Goal: Task Accomplishment & Management: Manage account settings

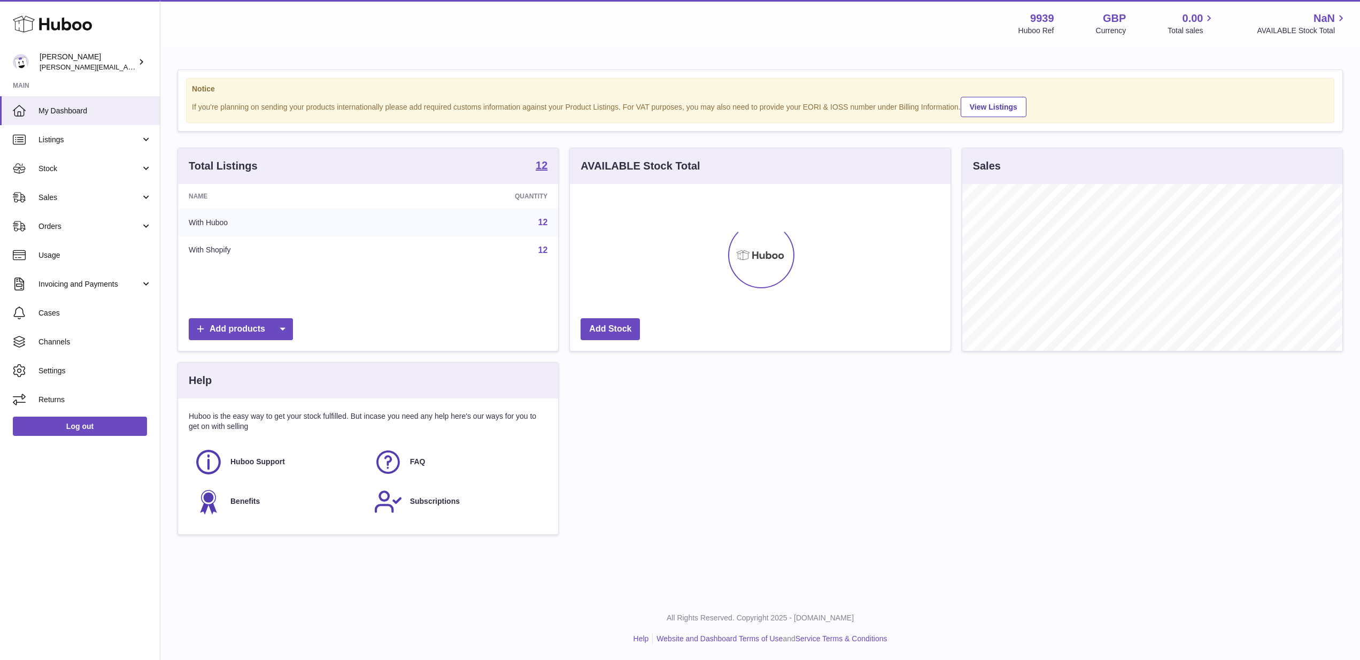
scroll to position [167, 381]
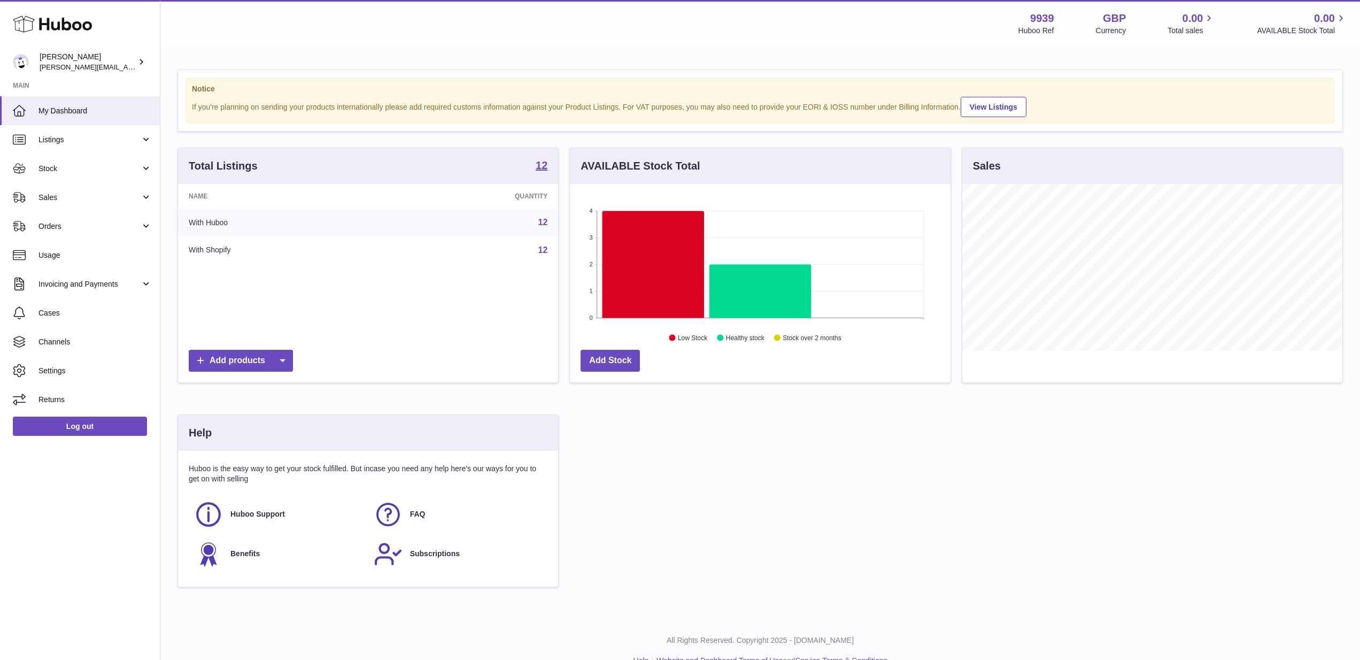
drag, startPoint x: 109, startPoint y: 199, endPoint x: 107, endPoint y: 219, distance: 19.8
click at [109, 199] on span "Sales" at bounding box center [89, 197] width 102 height 10
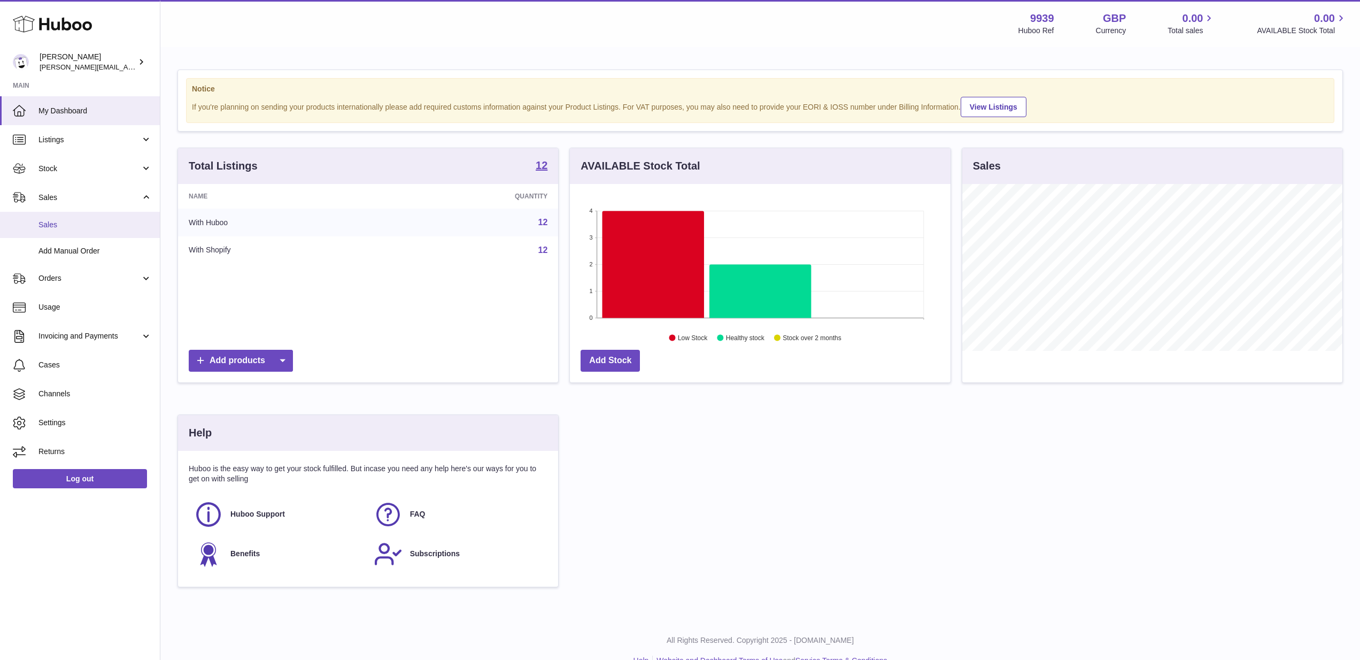
click at [108, 225] on span "Sales" at bounding box center [94, 225] width 113 height 10
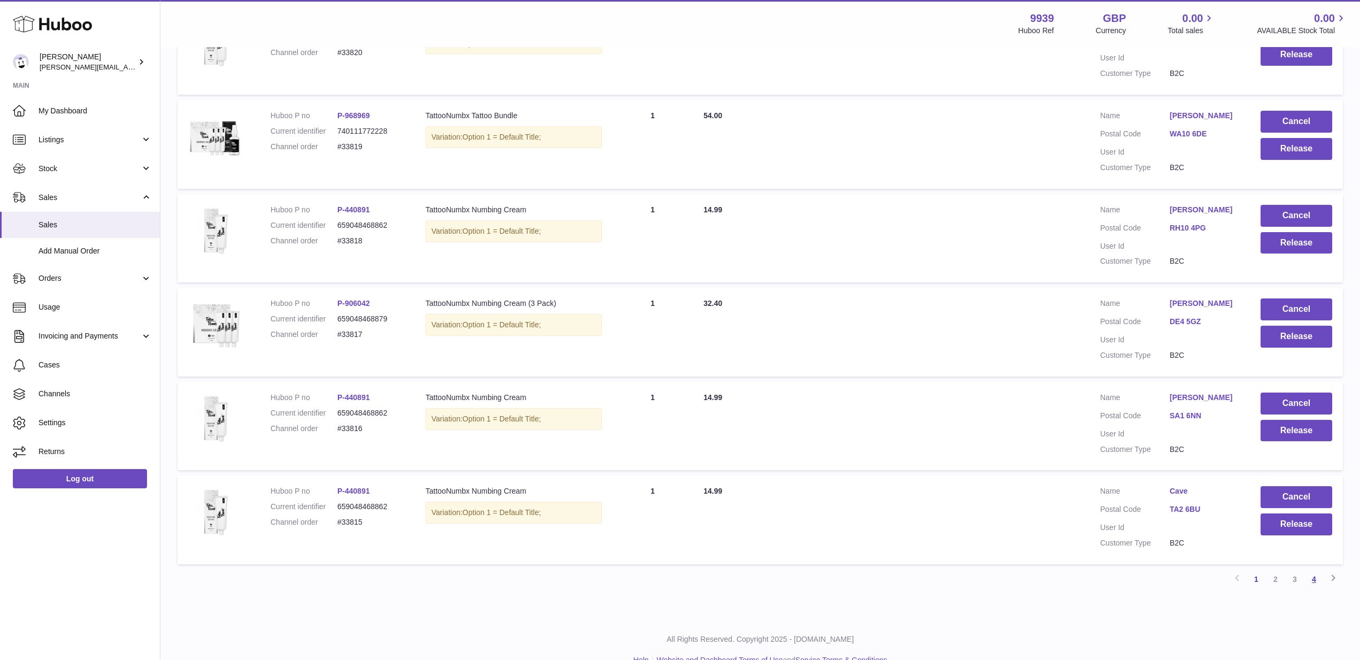
click at [1317, 569] on link "4" at bounding box center [1313, 578] width 19 height 19
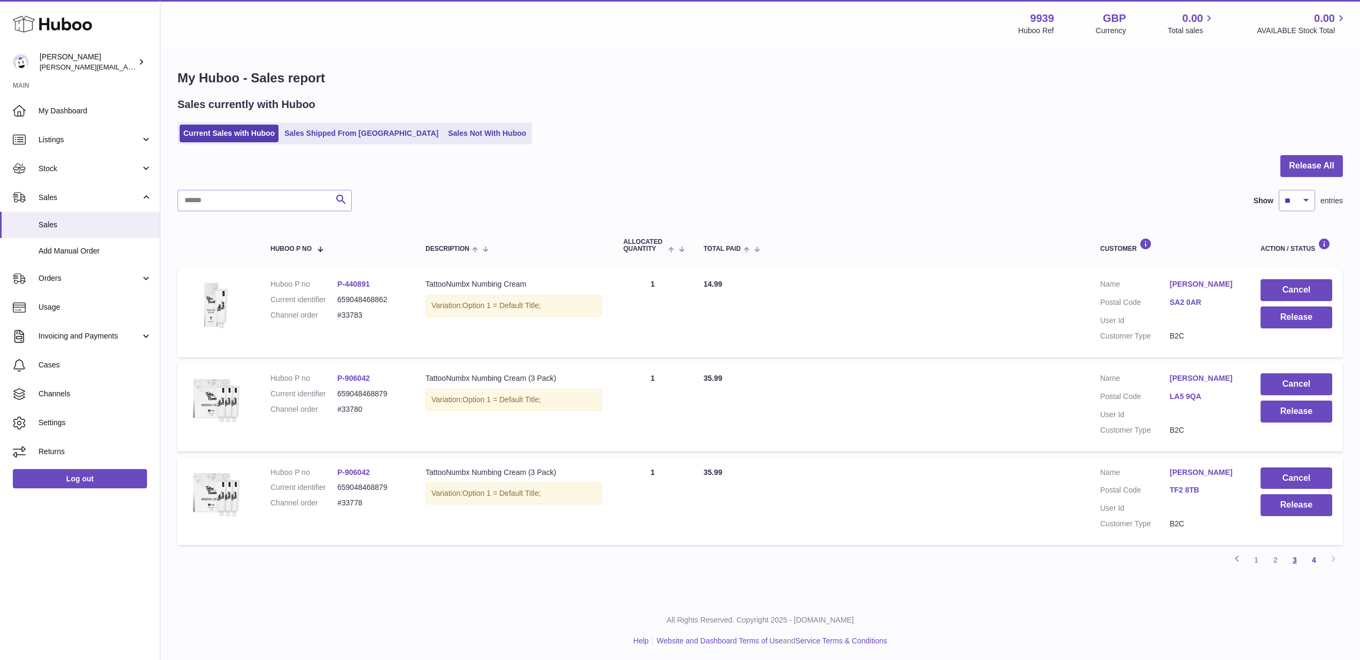
click at [1299, 560] on link "3" at bounding box center [1294, 559] width 19 height 19
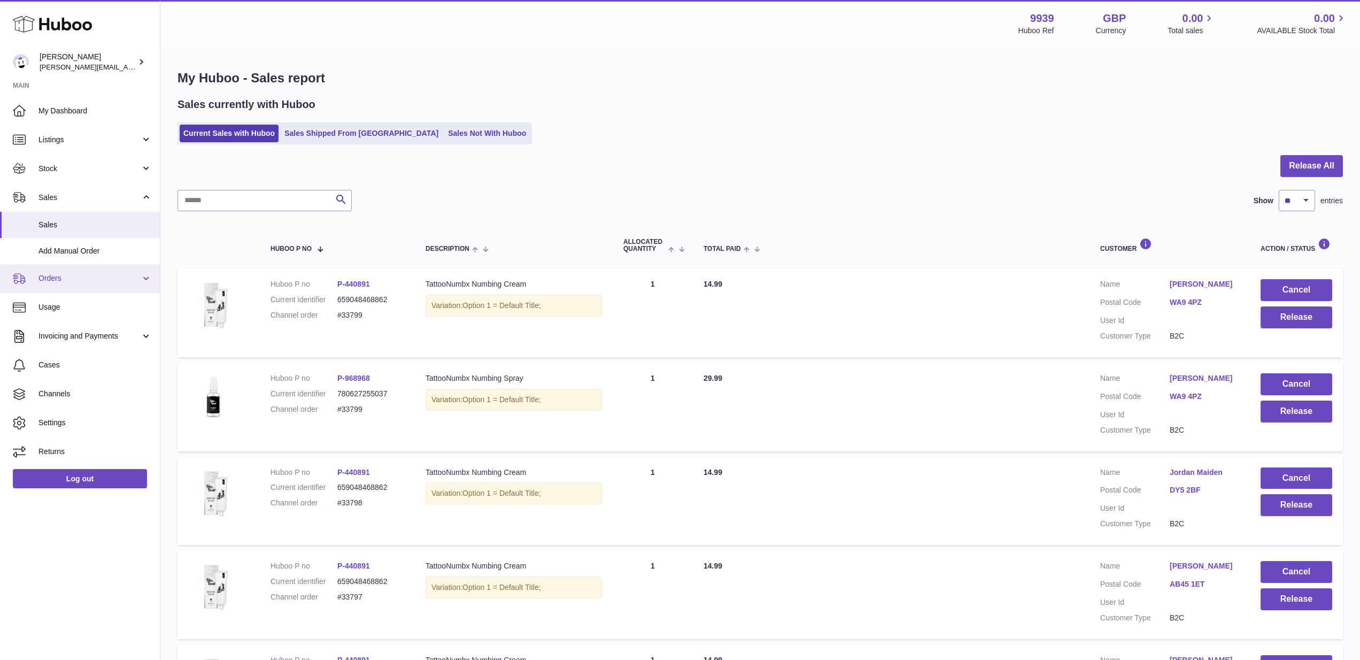
scroll to position [48, 0]
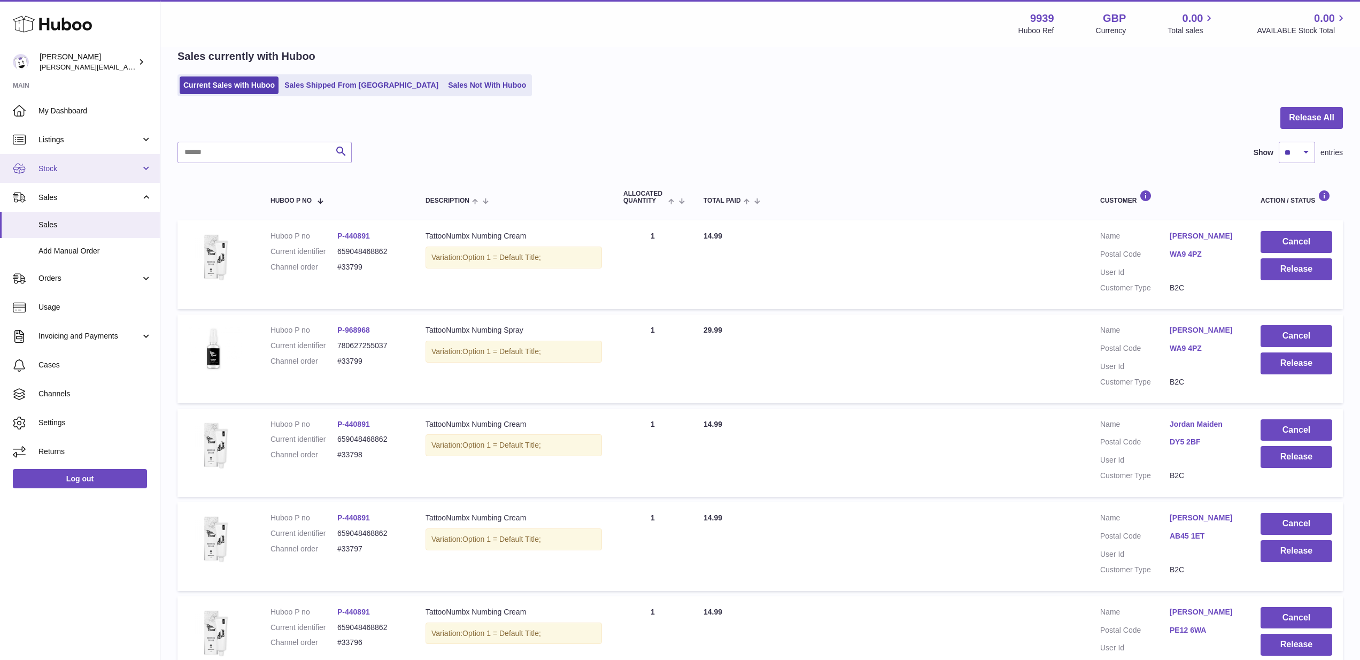
click at [49, 177] on link "Stock" at bounding box center [80, 168] width 160 height 29
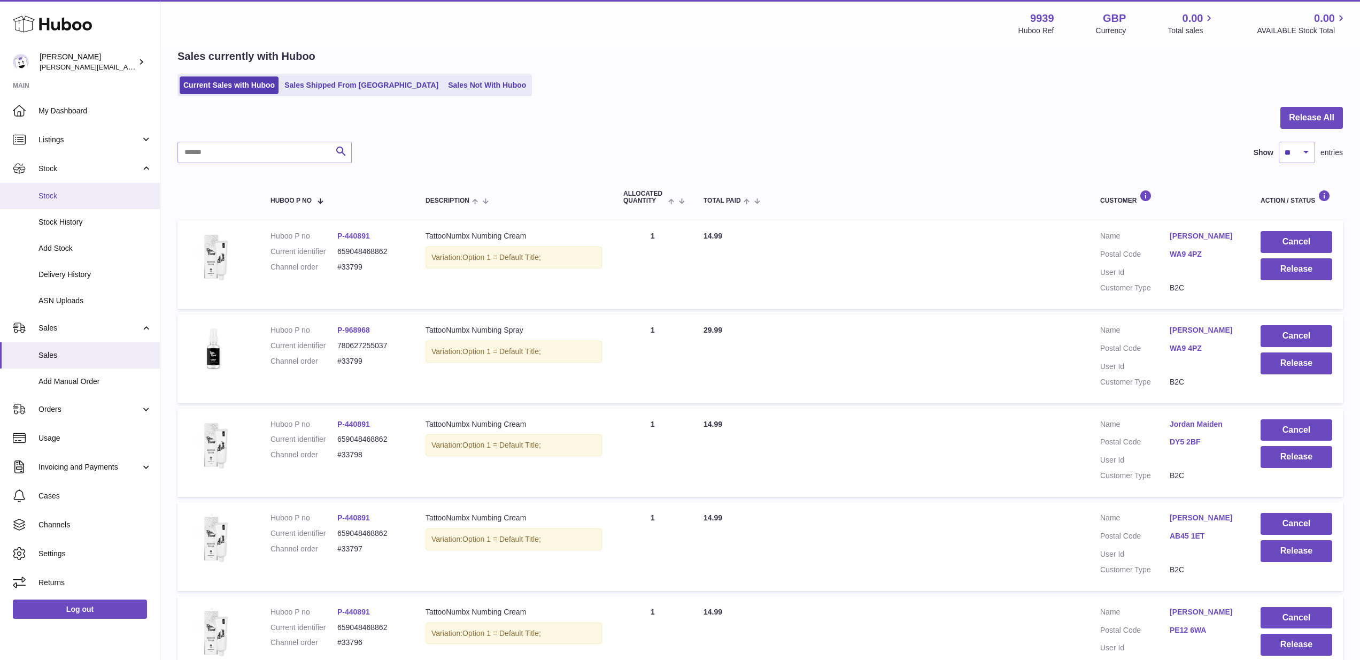
click at [55, 189] on link "Stock" at bounding box center [80, 196] width 160 height 26
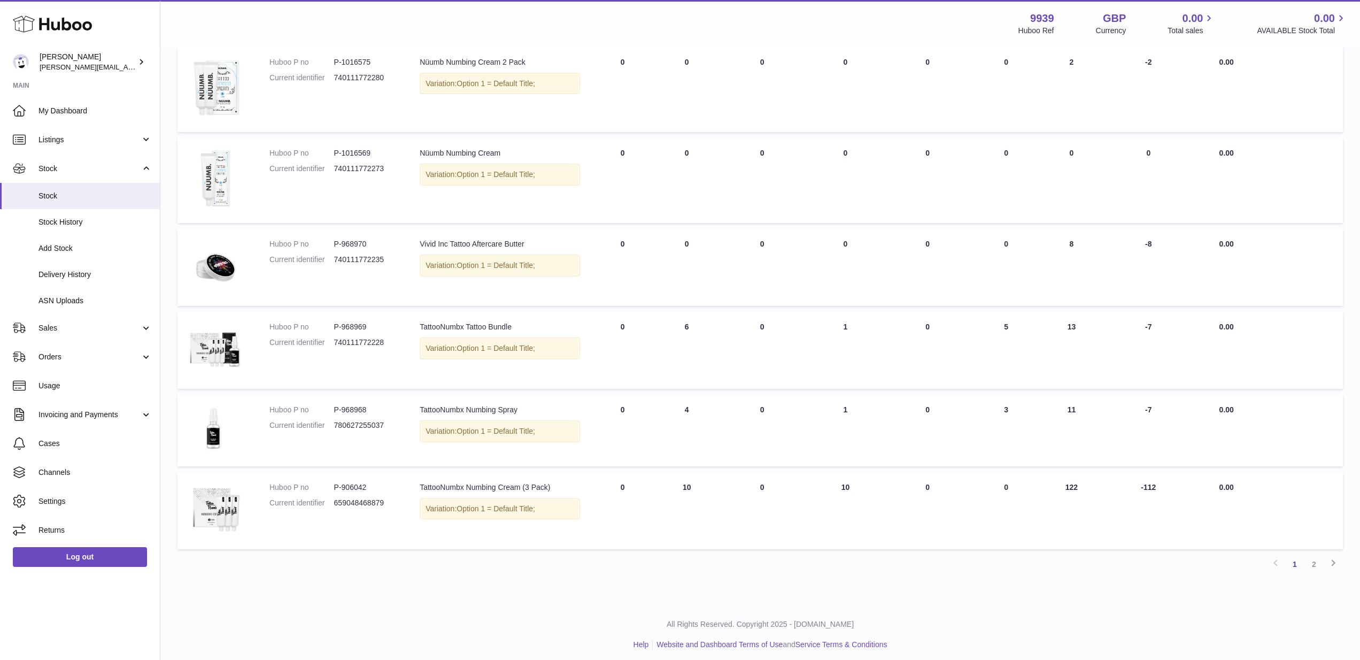
scroll to position [497, 0]
click at [1315, 555] on link "2" at bounding box center [1313, 564] width 19 height 19
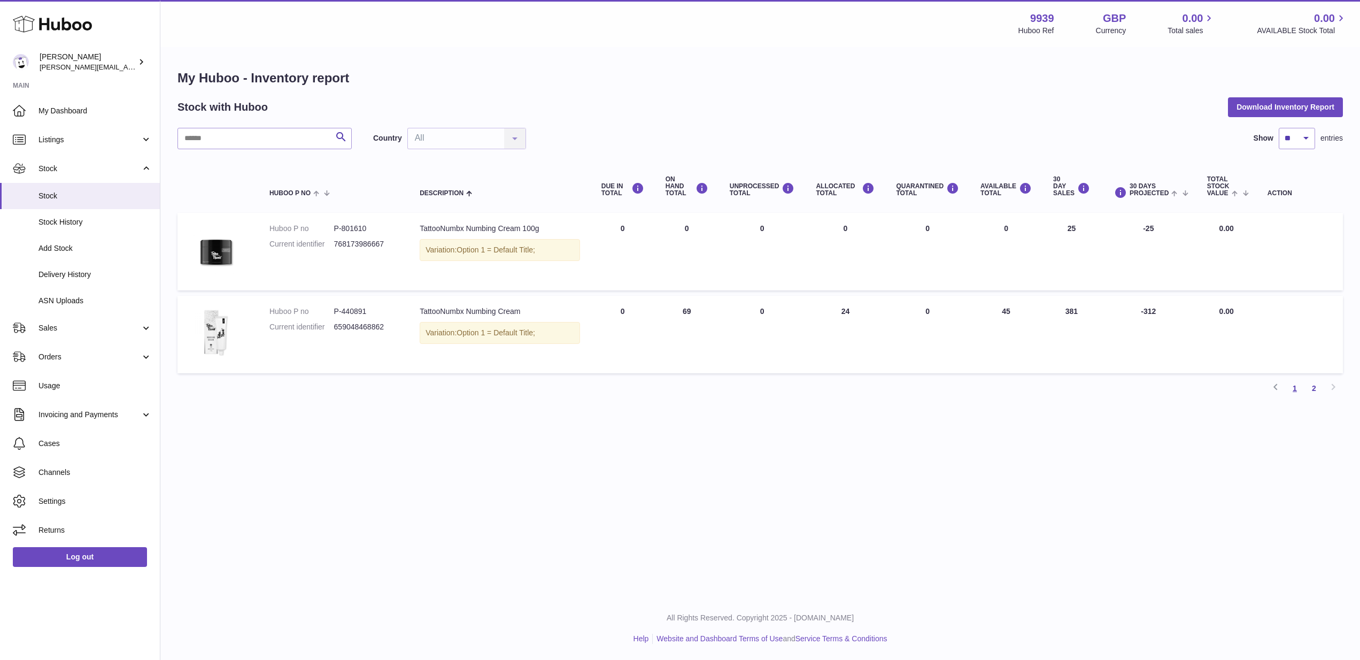
click at [1294, 384] on link "1" at bounding box center [1294, 387] width 19 height 19
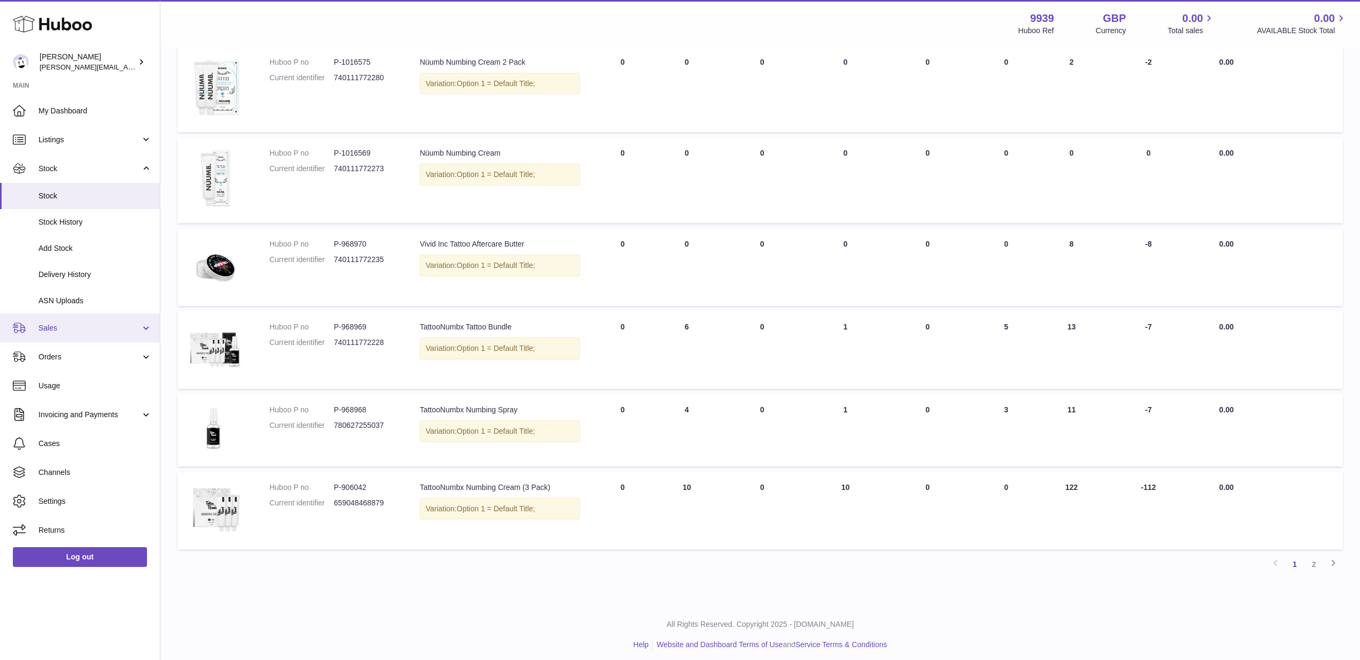
scroll to position [497, 0]
drag, startPoint x: 81, startPoint y: 326, endPoint x: 80, endPoint y: 344, distance: 18.2
click at [81, 327] on span "Sales" at bounding box center [89, 328] width 102 height 10
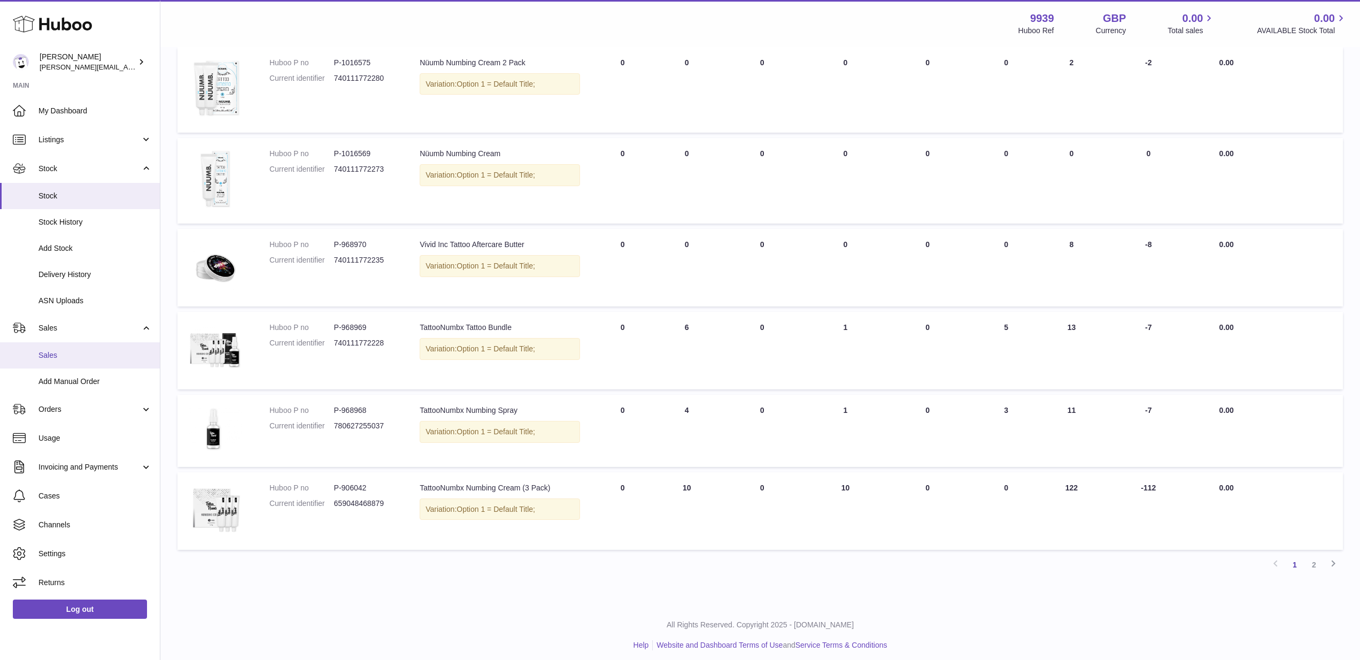
click at [80, 350] on span "Sales" at bounding box center [94, 355] width 113 height 10
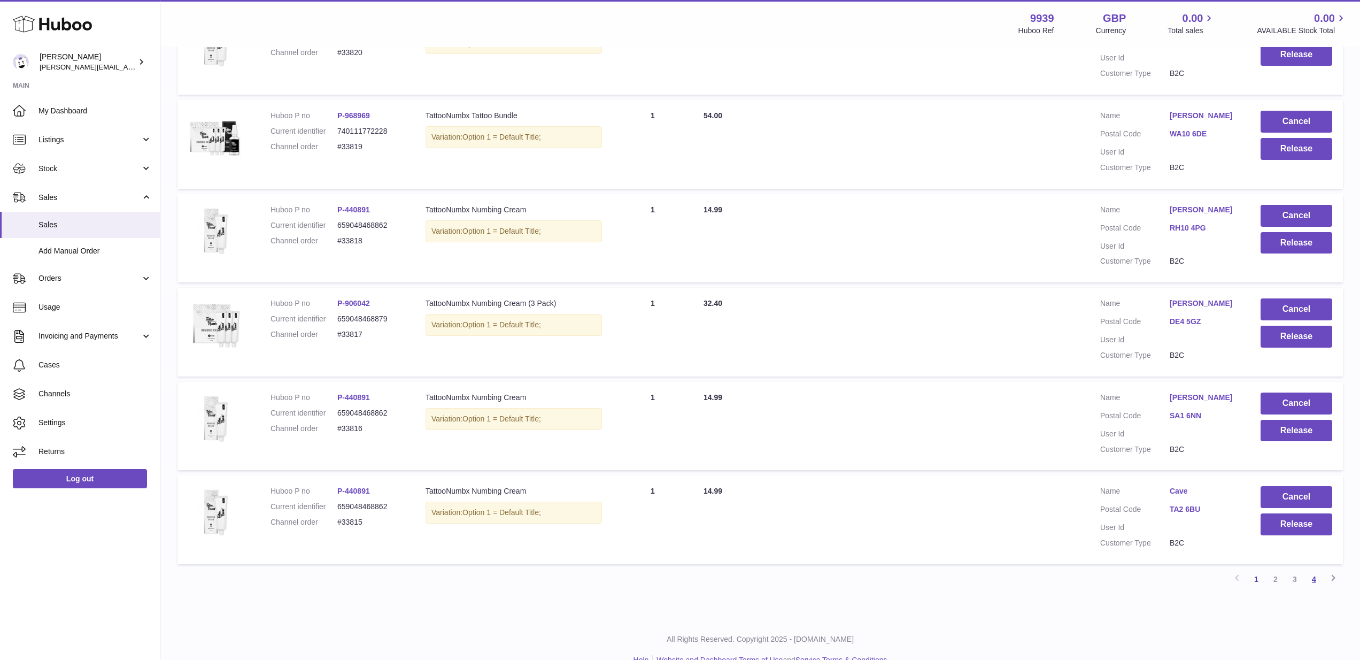
click at [1317, 569] on link "4" at bounding box center [1313, 578] width 19 height 19
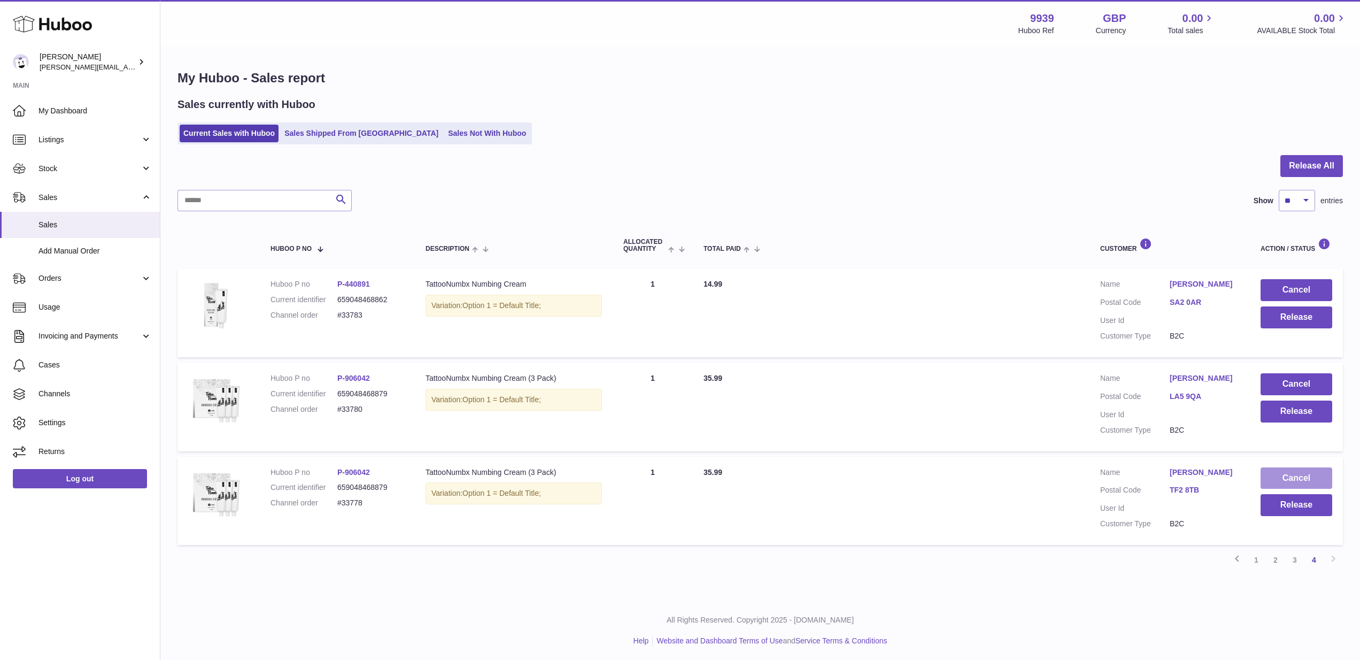
click at [1310, 473] on button "Cancel" at bounding box center [1297, 478] width 72 height 22
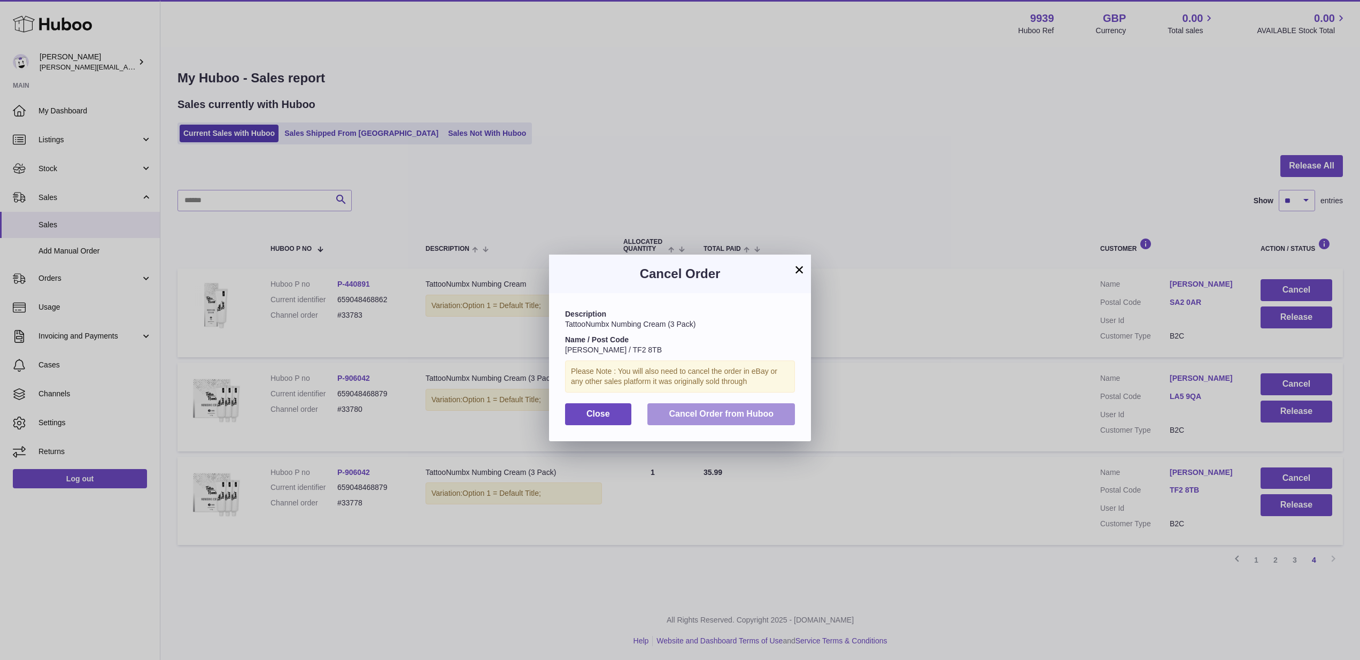
click at [714, 415] on span "Cancel Order from Huboo" at bounding box center [721, 413] width 105 height 9
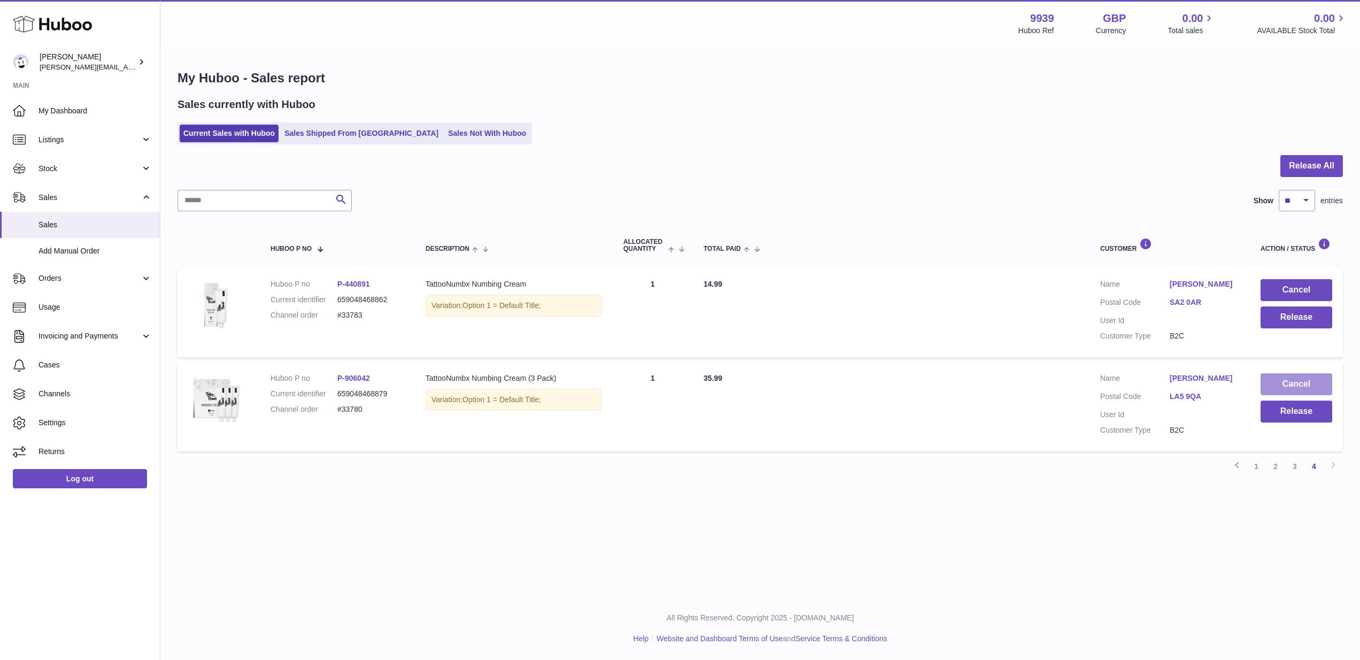
click at [1295, 373] on button "Cancel" at bounding box center [1297, 384] width 72 height 22
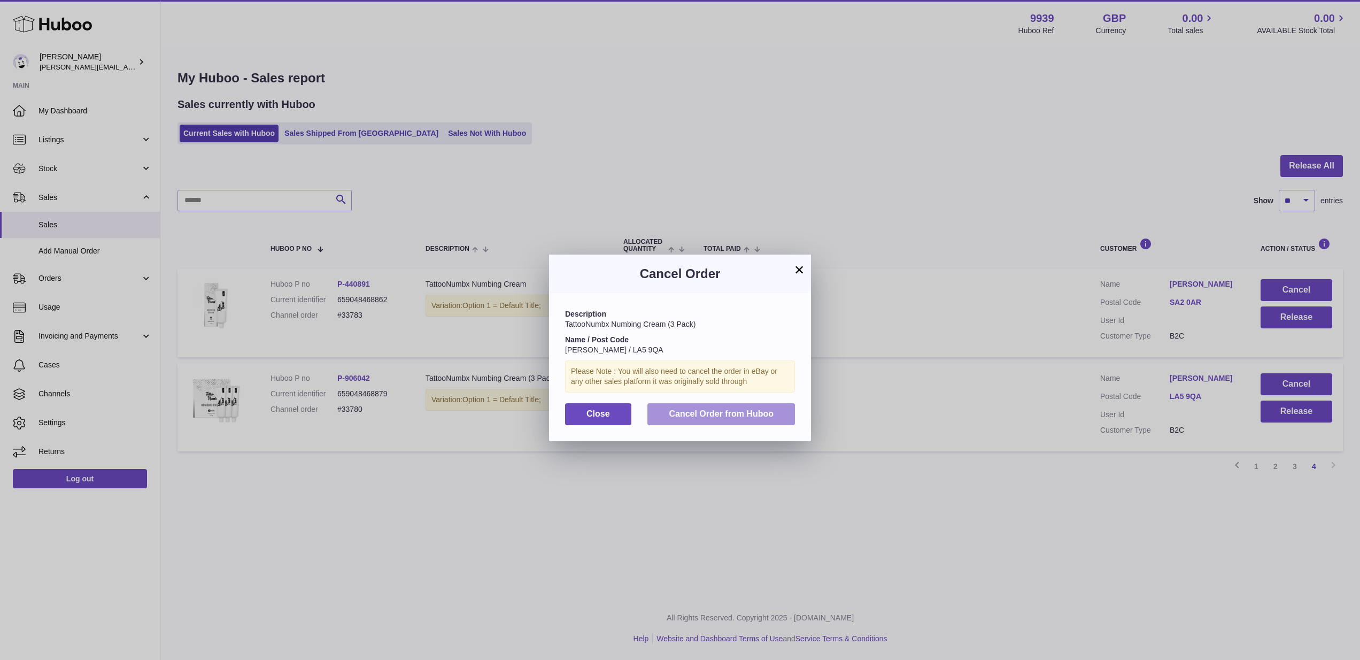
click at [738, 404] on button "Cancel Order from Huboo" at bounding box center [721, 414] width 148 height 22
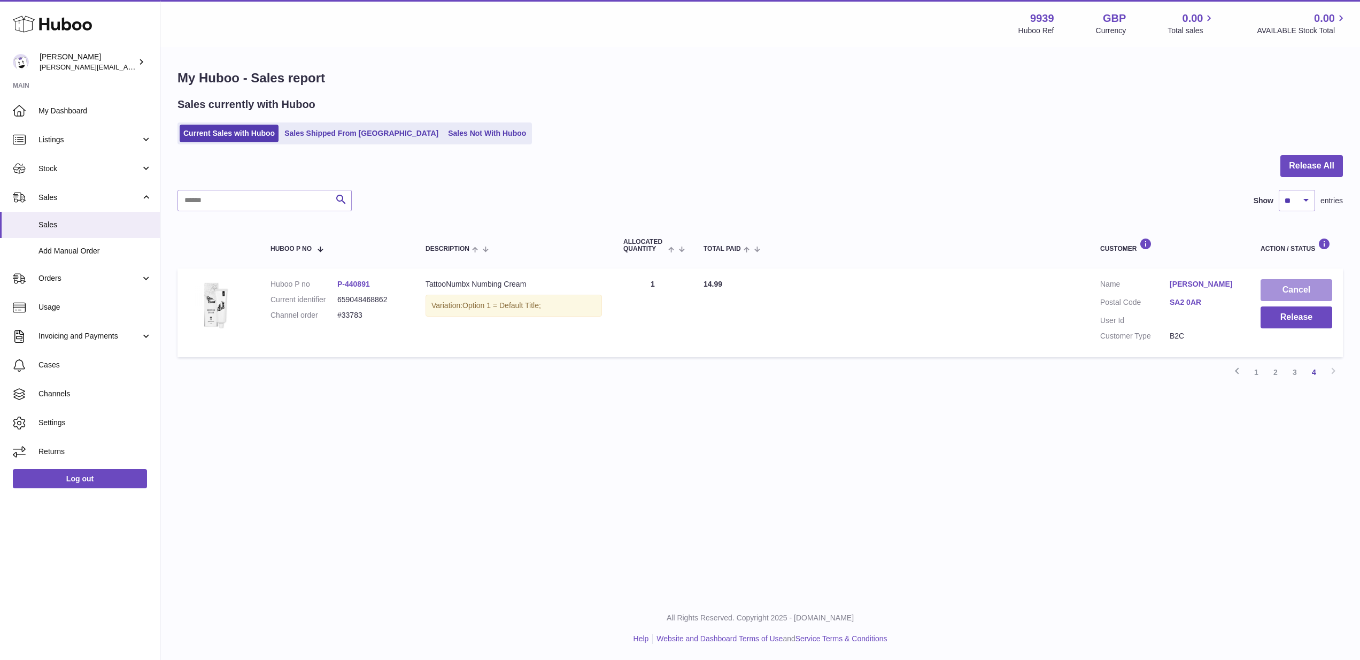
click at [1300, 295] on button "Cancel" at bounding box center [1297, 290] width 72 height 22
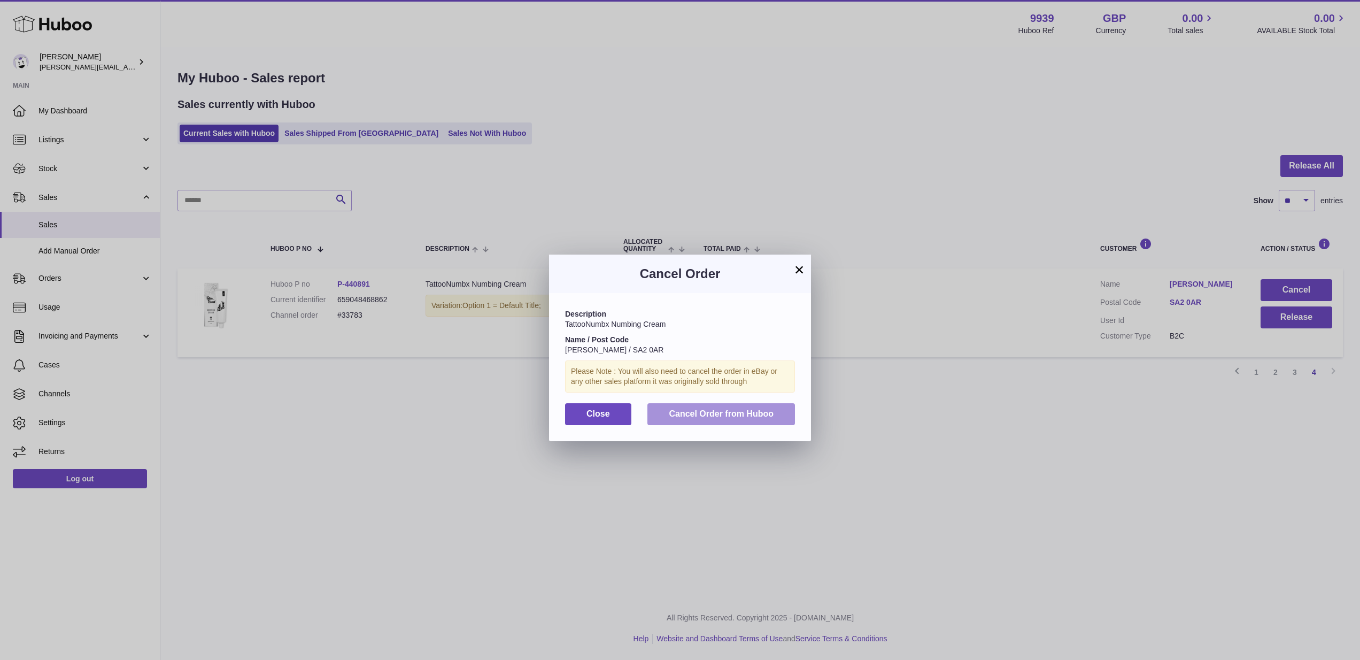
click at [772, 413] on span "Cancel Order from Huboo" at bounding box center [721, 413] width 105 height 9
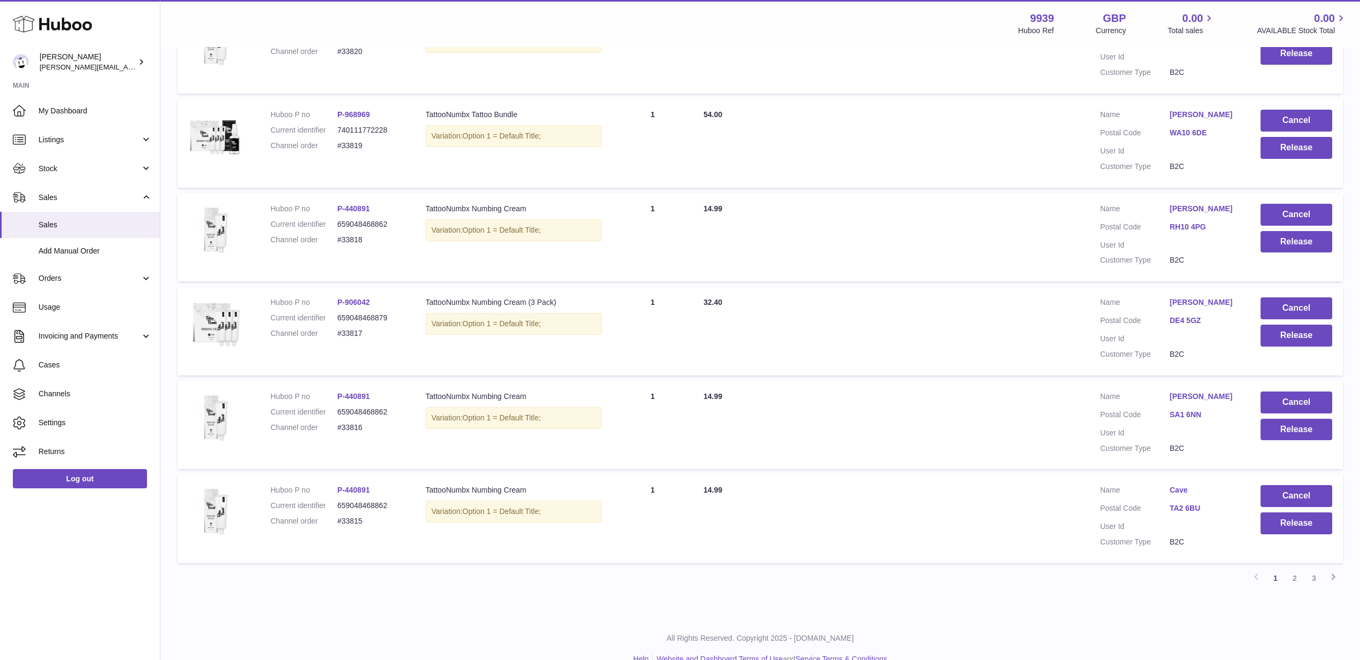
scroll to position [638, 0]
click at [1318, 569] on link "3" at bounding box center [1313, 578] width 19 height 19
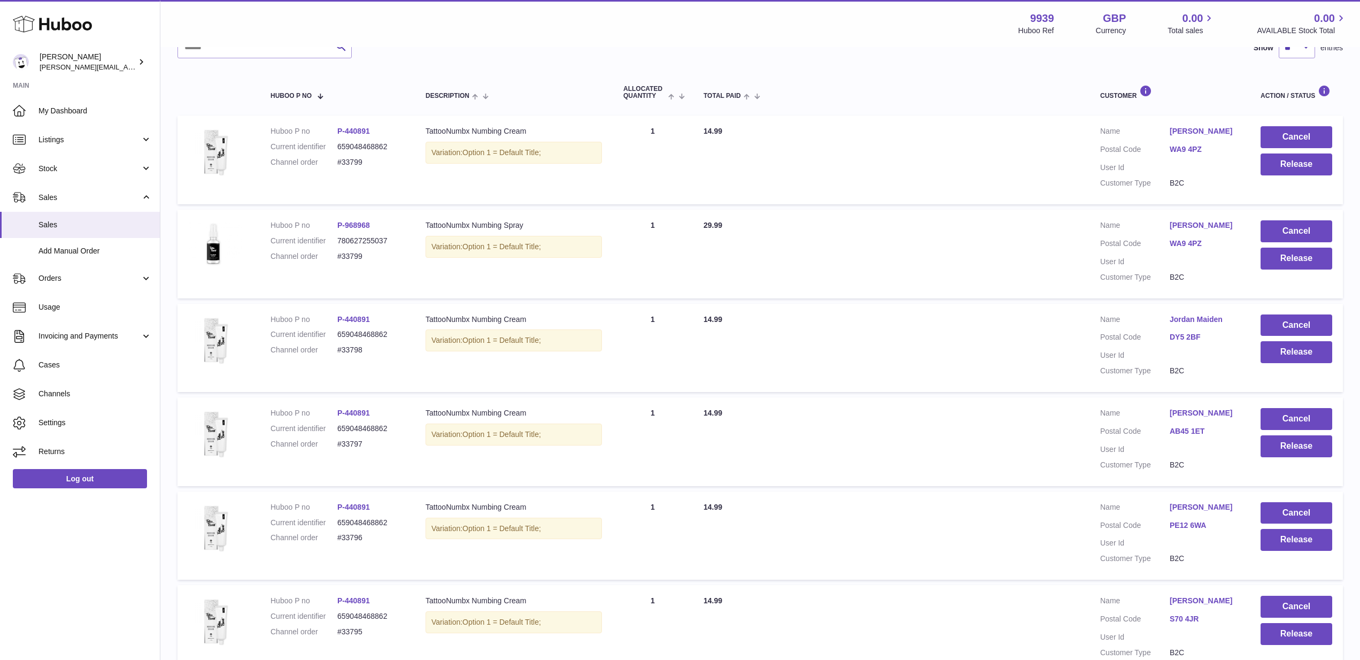
scroll to position [153, 0]
click at [1183, 221] on link "Sam McIntyre" at bounding box center [1204, 225] width 69 height 10
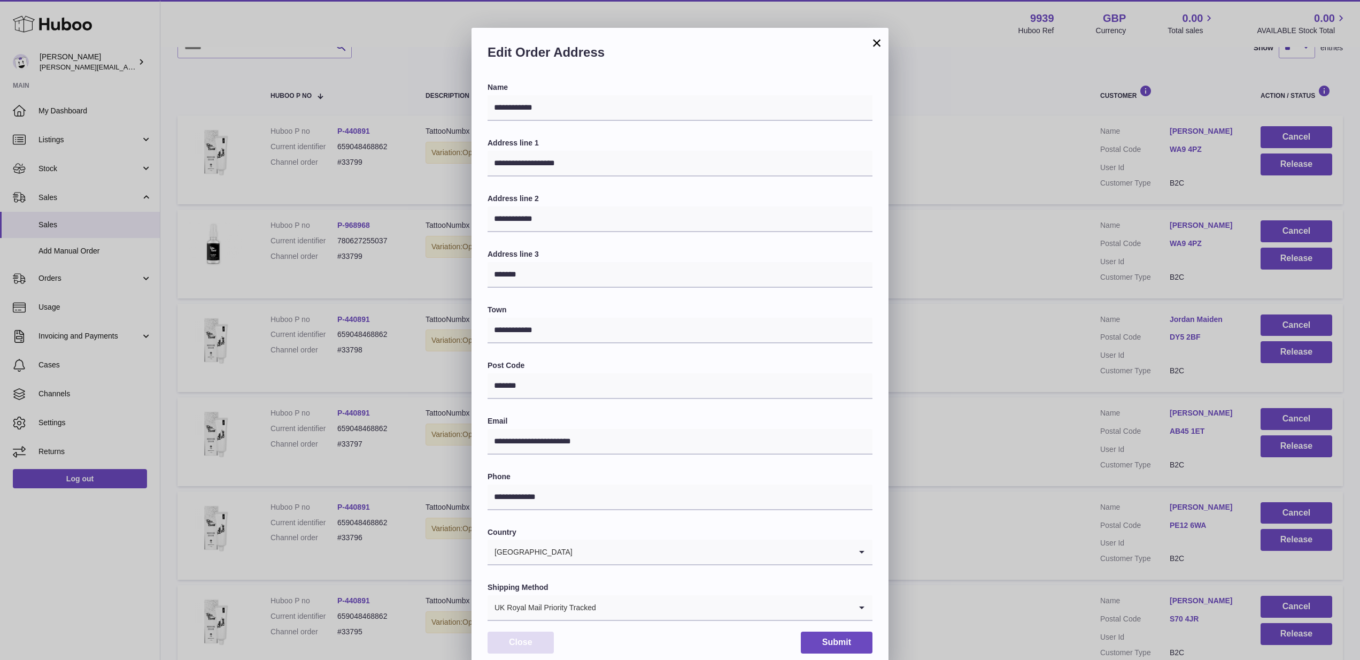
click at [532, 631] on button "Close" at bounding box center [521, 642] width 66 height 22
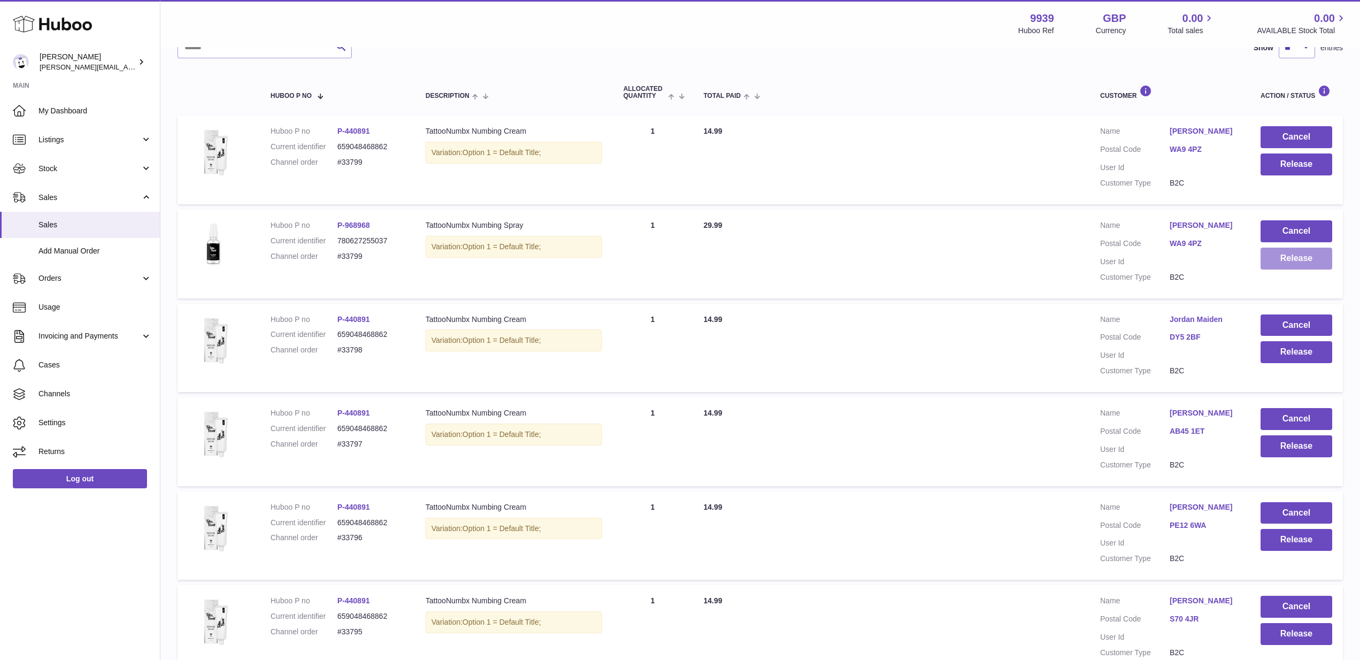
click at [1288, 253] on button "Release" at bounding box center [1297, 259] width 72 height 22
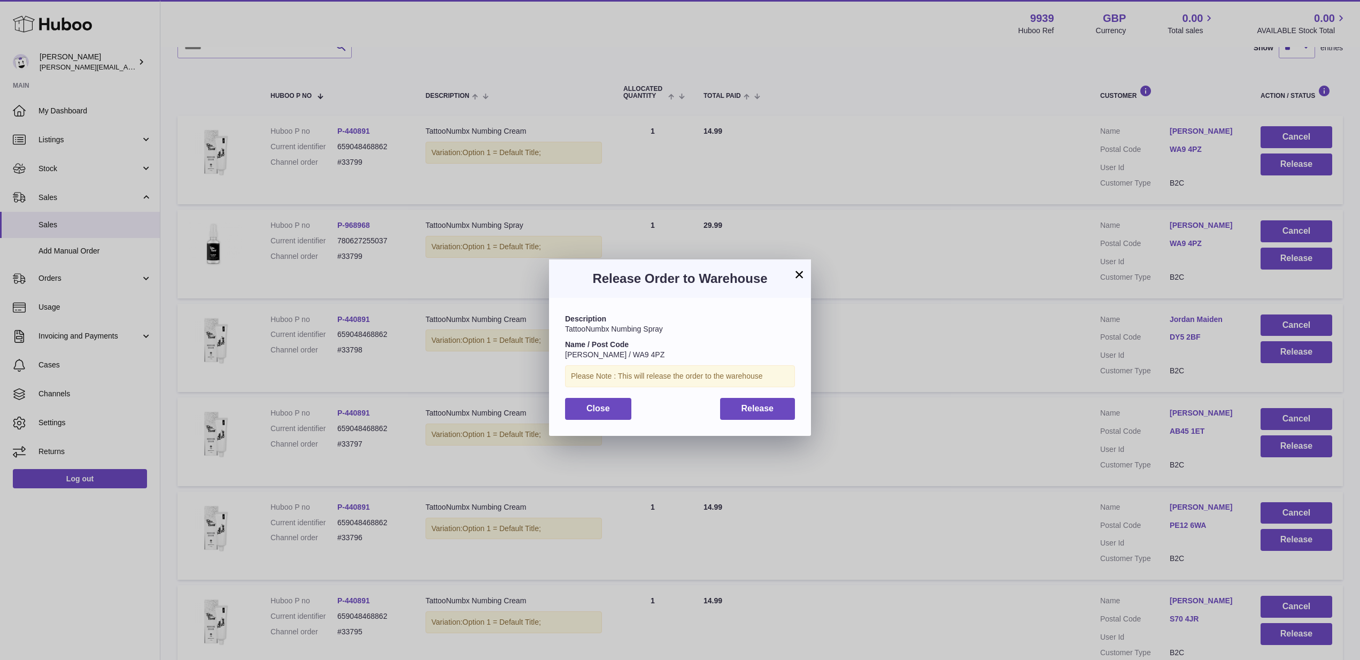
drag, startPoint x: 746, startPoint y: 408, endPoint x: 763, endPoint y: 399, distance: 20.1
click at [746, 409] on span "Release" at bounding box center [757, 408] width 33 height 9
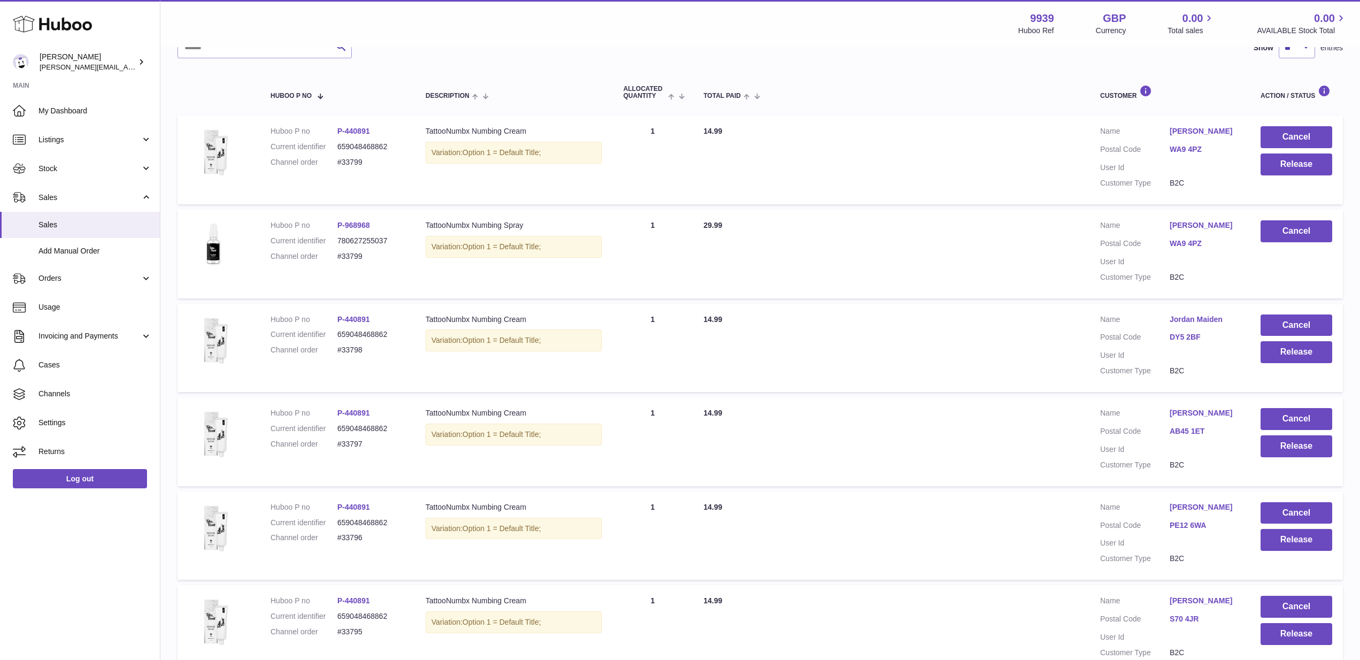
click at [1190, 146] on link "WA9 4PZ" at bounding box center [1204, 149] width 69 height 10
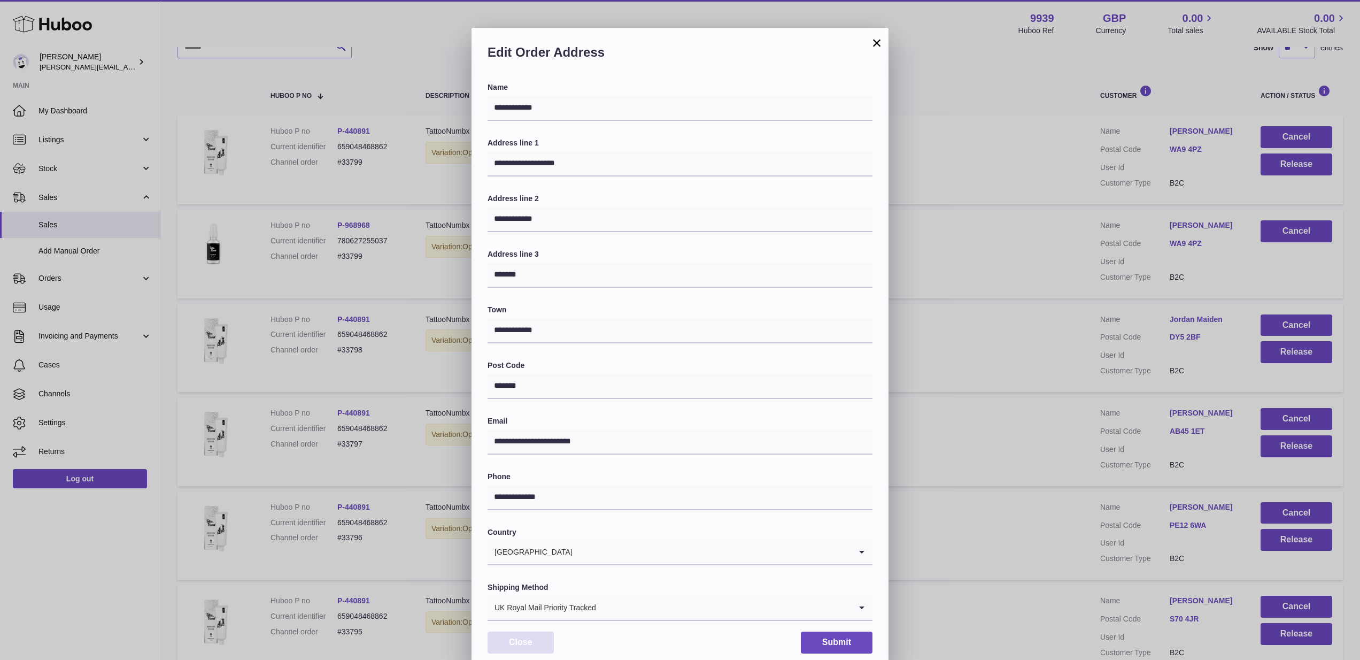
click at [527, 637] on button "Close" at bounding box center [521, 642] width 66 height 22
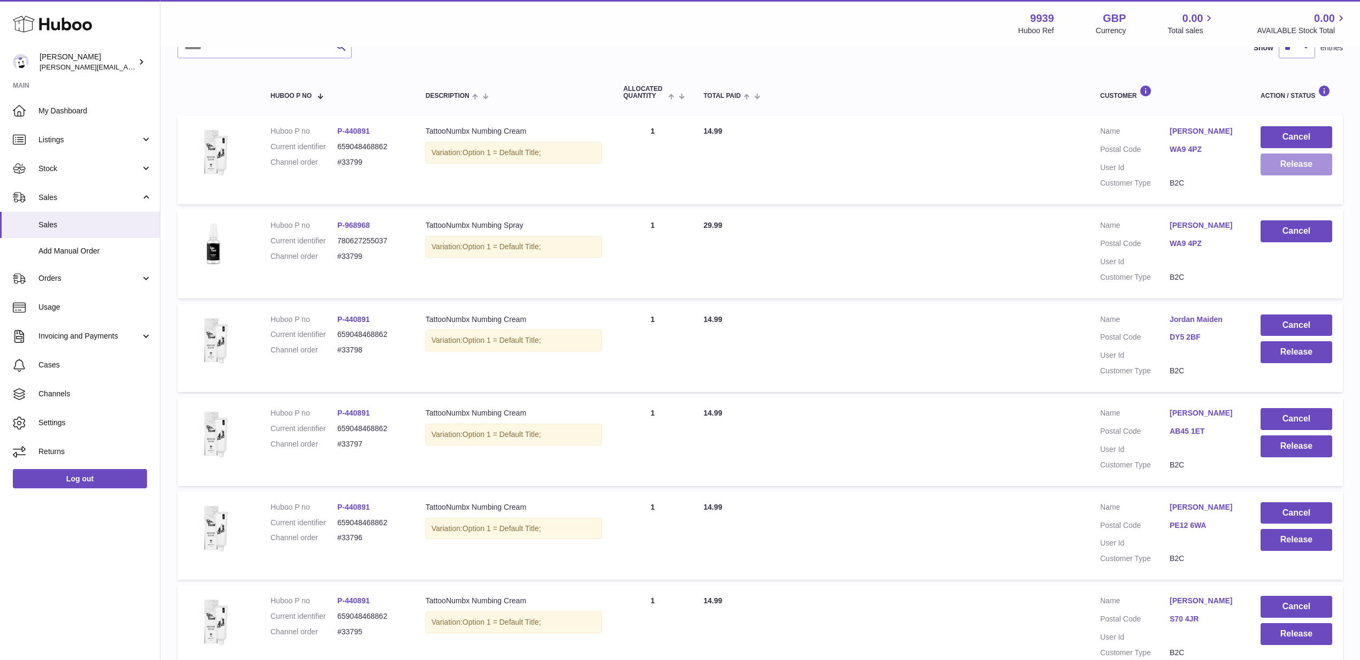
click at [1324, 167] on button "Release" at bounding box center [1297, 164] width 72 height 22
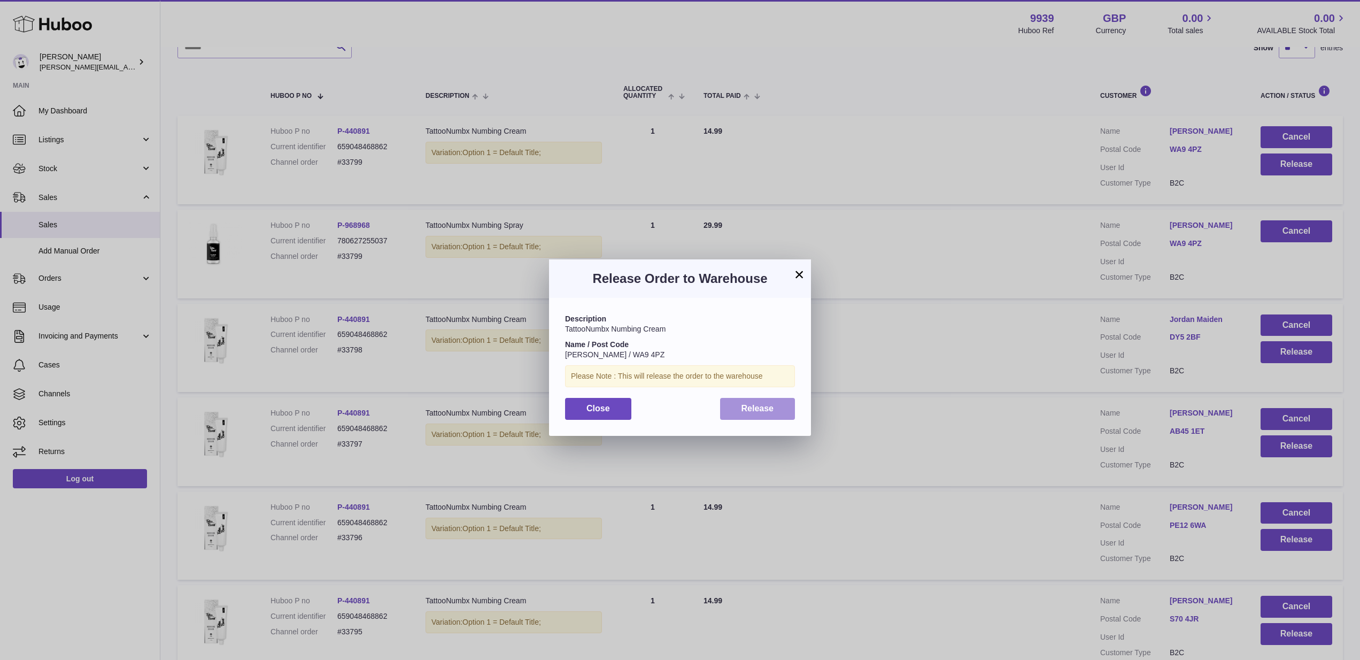
click at [786, 408] on button "Release" at bounding box center [757, 409] width 75 height 22
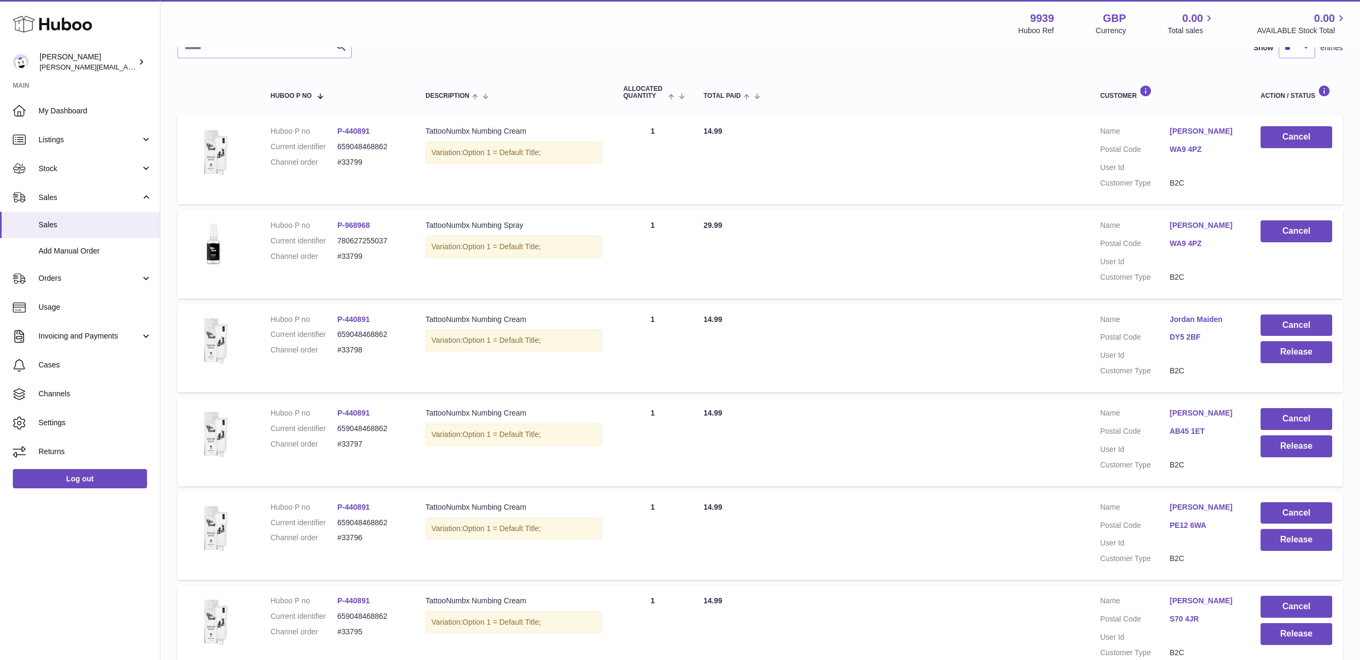
click at [1177, 146] on link "WA9 4PZ" at bounding box center [1204, 149] width 69 height 10
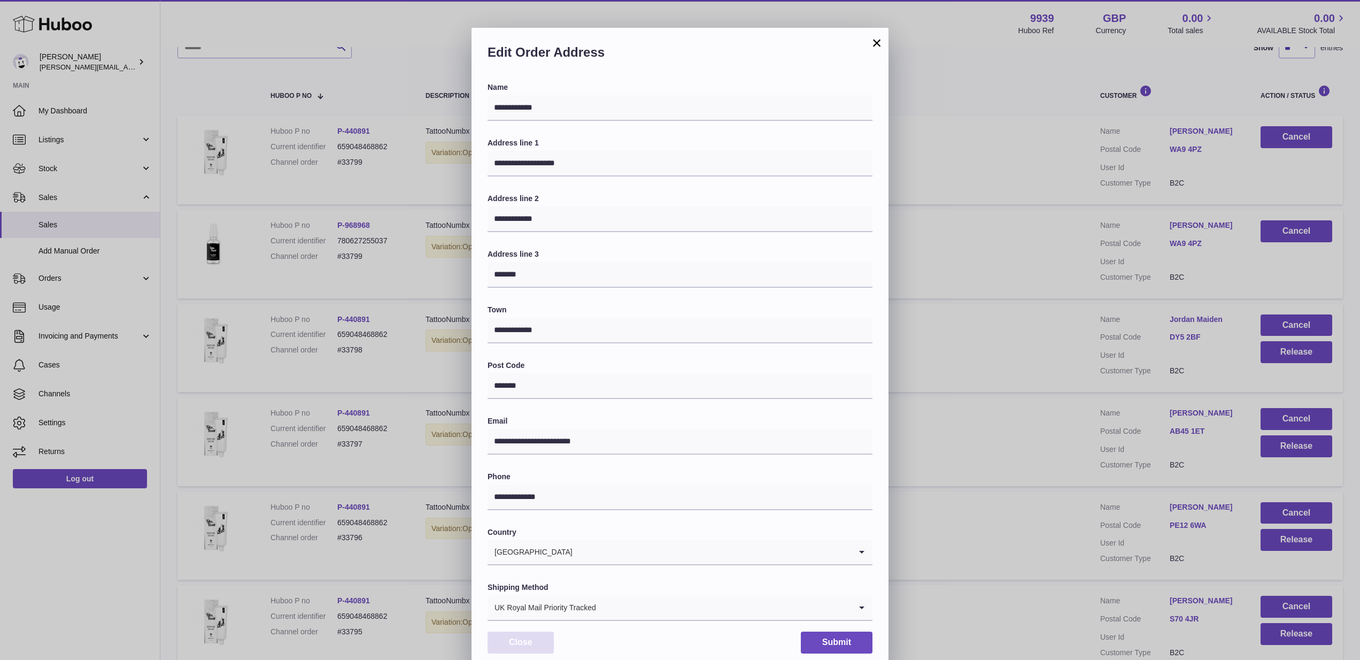
click at [540, 638] on button "Close" at bounding box center [521, 642] width 66 height 22
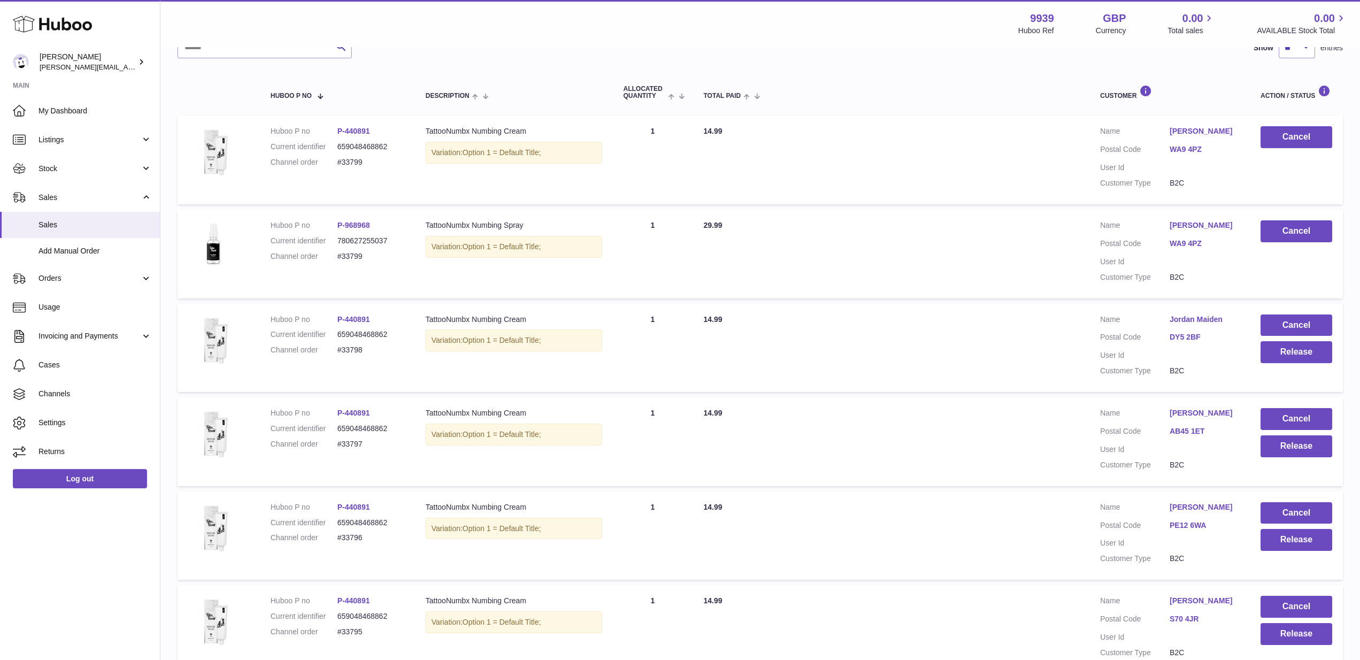
click at [1197, 238] on link "WA9 4PZ" at bounding box center [1204, 243] width 69 height 10
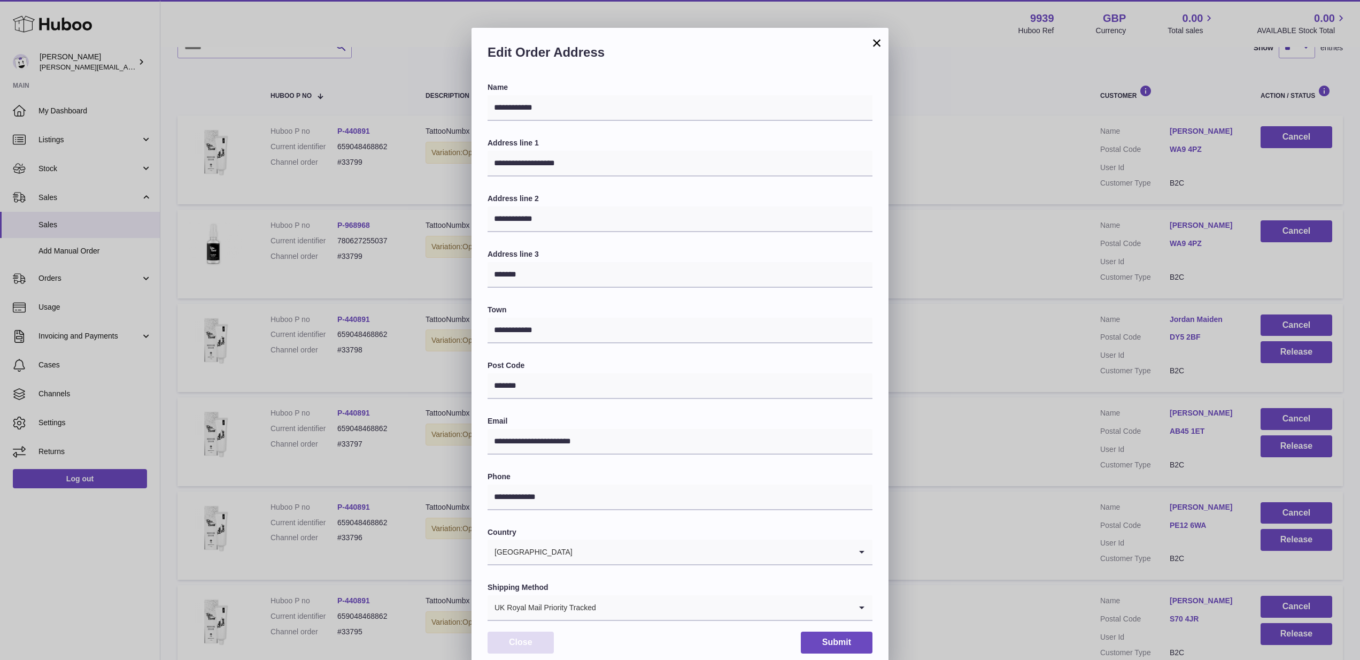
click at [547, 631] on button "Close" at bounding box center [521, 642] width 66 height 22
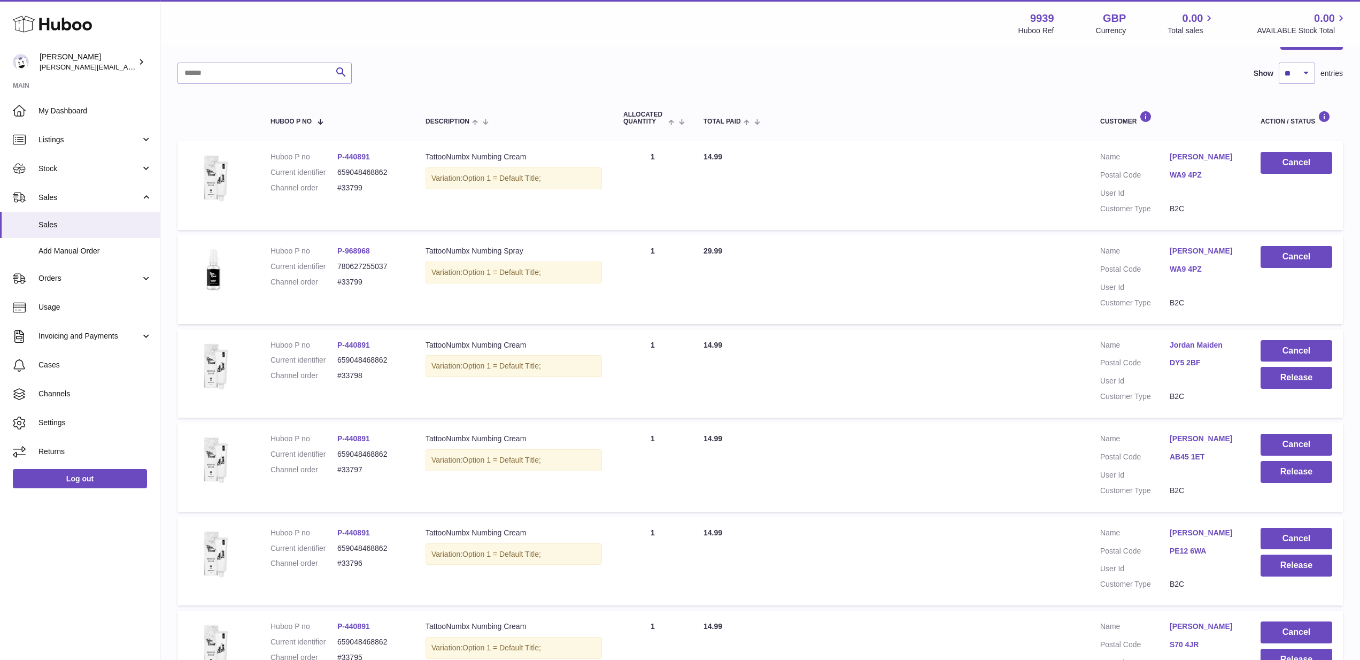
scroll to position [117, 0]
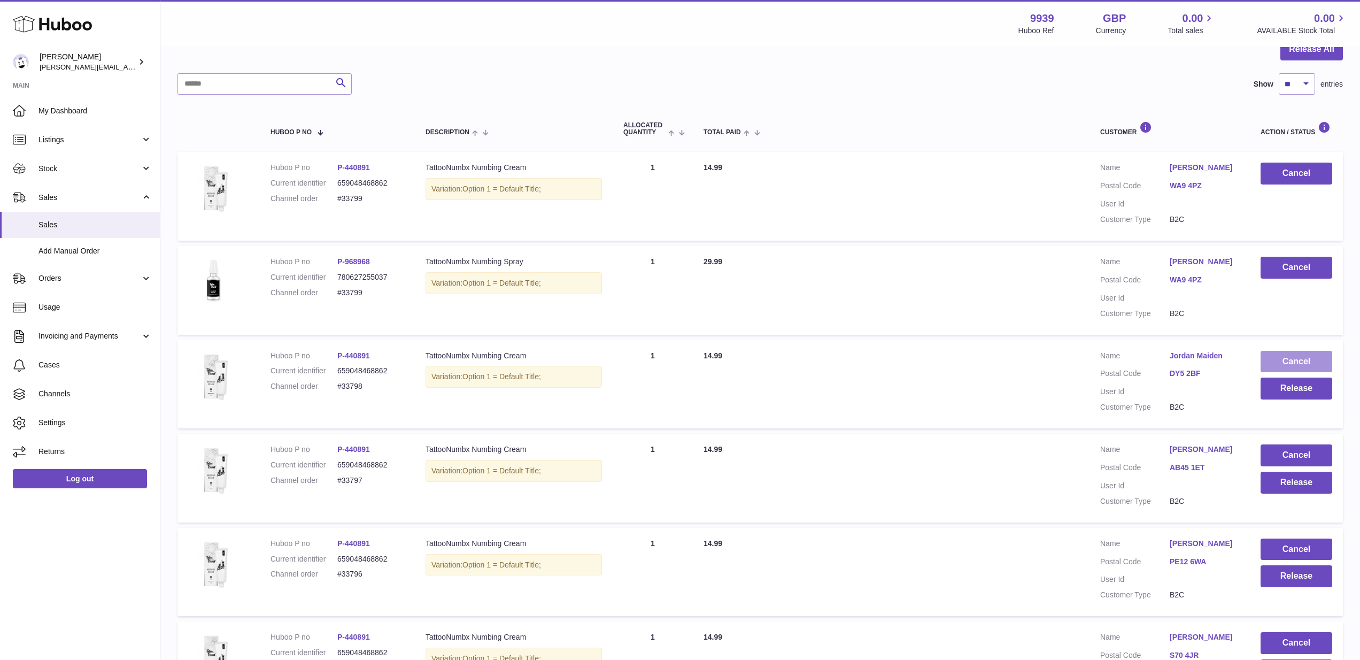
click at [1283, 355] on button "Cancel" at bounding box center [1297, 362] width 72 height 22
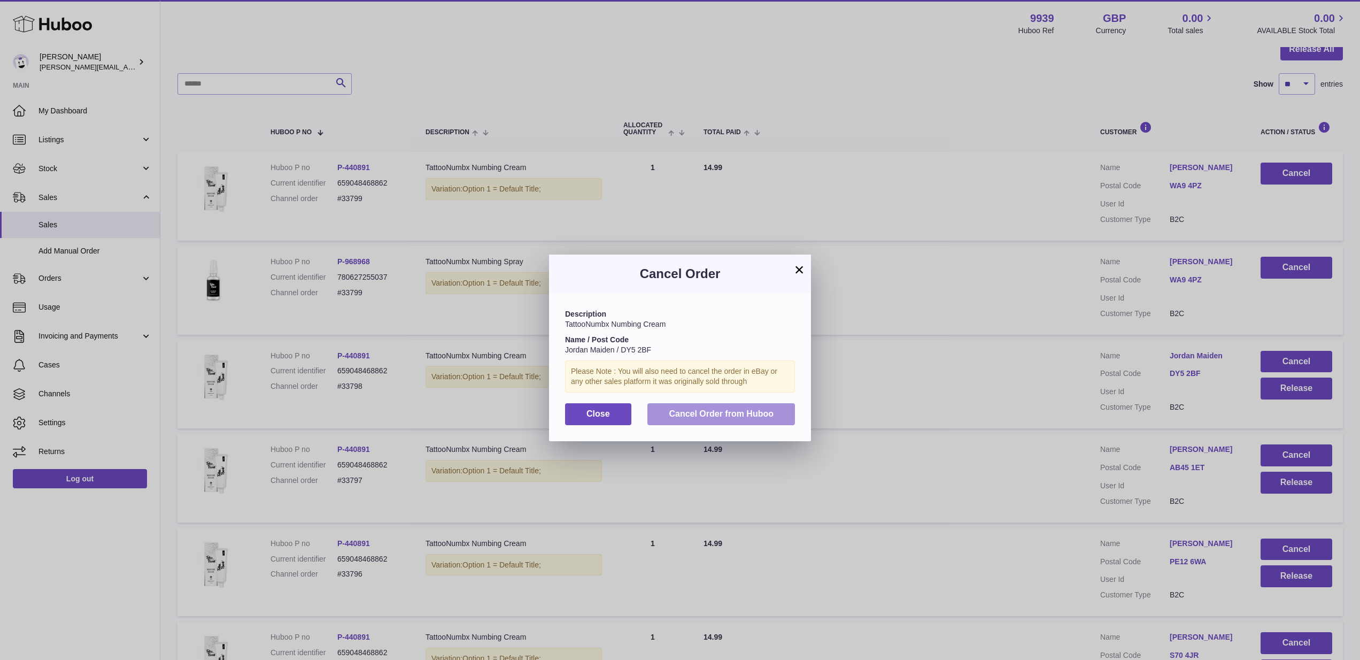
click at [728, 409] on span "Cancel Order from Huboo" at bounding box center [721, 413] width 105 height 9
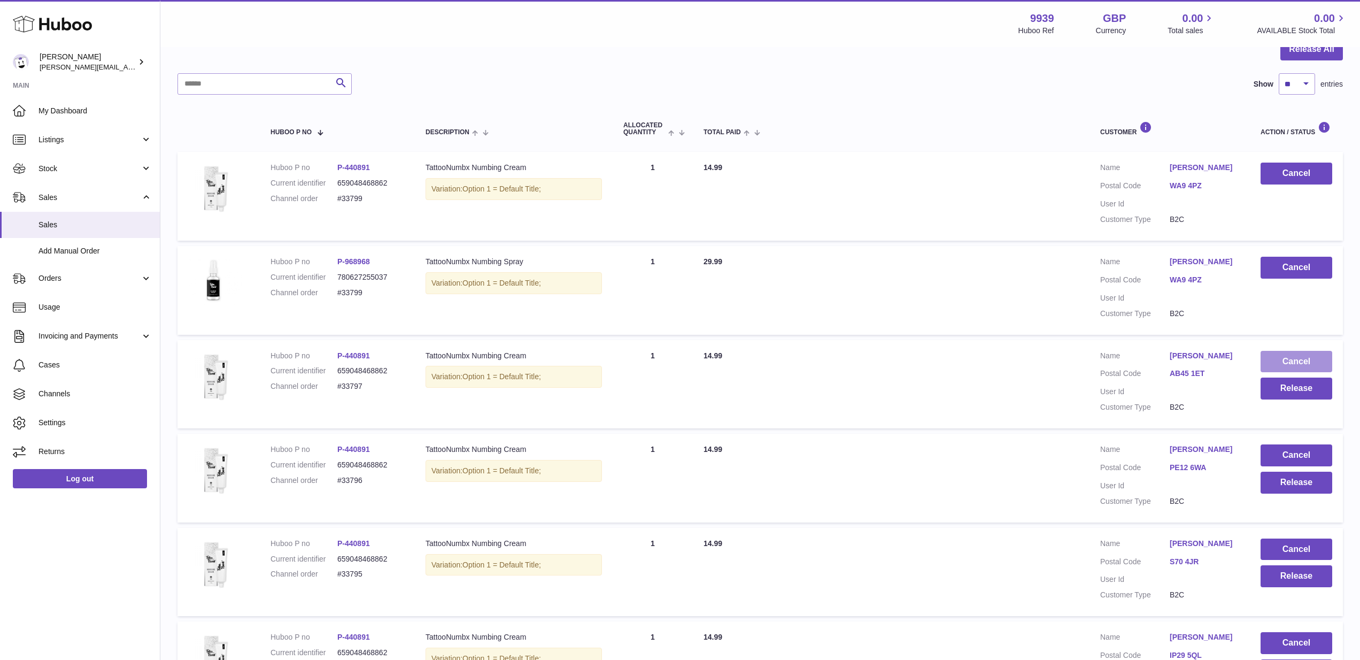
click at [1292, 360] on button "Cancel" at bounding box center [1297, 362] width 72 height 22
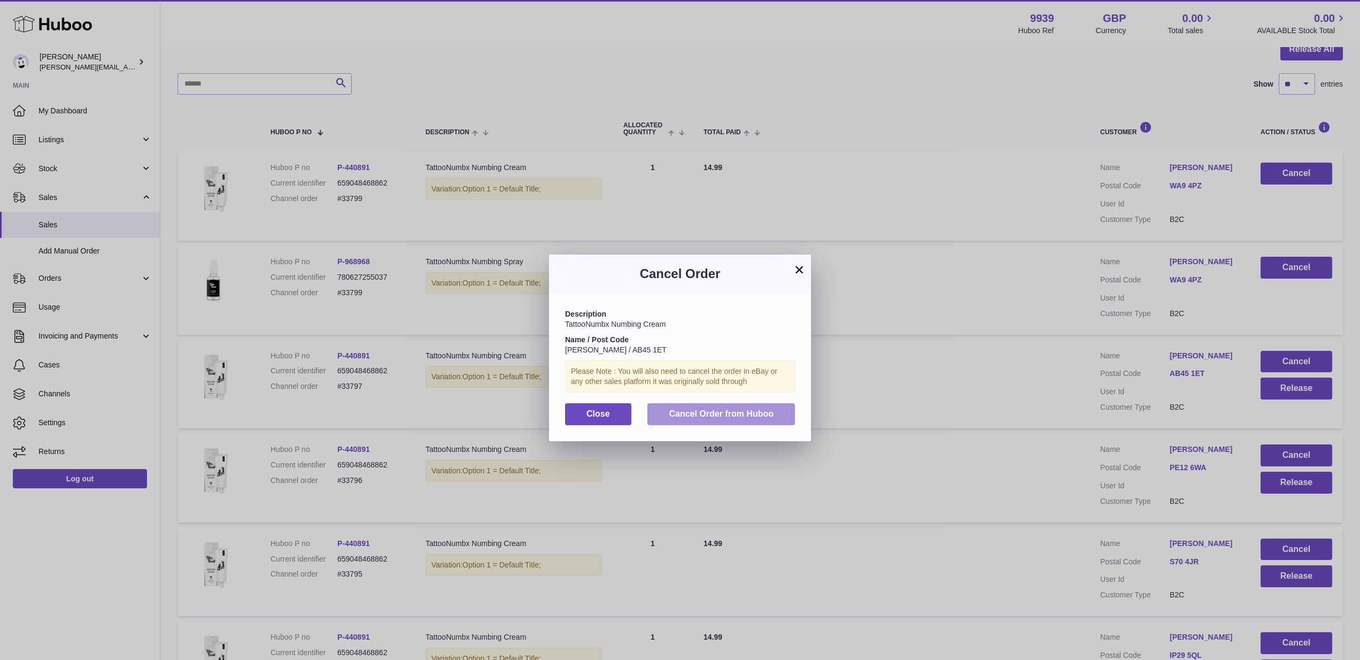
click at [789, 410] on button "Cancel Order from Huboo" at bounding box center [721, 414] width 148 height 22
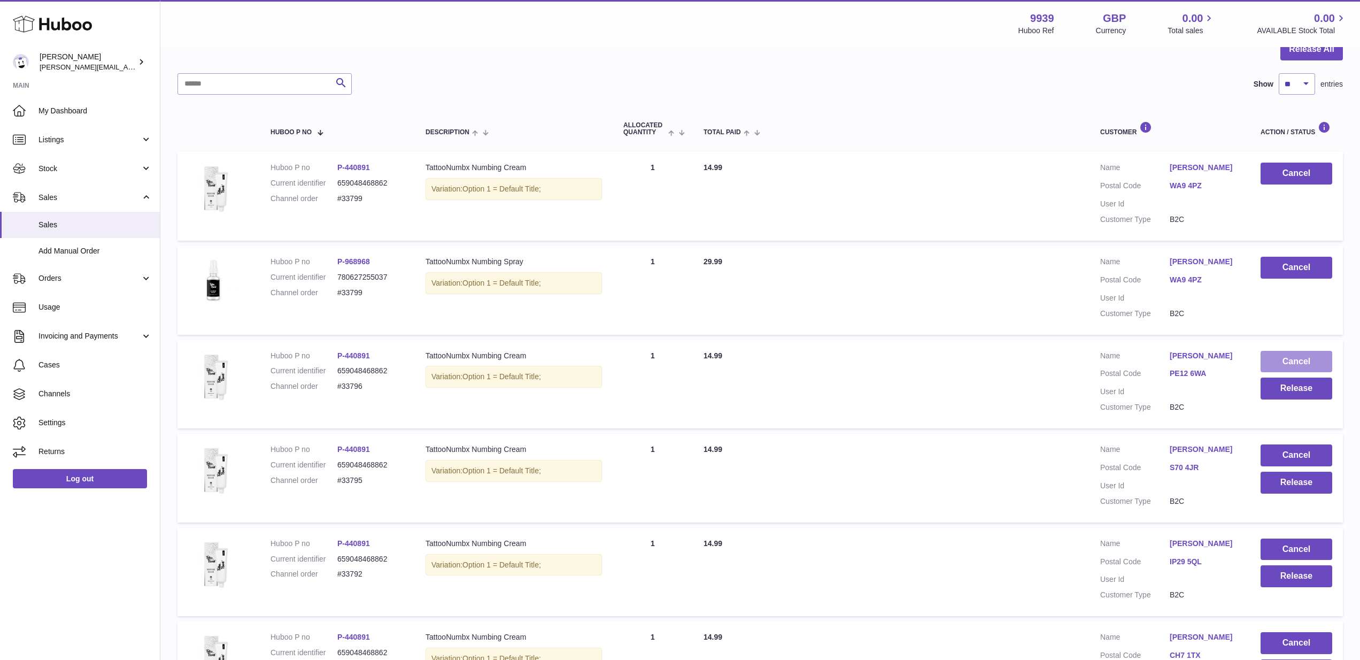
click at [1287, 356] on button "Cancel" at bounding box center [1297, 362] width 72 height 22
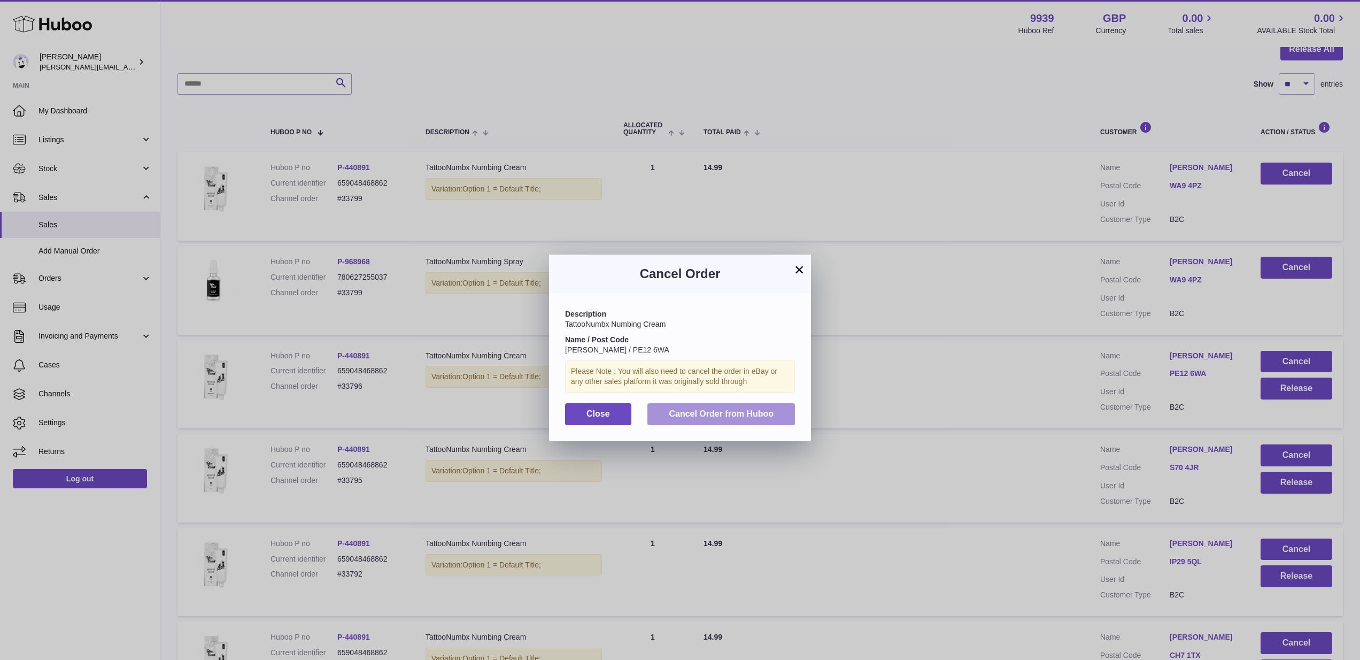
click at [794, 410] on button "Cancel Order from Huboo" at bounding box center [721, 414] width 148 height 22
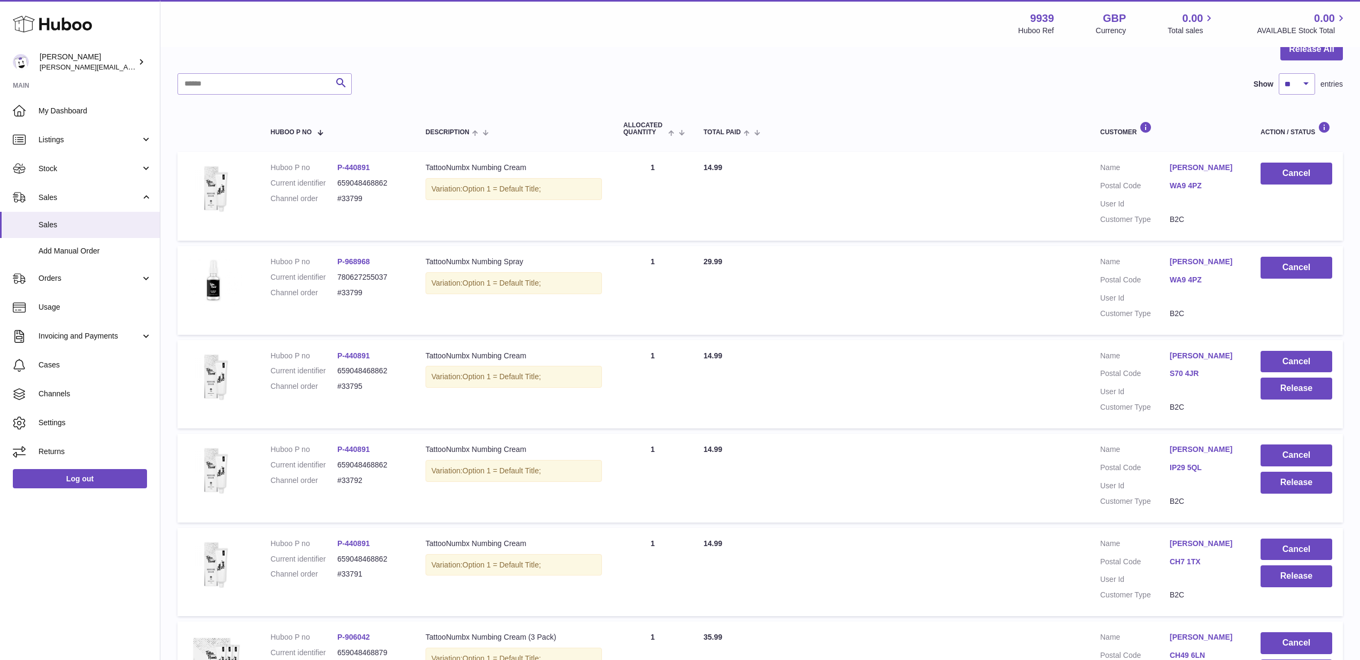
click at [1280, 358] on button "Cancel" at bounding box center [1297, 362] width 72 height 22
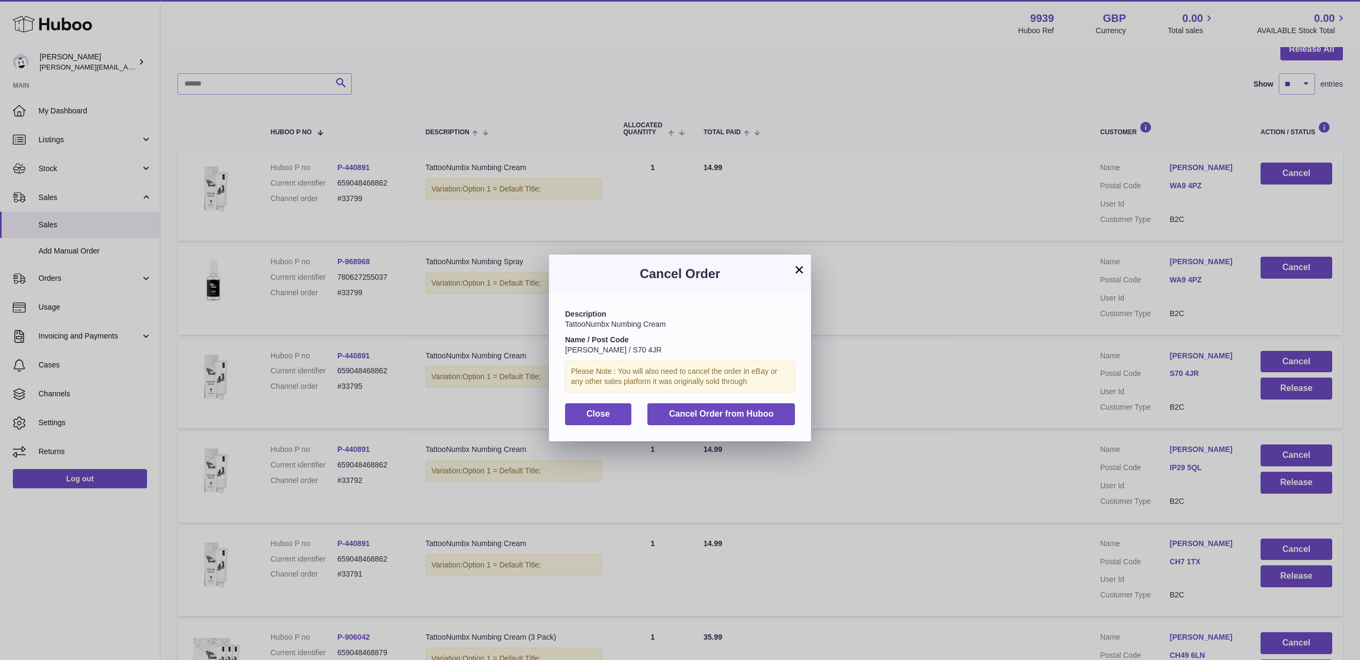
click at [769, 422] on div "Description TattooNumbx Numbing Cream Name / Post Code Jack Portman / S70 4JR P…" at bounding box center [680, 367] width 262 height 148
click at [771, 416] on button "Cancel Order from Huboo" at bounding box center [721, 414] width 148 height 22
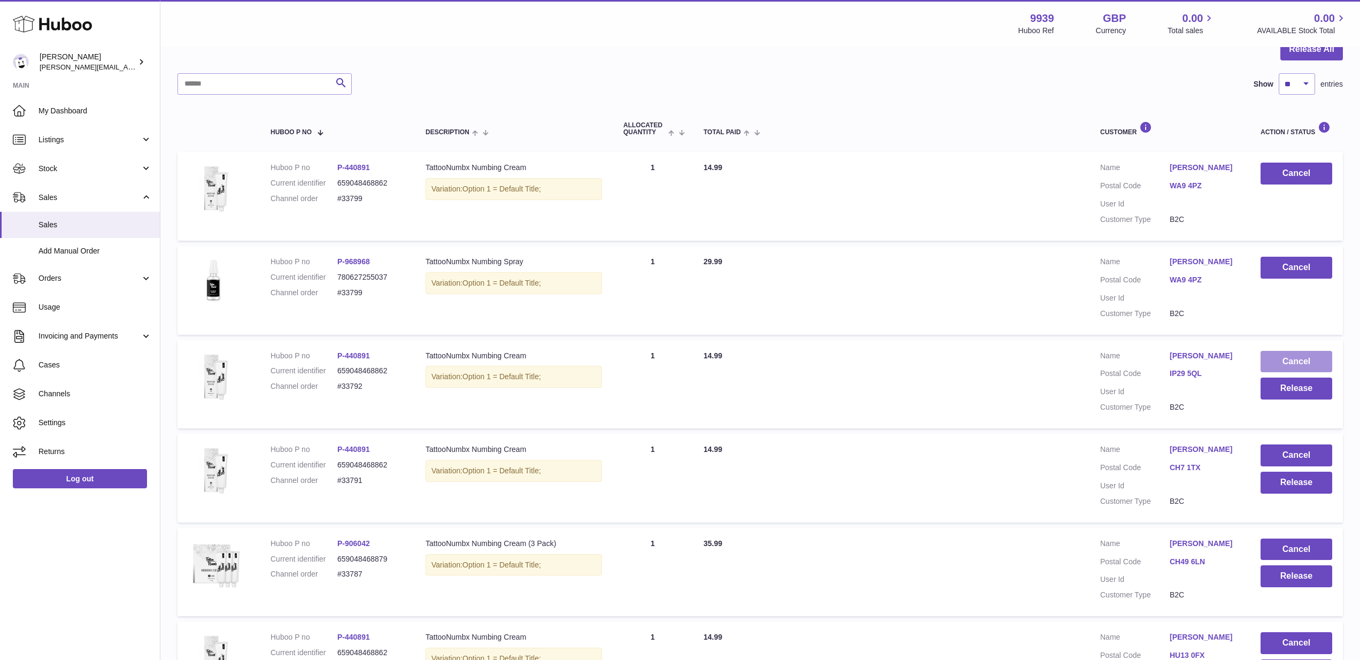
click at [1292, 353] on button "Cancel" at bounding box center [1297, 362] width 72 height 22
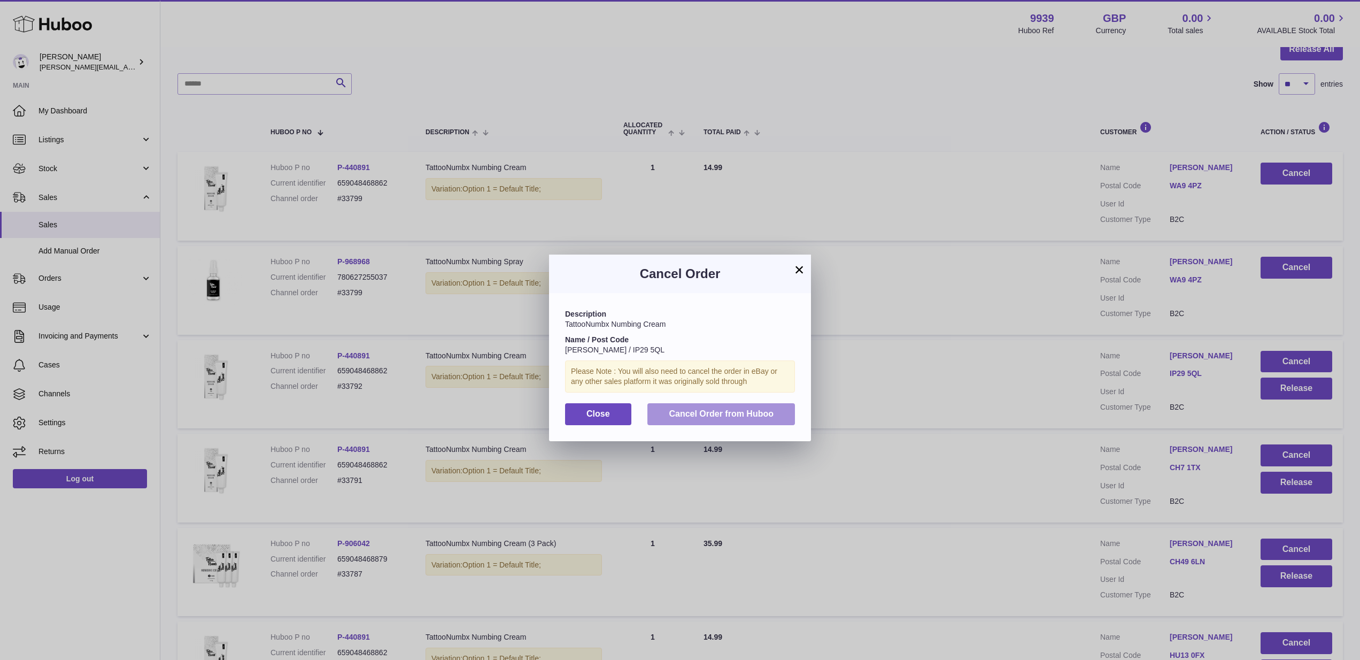
click at [731, 403] on button "Cancel Order from Huboo" at bounding box center [721, 414] width 148 height 22
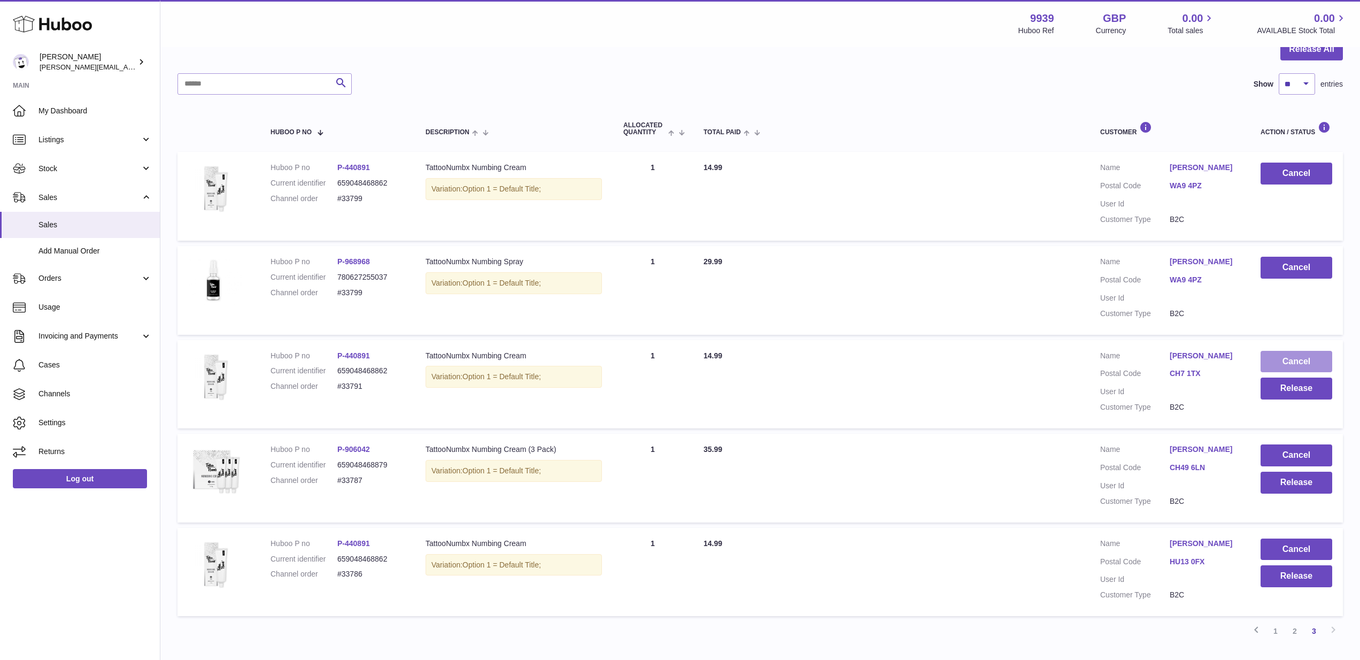
click at [1309, 358] on button "Cancel" at bounding box center [1297, 362] width 72 height 22
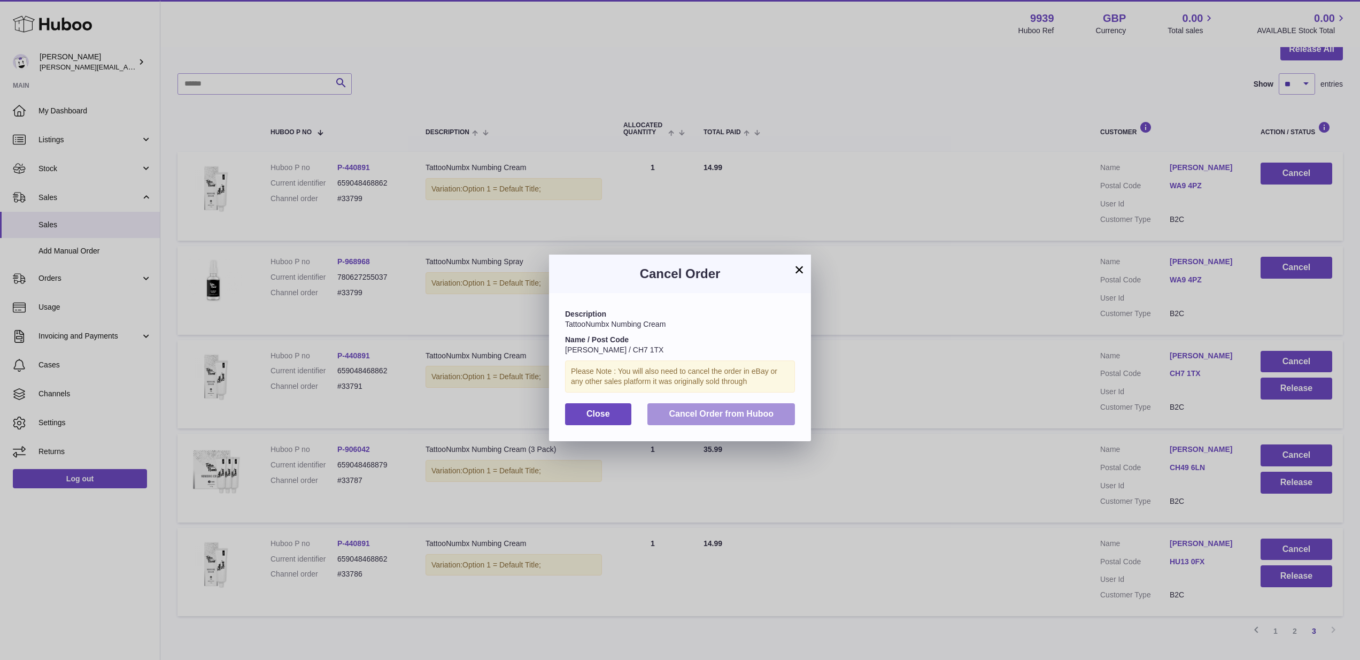
click at [784, 412] on button "Cancel Order from Huboo" at bounding box center [721, 414] width 148 height 22
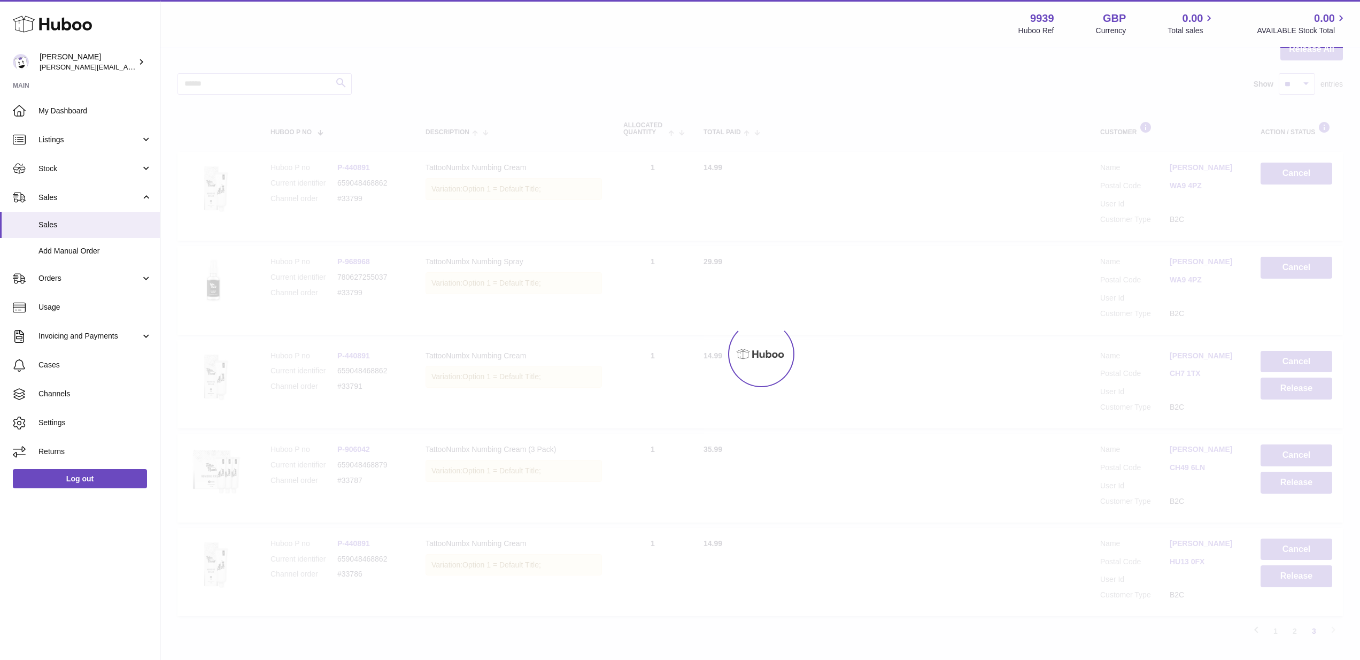
scroll to position [86, 0]
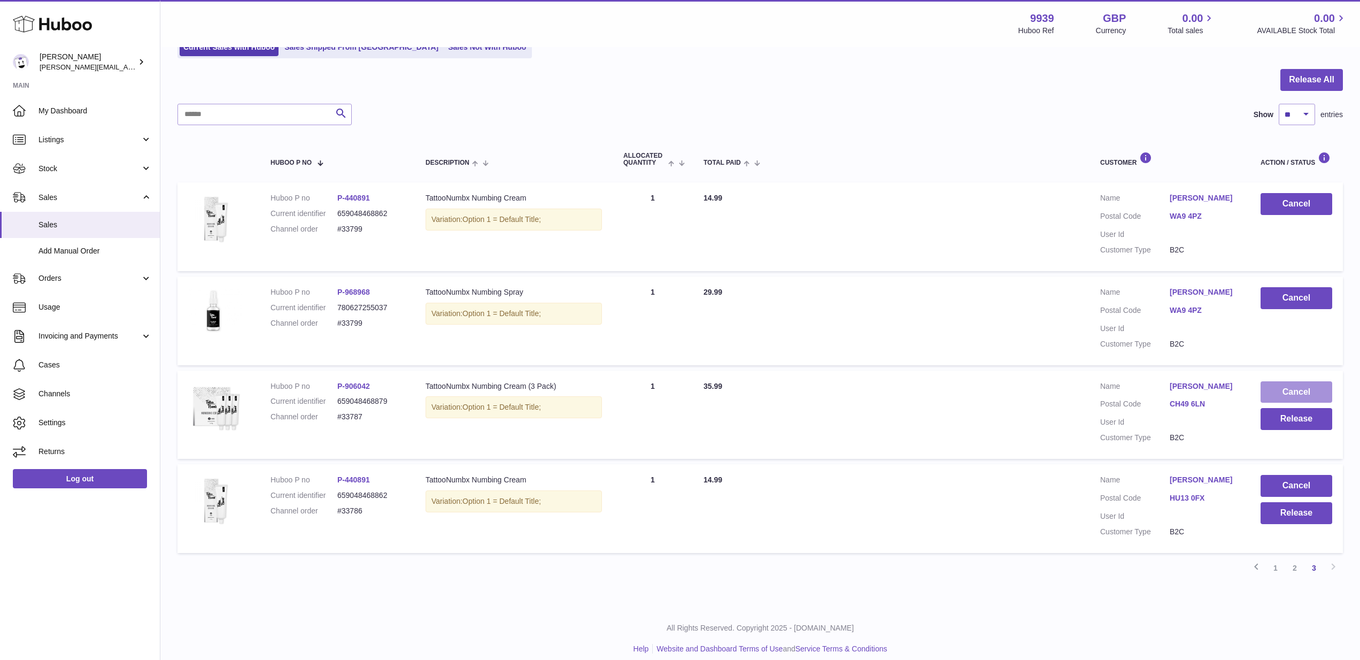
click at [1284, 389] on button "Cancel" at bounding box center [1297, 392] width 72 height 22
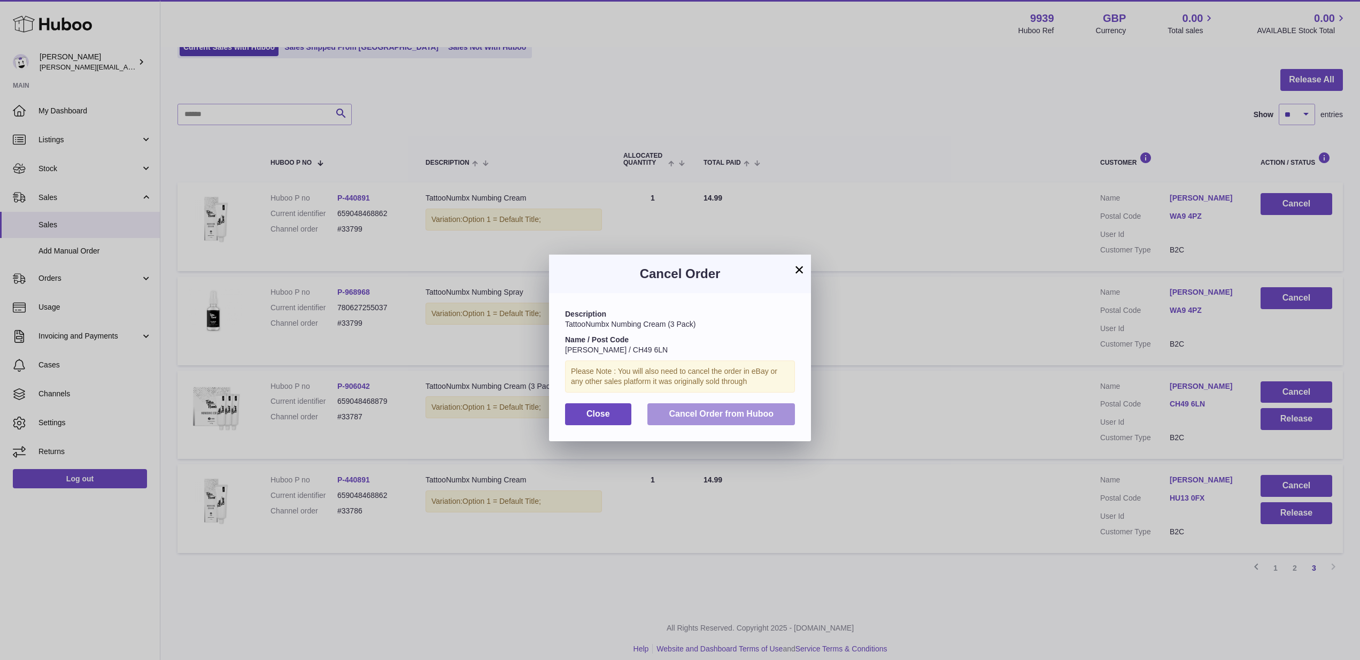
click at [793, 412] on div "Description TattooNumbx Numbing Cream (3 Pack) Name / Post Code Sam Mccormick /…" at bounding box center [680, 367] width 262 height 148
click at [791, 412] on button "Cancel Order from Huboo" at bounding box center [721, 414] width 148 height 22
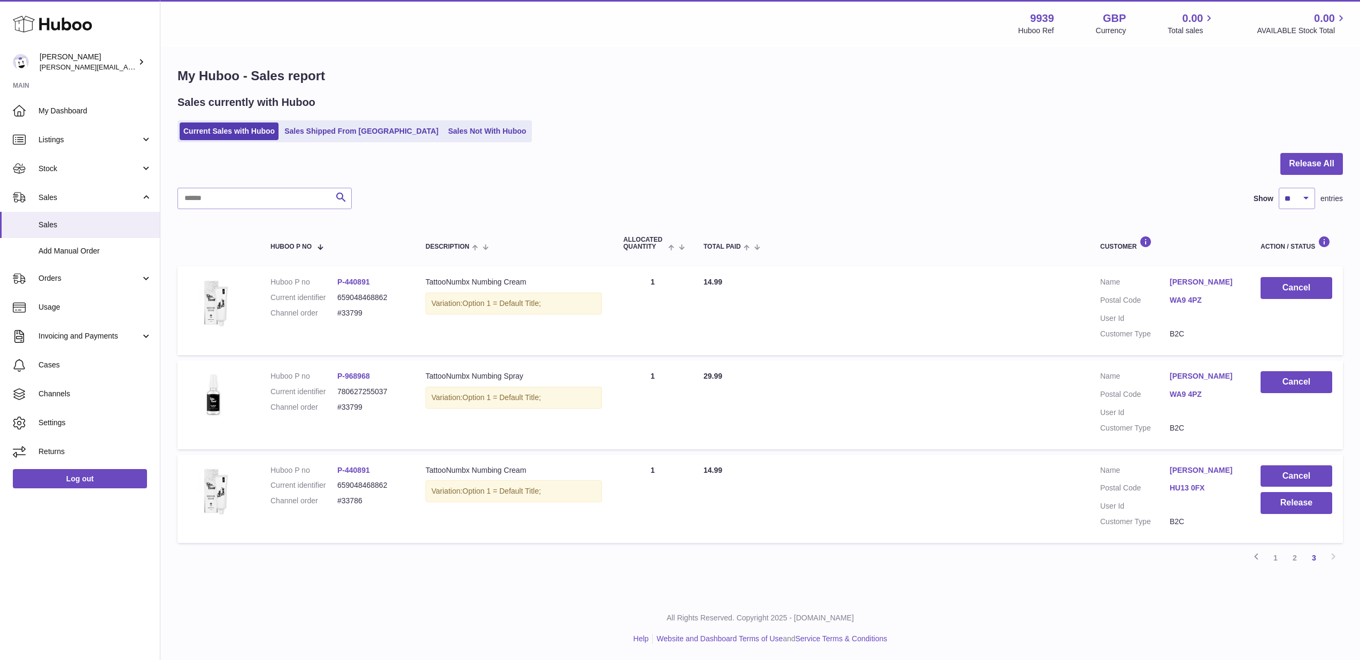
scroll to position [0, 0]
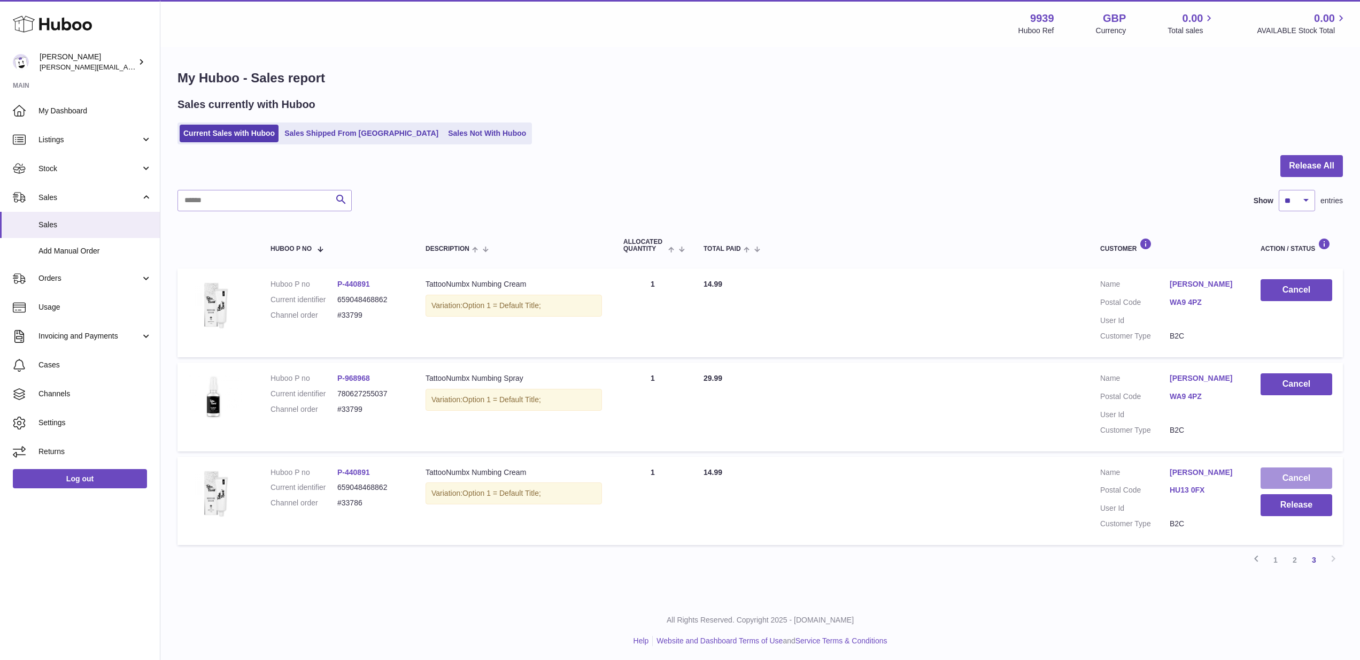
click at [1286, 469] on button "Cancel" at bounding box center [1297, 478] width 72 height 22
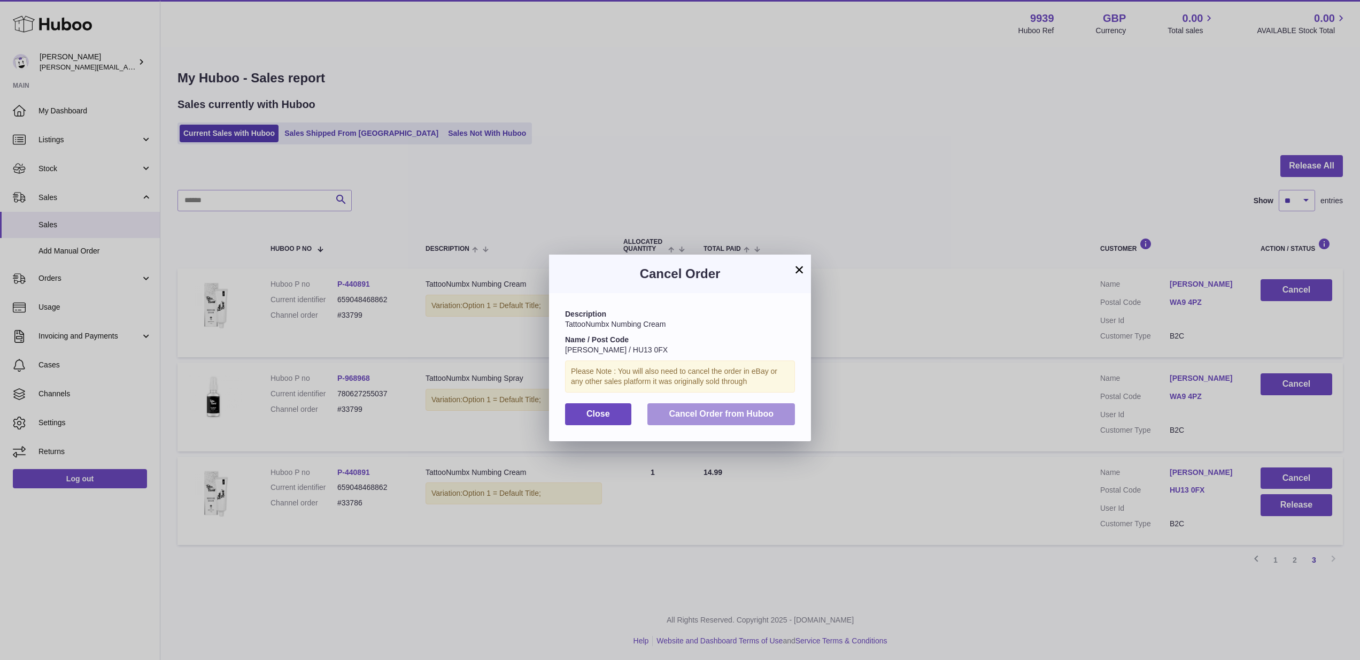
click at [787, 421] on button "Cancel Order from Huboo" at bounding box center [721, 414] width 148 height 22
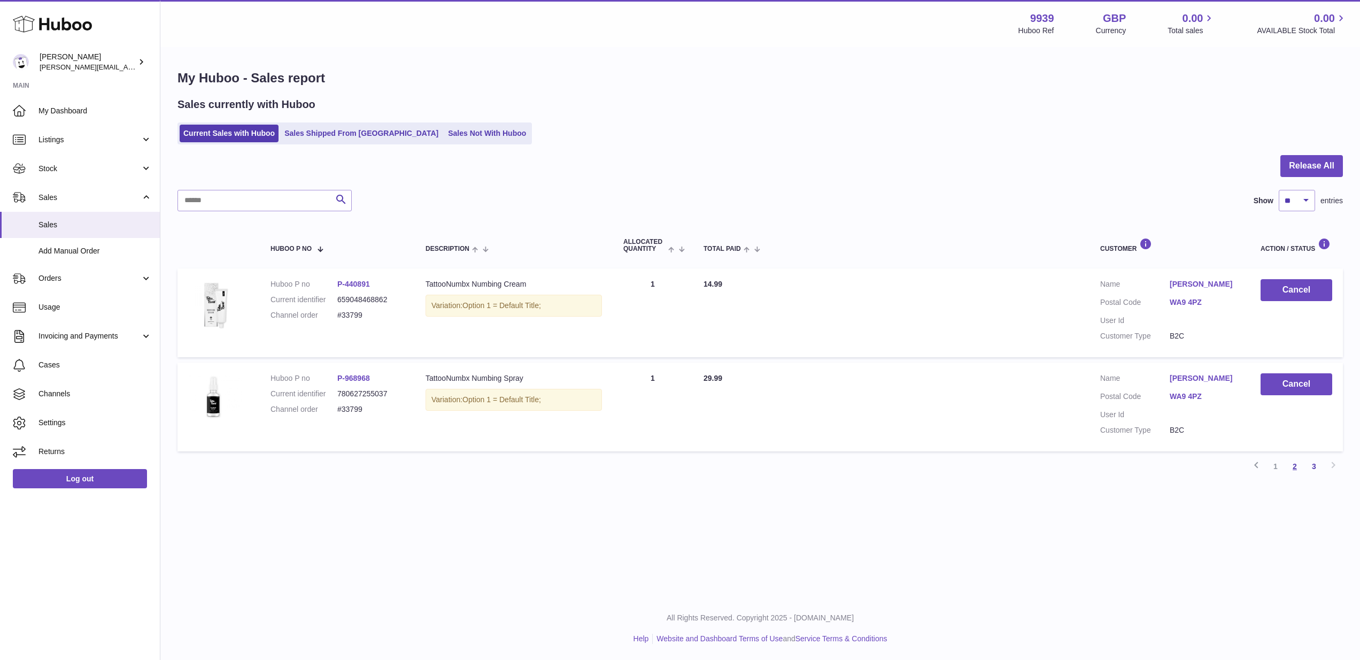
click at [1292, 458] on link "2" at bounding box center [1294, 466] width 19 height 19
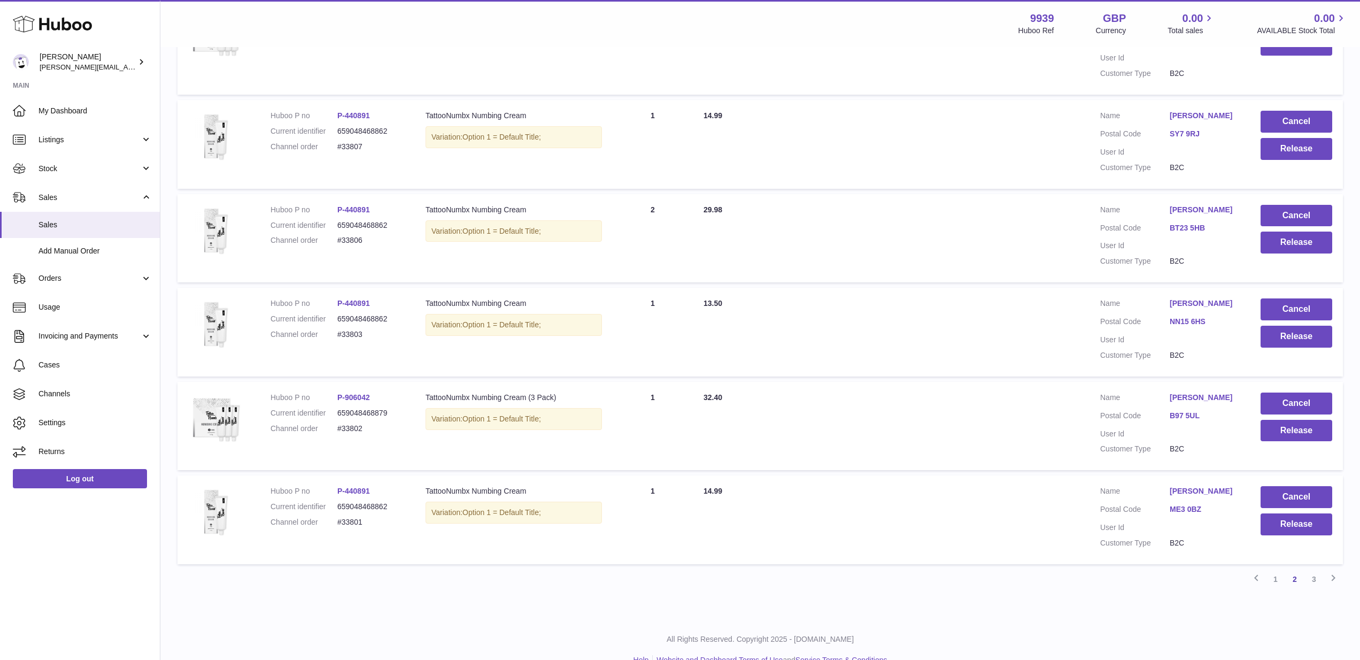
scroll to position [647, 0]
click at [95, 176] on link "Stock" at bounding box center [80, 168] width 160 height 29
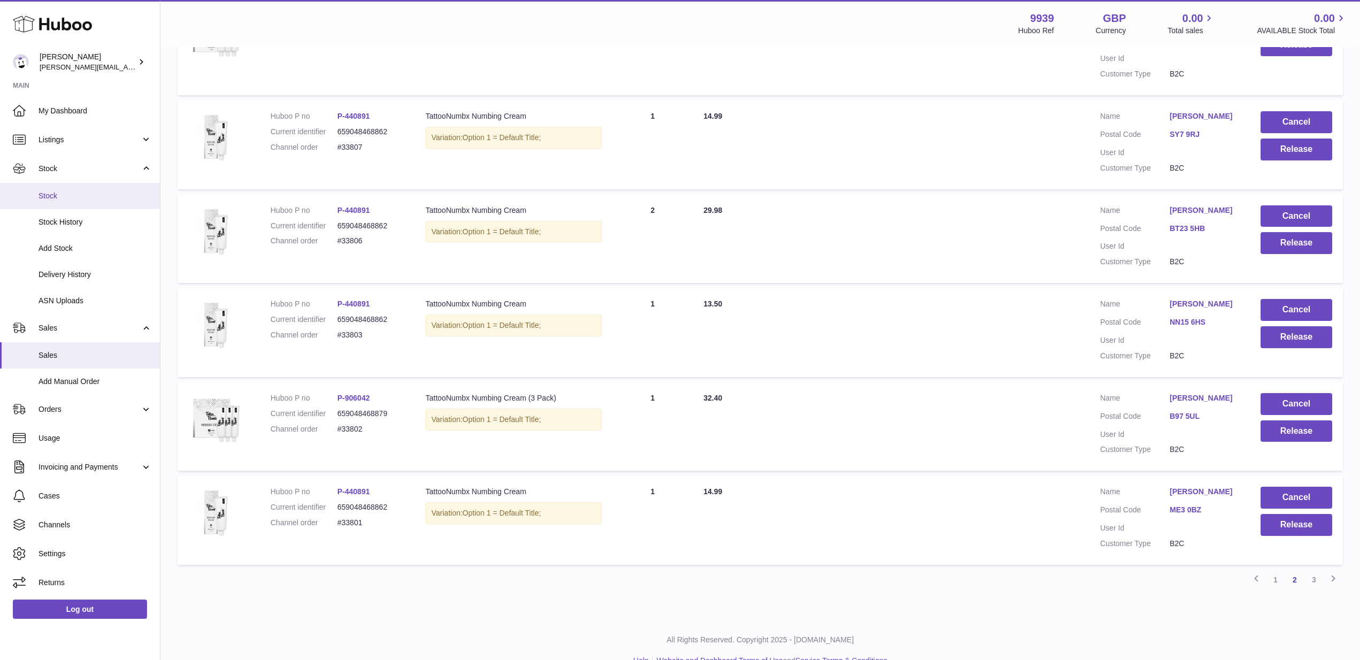
click at [93, 193] on span "Stock" at bounding box center [94, 196] width 113 height 10
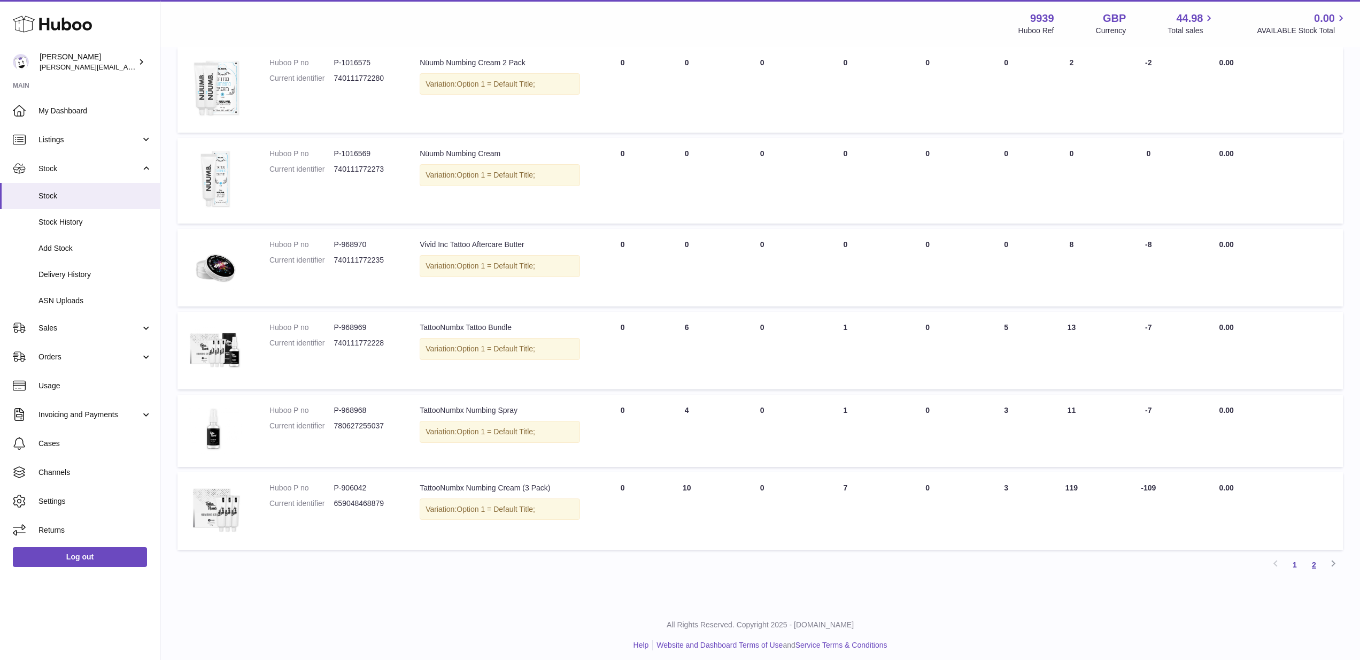
click at [1317, 562] on link "2" at bounding box center [1313, 564] width 19 height 19
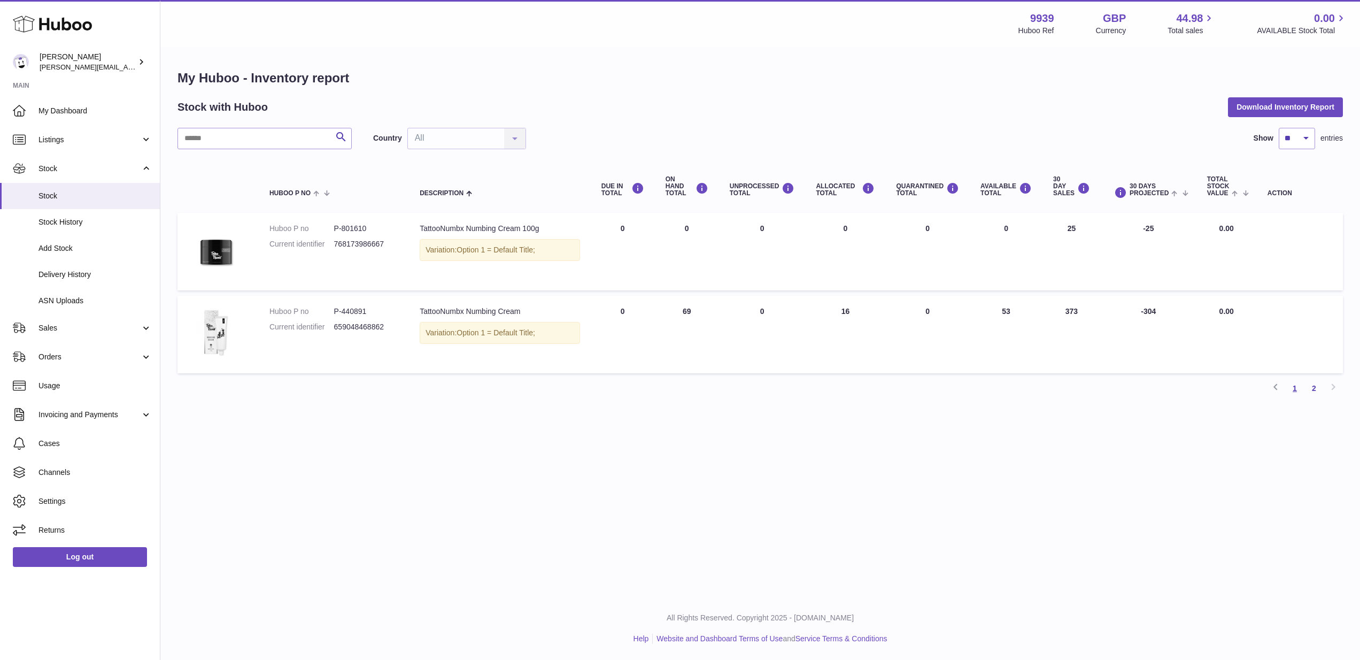
click at [1293, 389] on link "1" at bounding box center [1294, 387] width 19 height 19
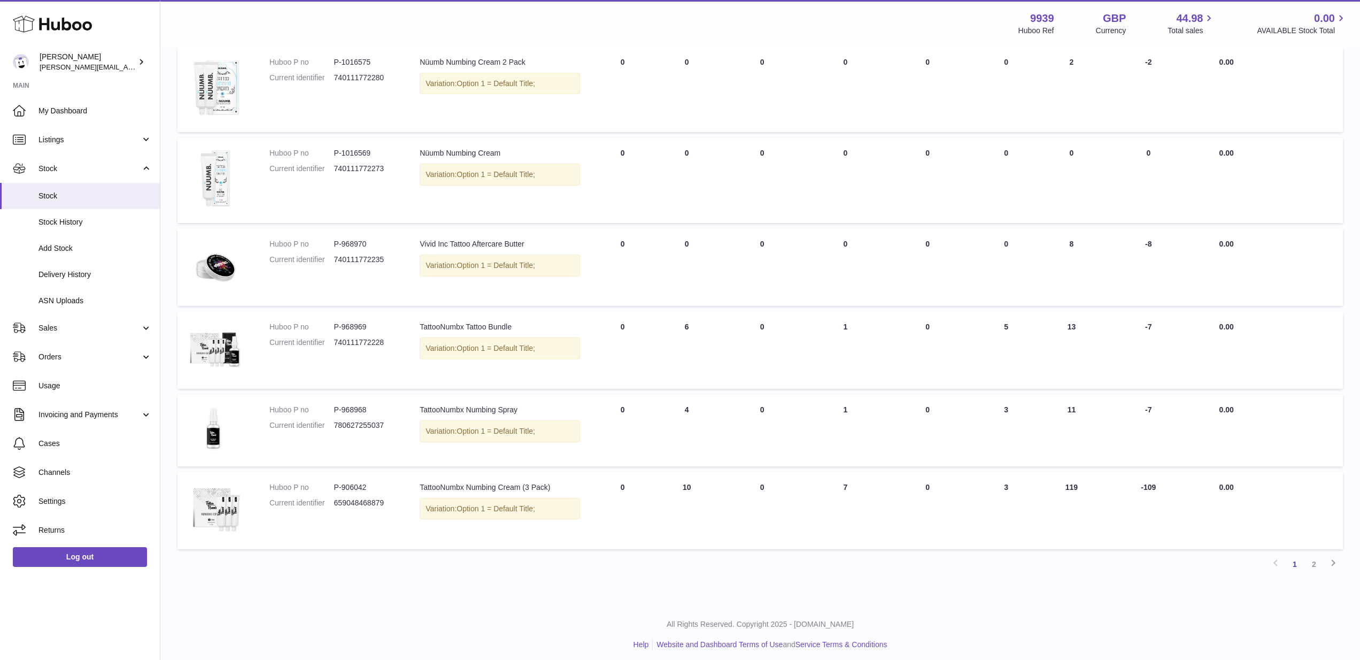
scroll to position [497, 0]
click at [79, 318] on link "Sales" at bounding box center [80, 327] width 160 height 29
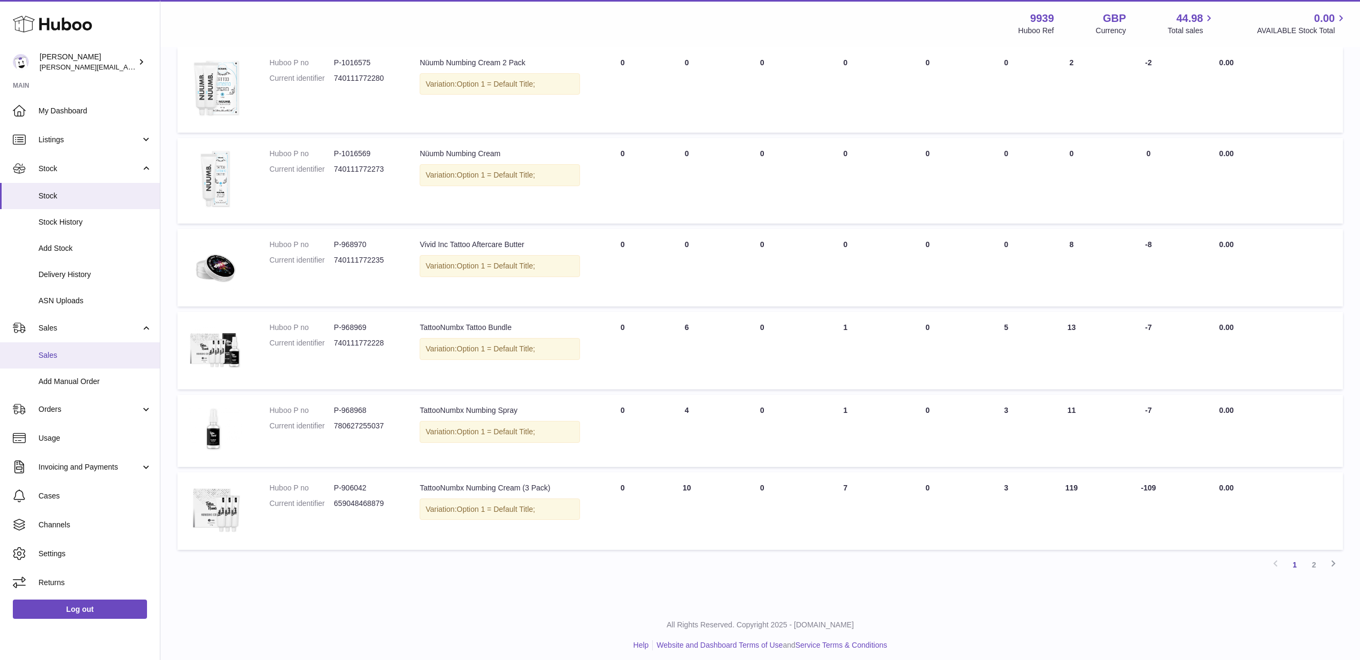
click at [80, 351] on span "Sales" at bounding box center [94, 355] width 113 height 10
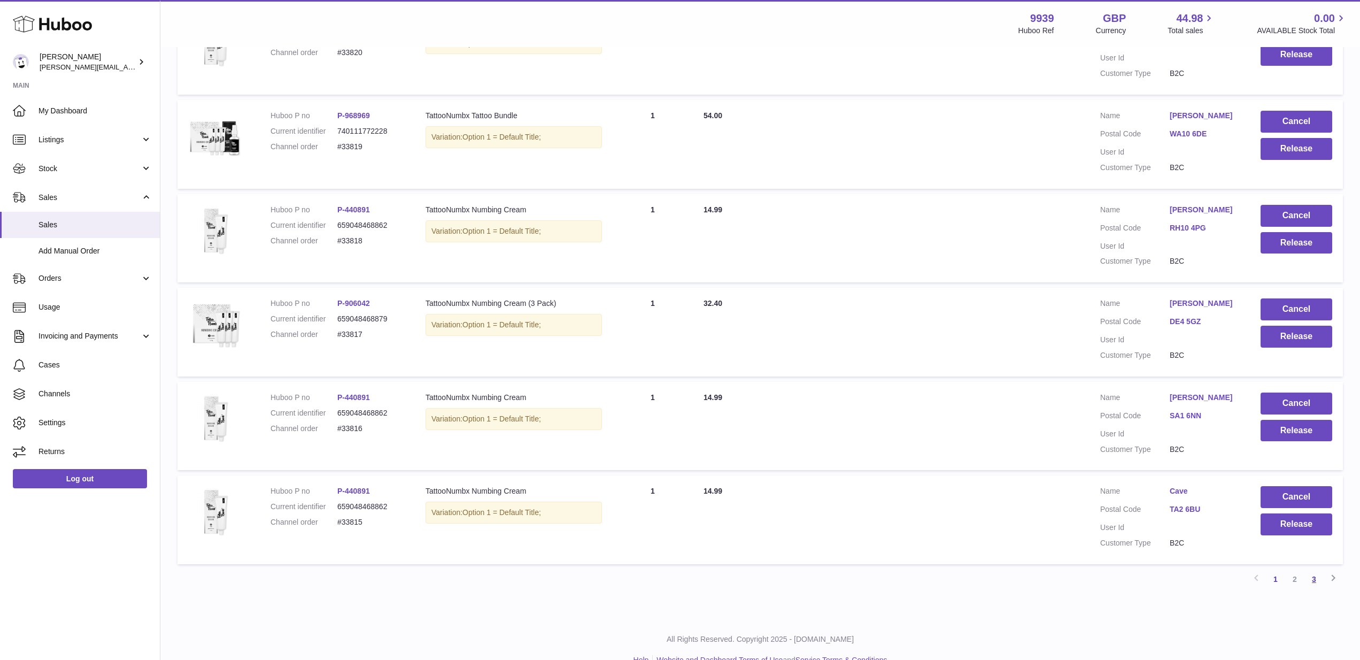
click at [1317, 569] on link "3" at bounding box center [1313, 578] width 19 height 19
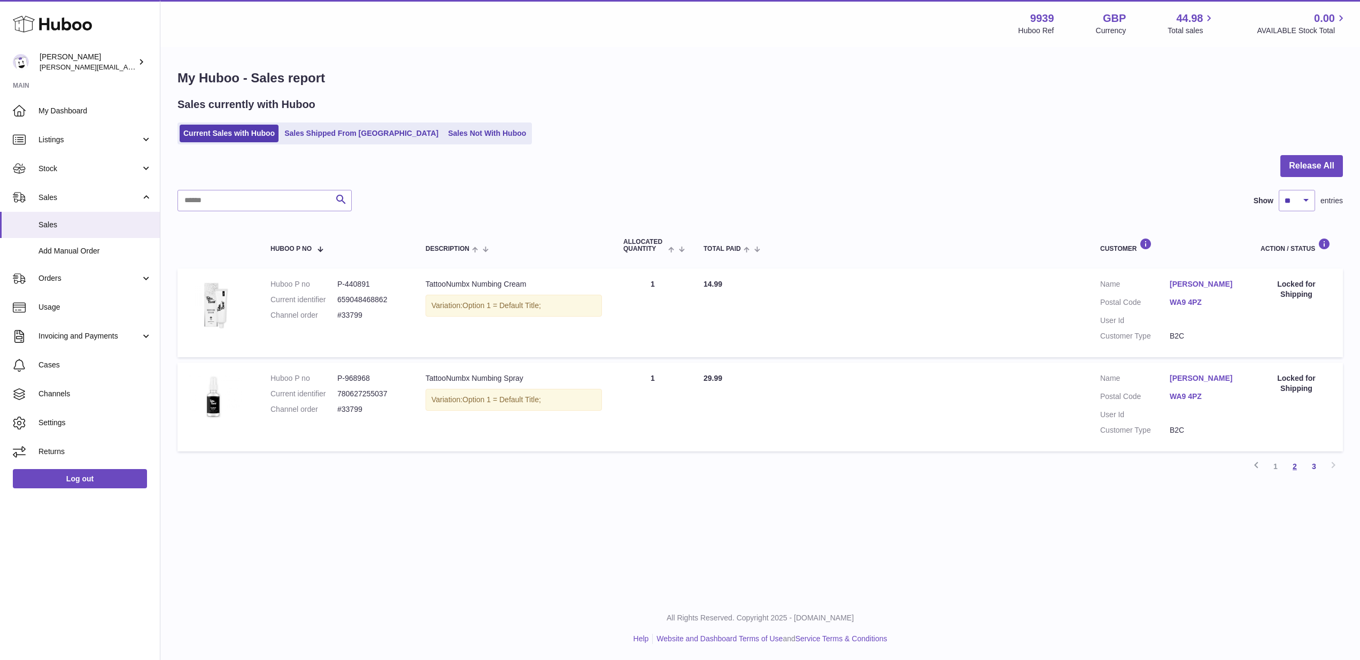
click at [1294, 458] on link "2" at bounding box center [1294, 466] width 19 height 19
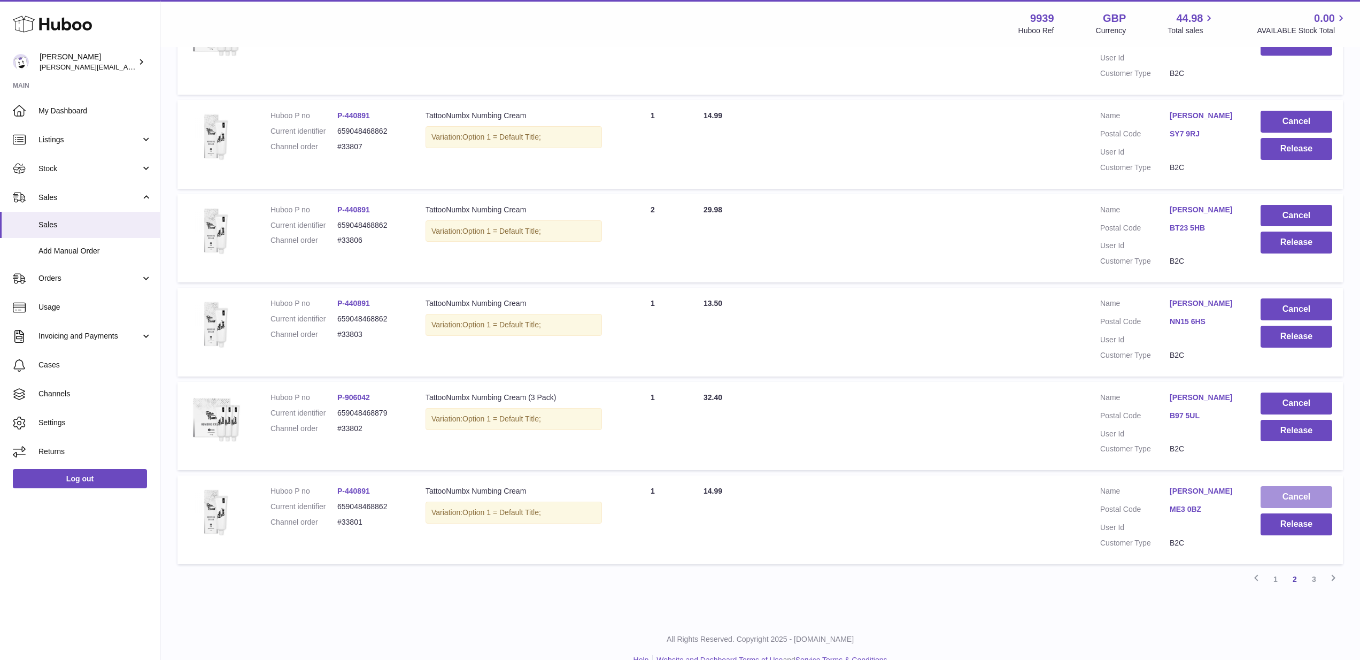
scroll to position [647, 0]
click at [1294, 486] on button "Cancel" at bounding box center [1297, 497] width 72 height 22
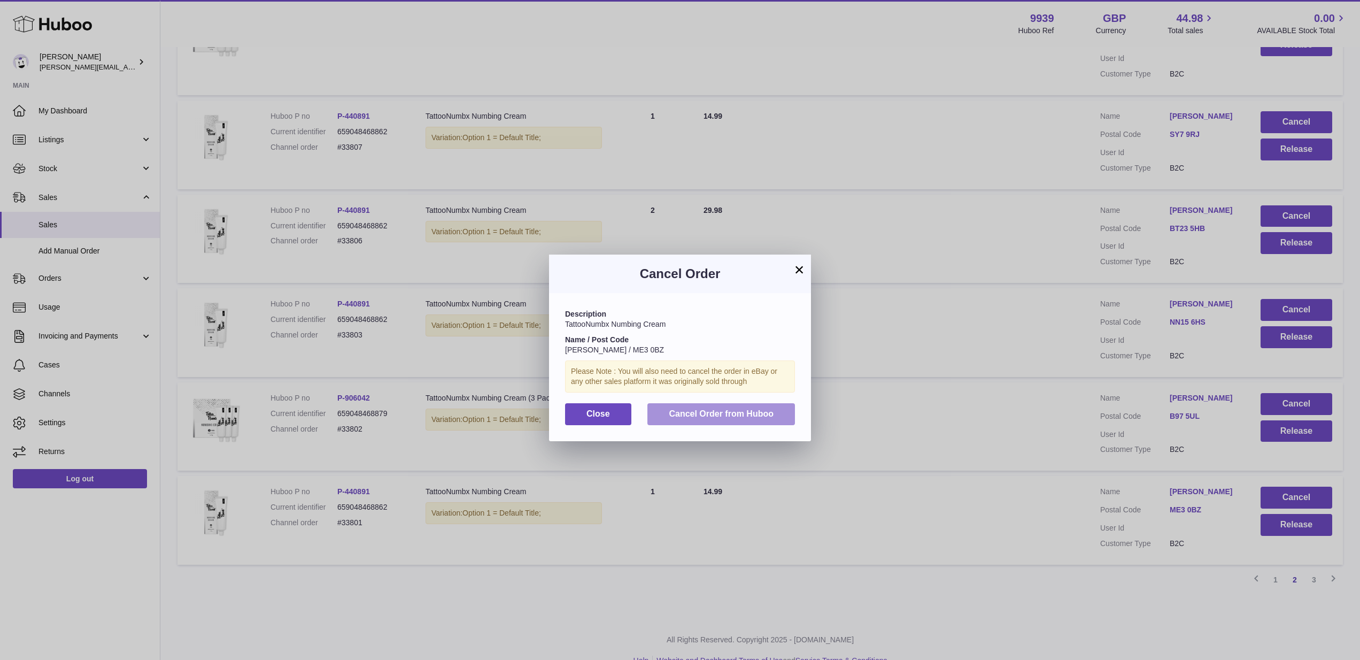
click at [737, 412] on span "Cancel Order from Huboo" at bounding box center [721, 413] width 105 height 9
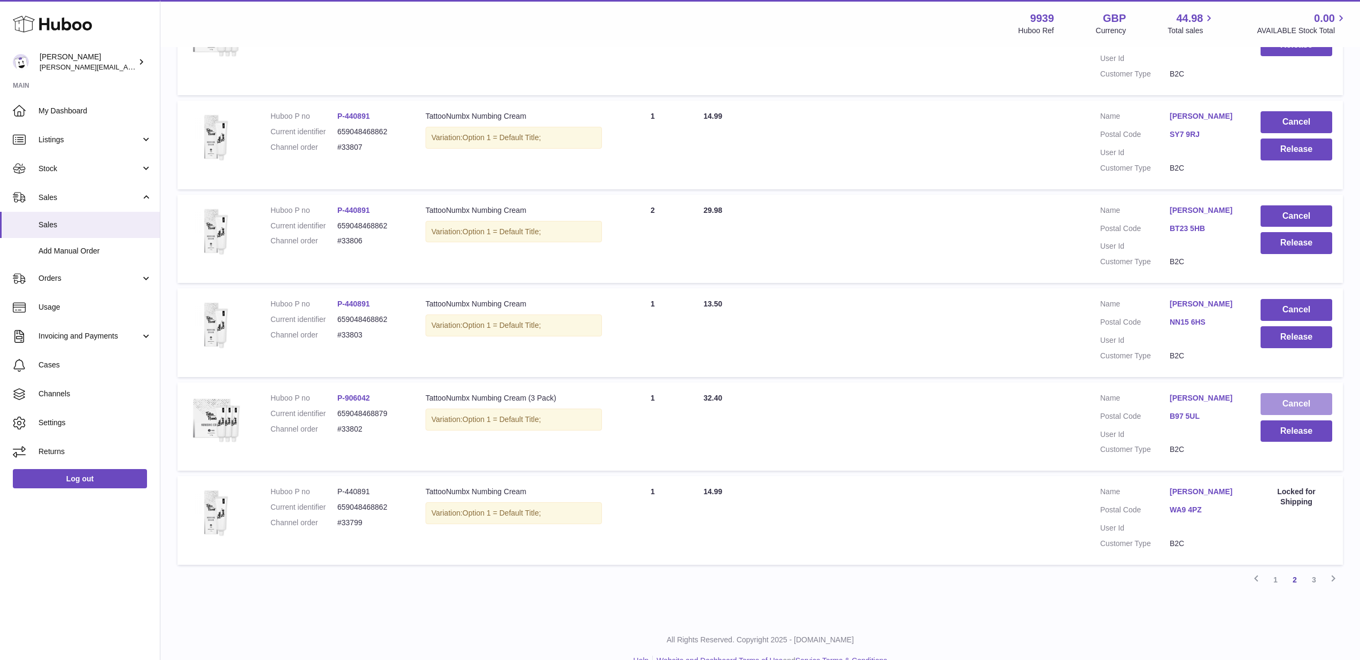
click at [1285, 393] on button "Cancel" at bounding box center [1297, 404] width 72 height 22
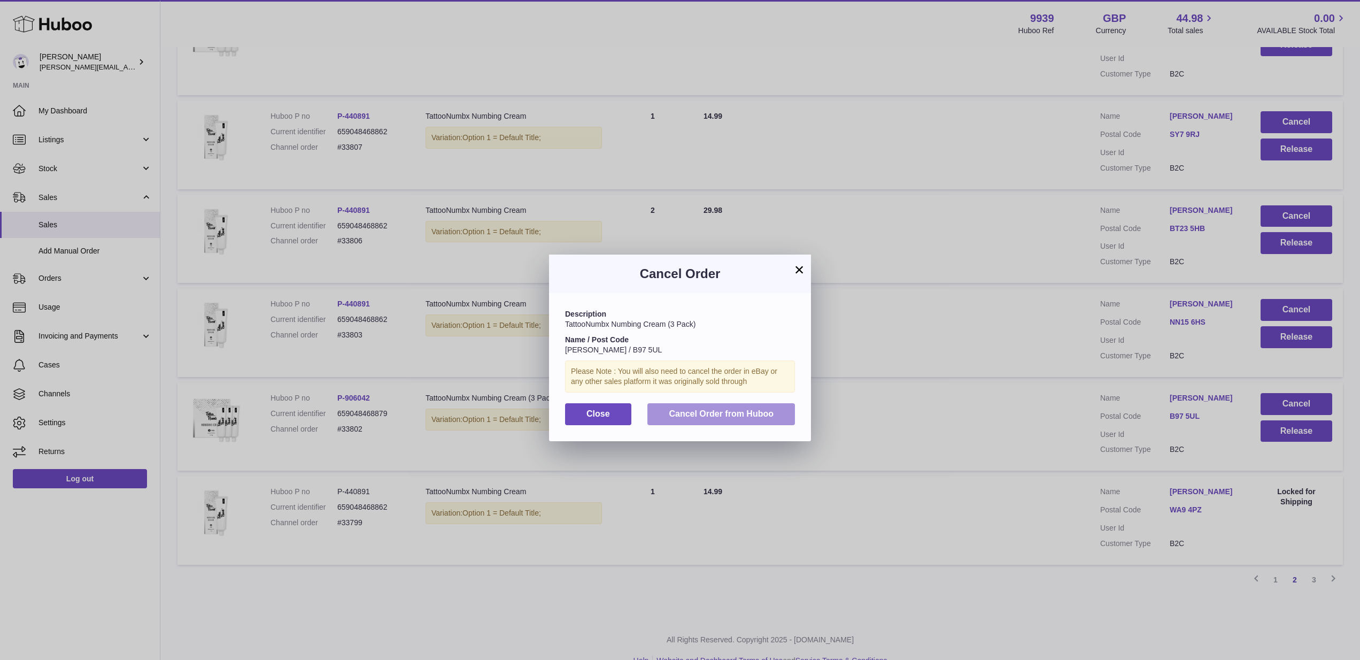
click at [788, 412] on button "Cancel Order from Huboo" at bounding box center [721, 414] width 148 height 22
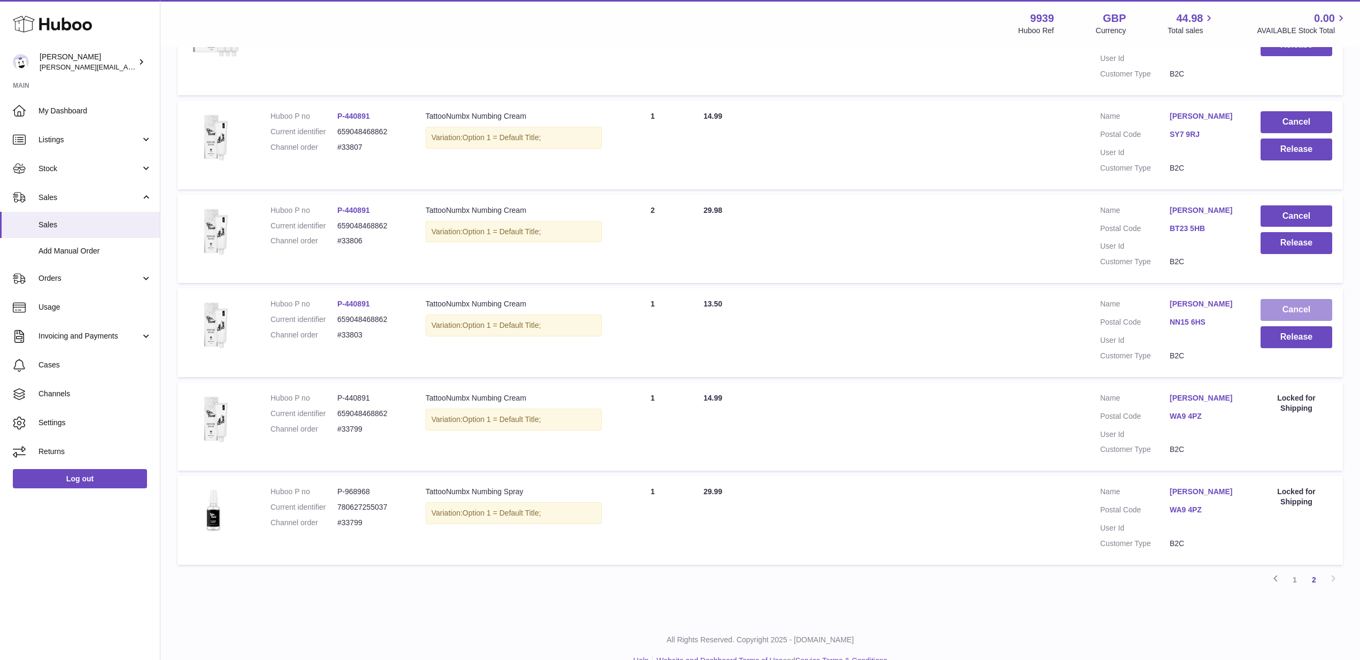
click at [1289, 299] on button "Cancel" at bounding box center [1297, 310] width 72 height 22
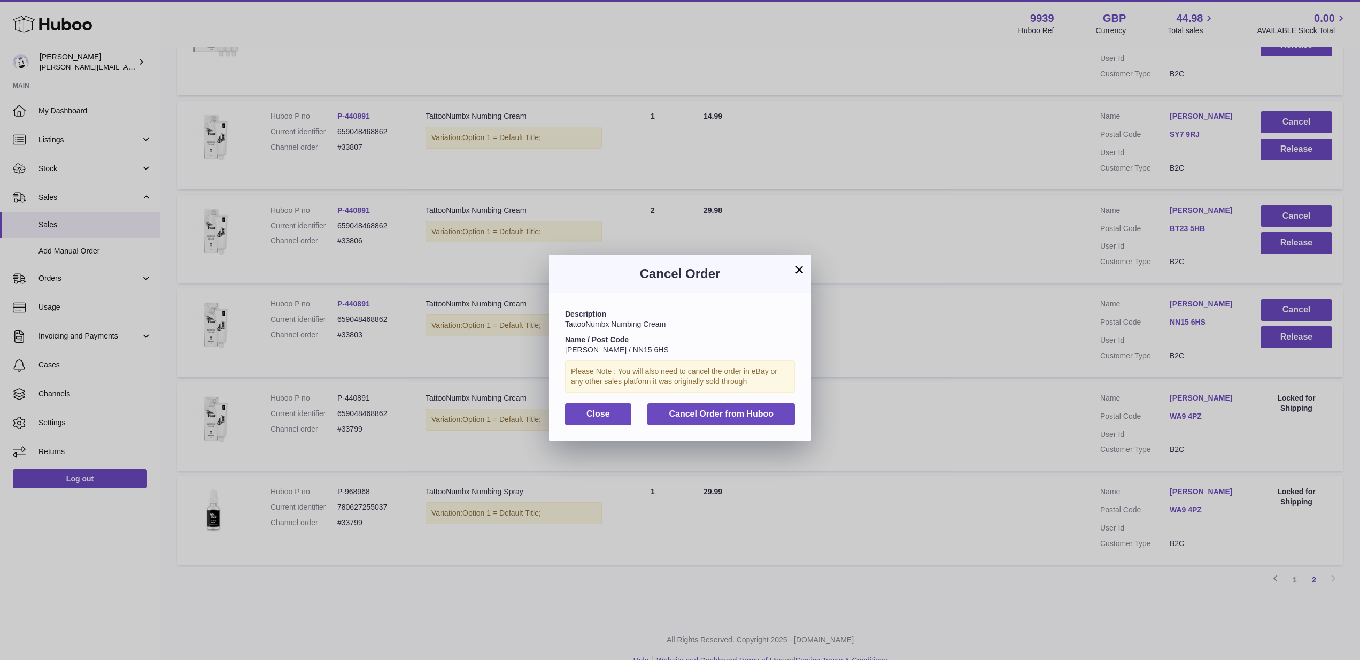
click at [744, 409] on span "Cancel Order from Huboo" at bounding box center [721, 413] width 105 height 9
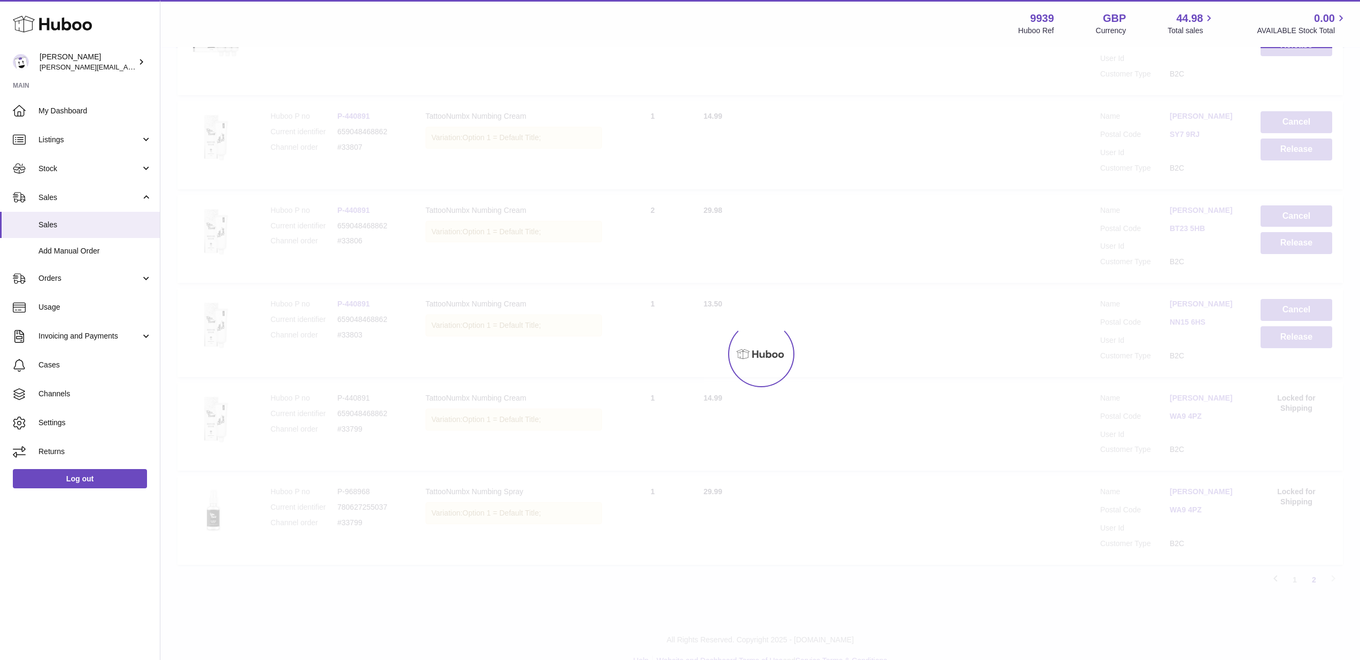
scroll to position [555, 0]
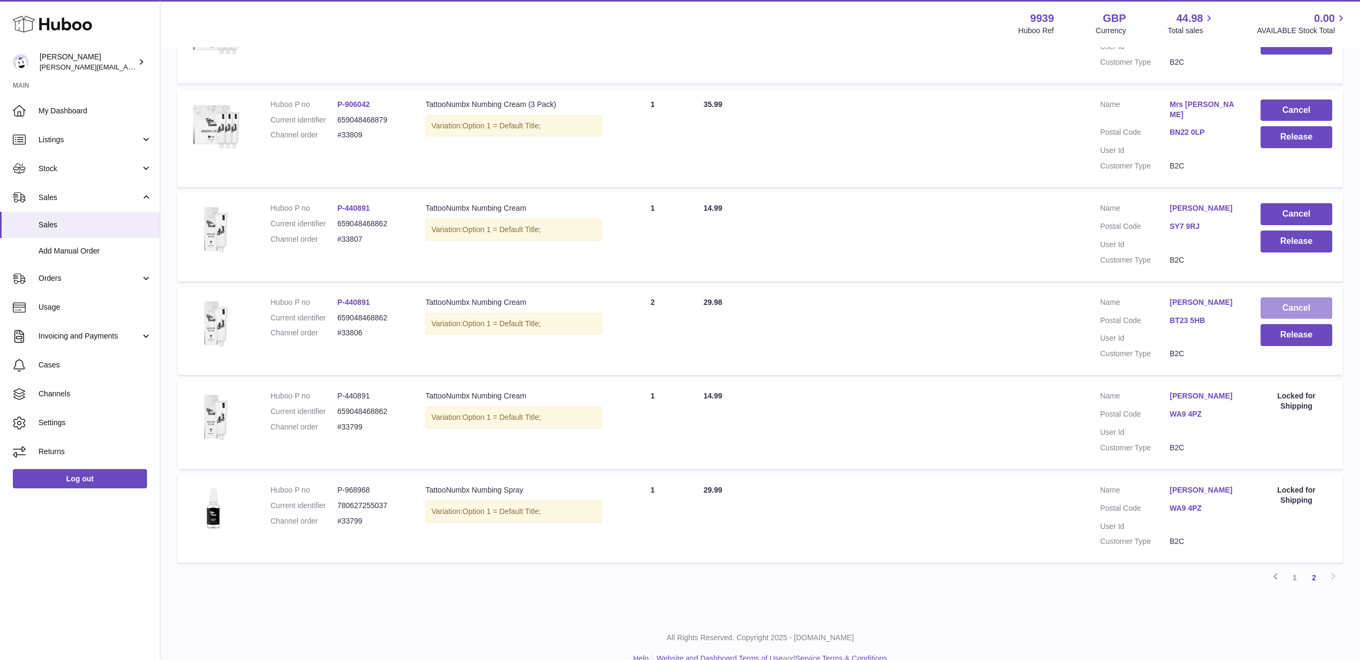
click at [1284, 297] on button "Cancel" at bounding box center [1297, 308] width 72 height 22
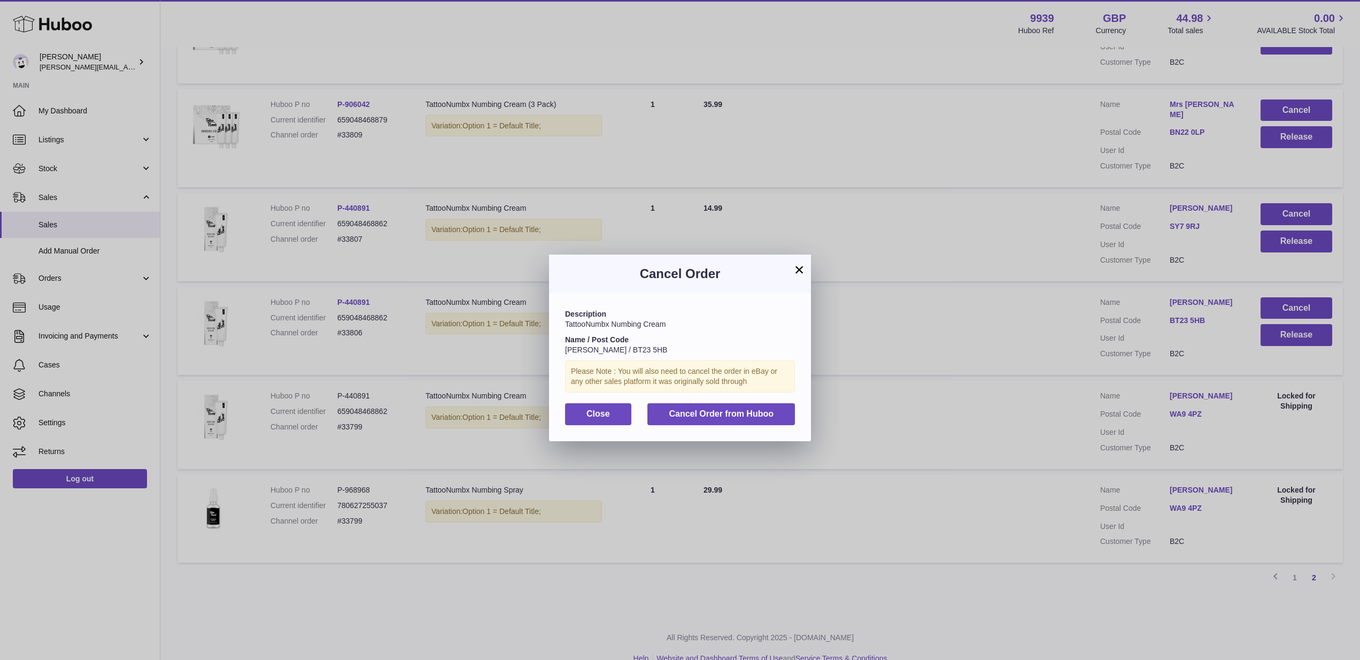
click at [779, 405] on button "Cancel Order from Huboo" at bounding box center [721, 414] width 148 height 22
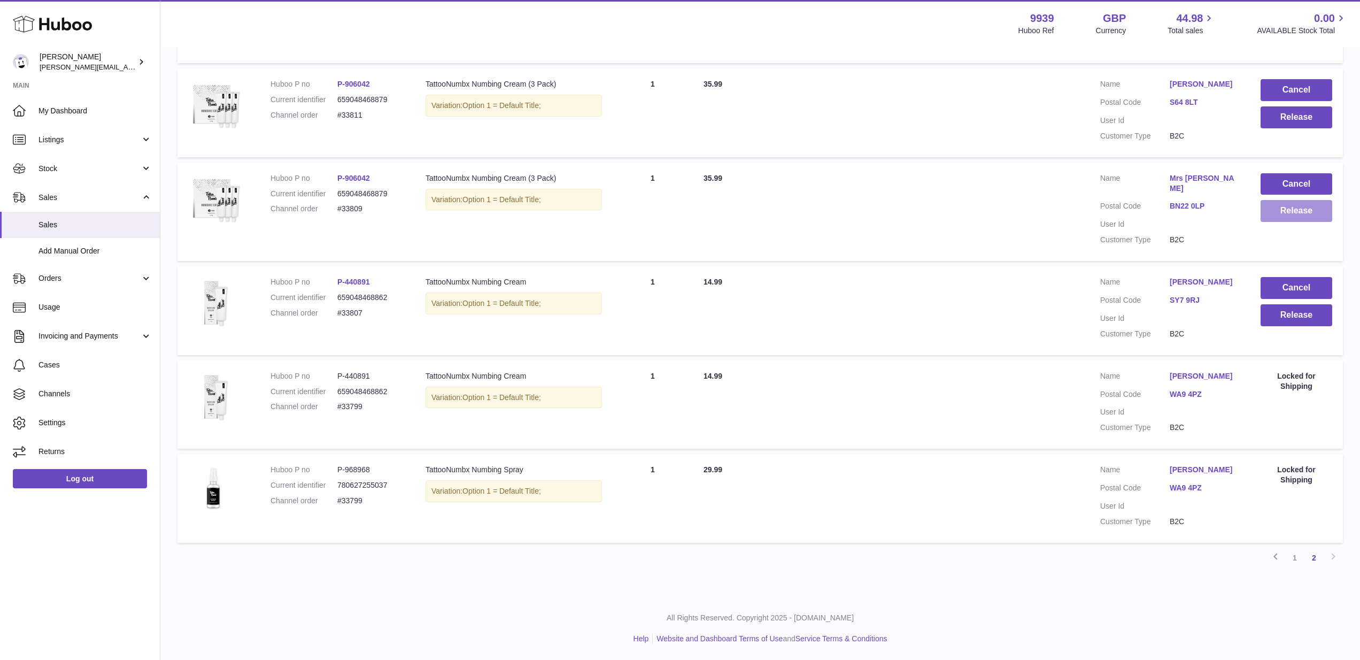
scroll to position [463, 0]
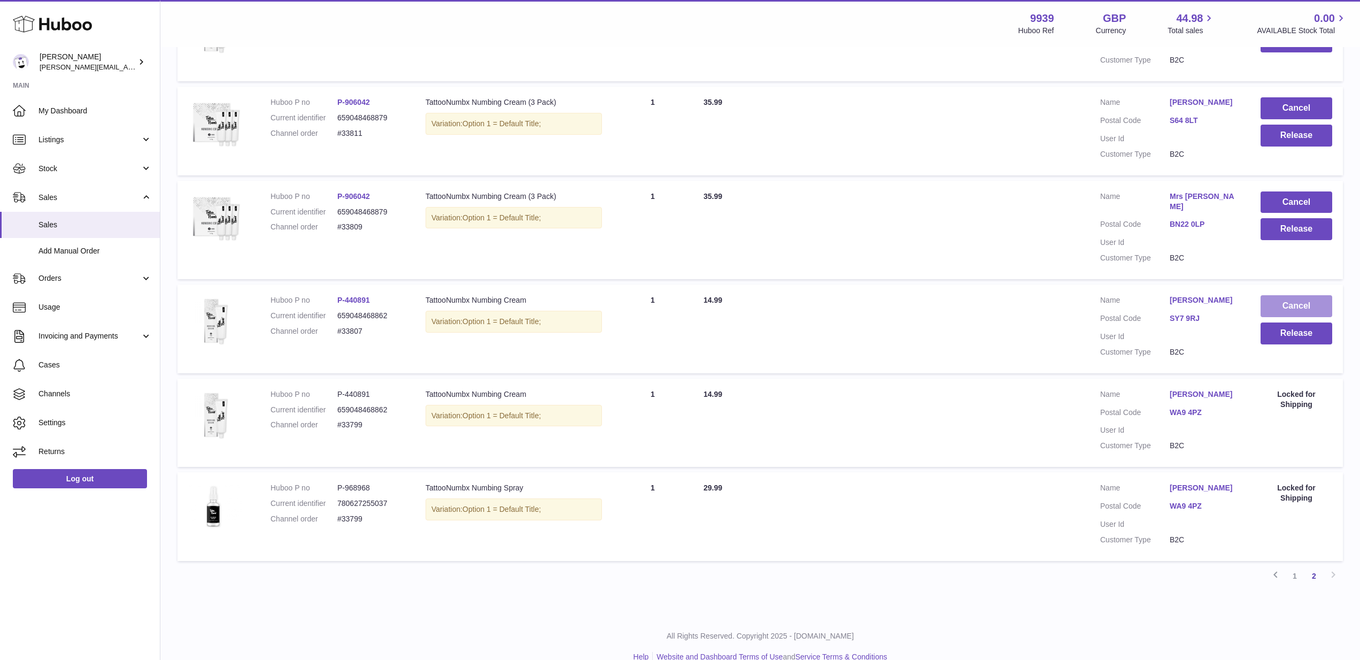
click at [1292, 296] on button "Cancel" at bounding box center [1297, 306] width 72 height 22
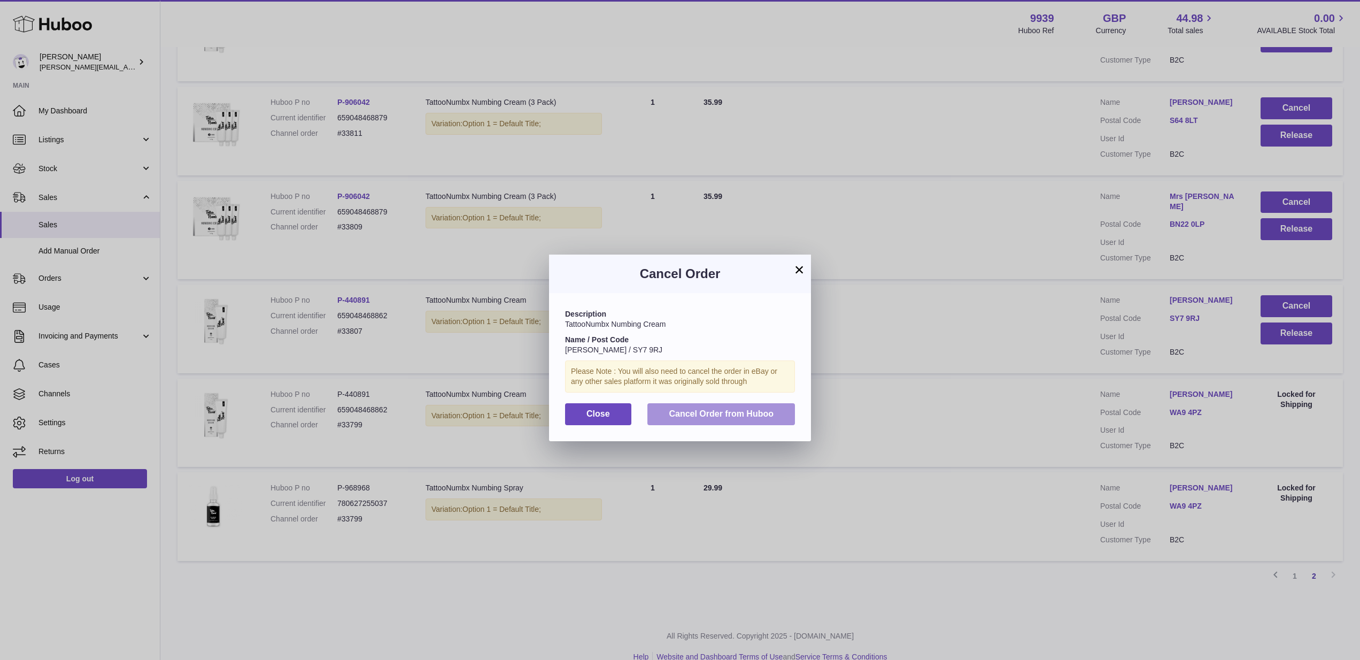
click at [740, 414] on span "Cancel Order from Huboo" at bounding box center [721, 413] width 105 height 9
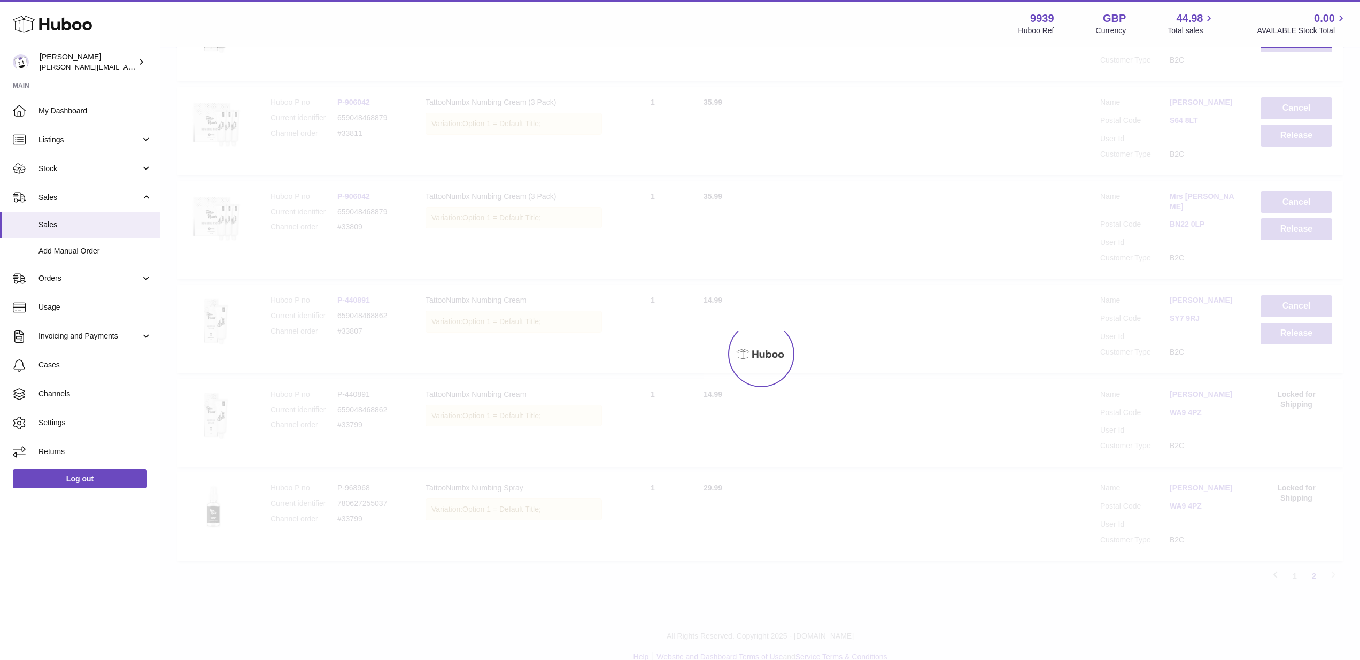
scroll to position [372, 0]
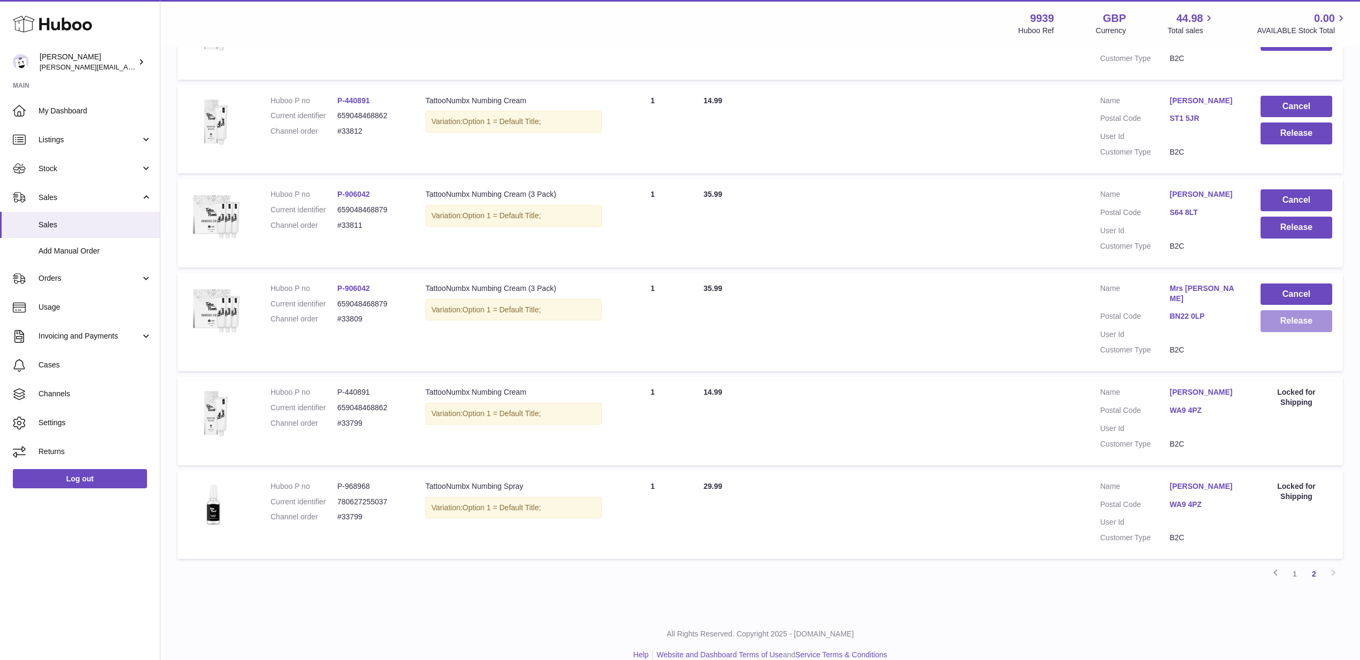
click at [1296, 316] on button "Release" at bounding box center [1297, 321] width 72 height 22
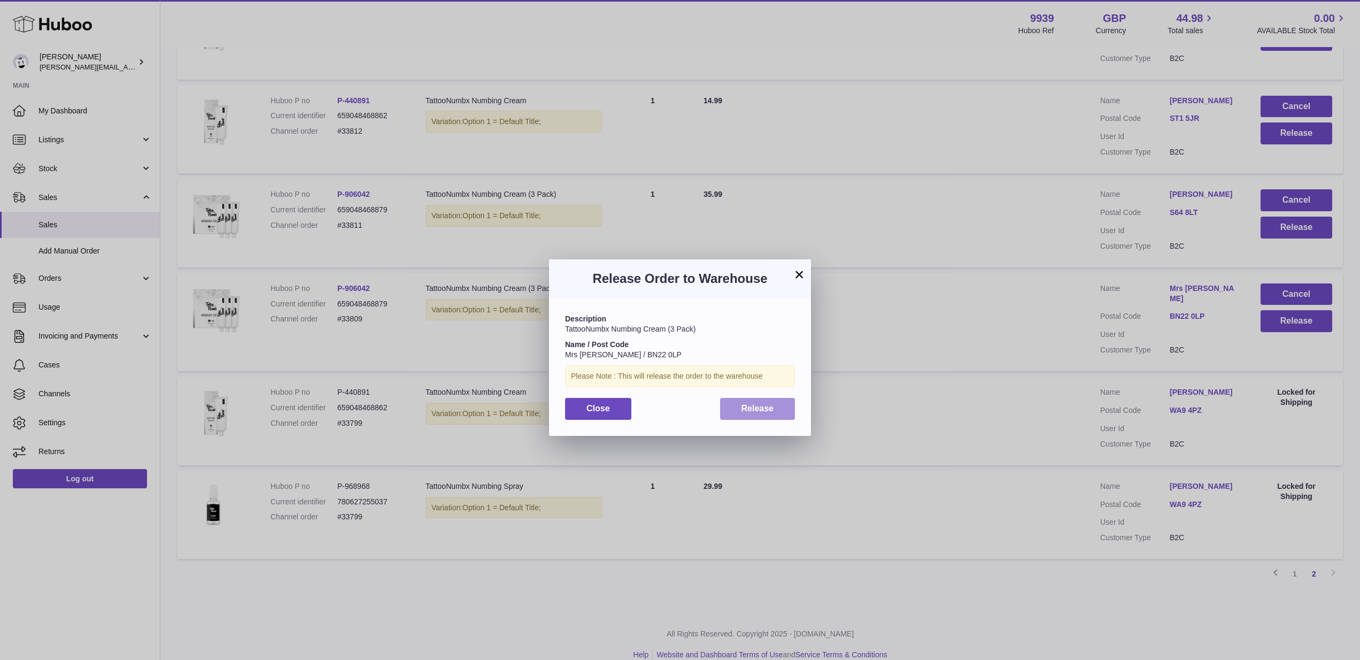
click at [731, 406] on button "Release" at bounding box center [757, 409] width 75 height 22
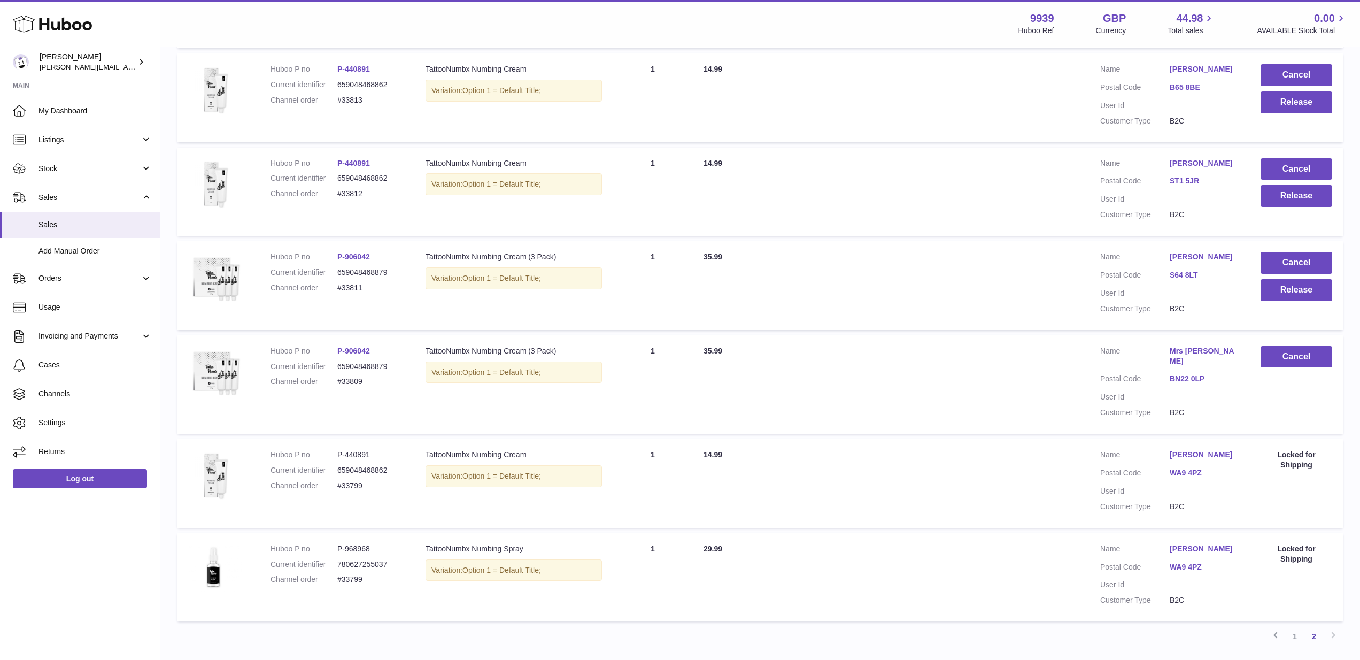
scroll to position [306, 0]
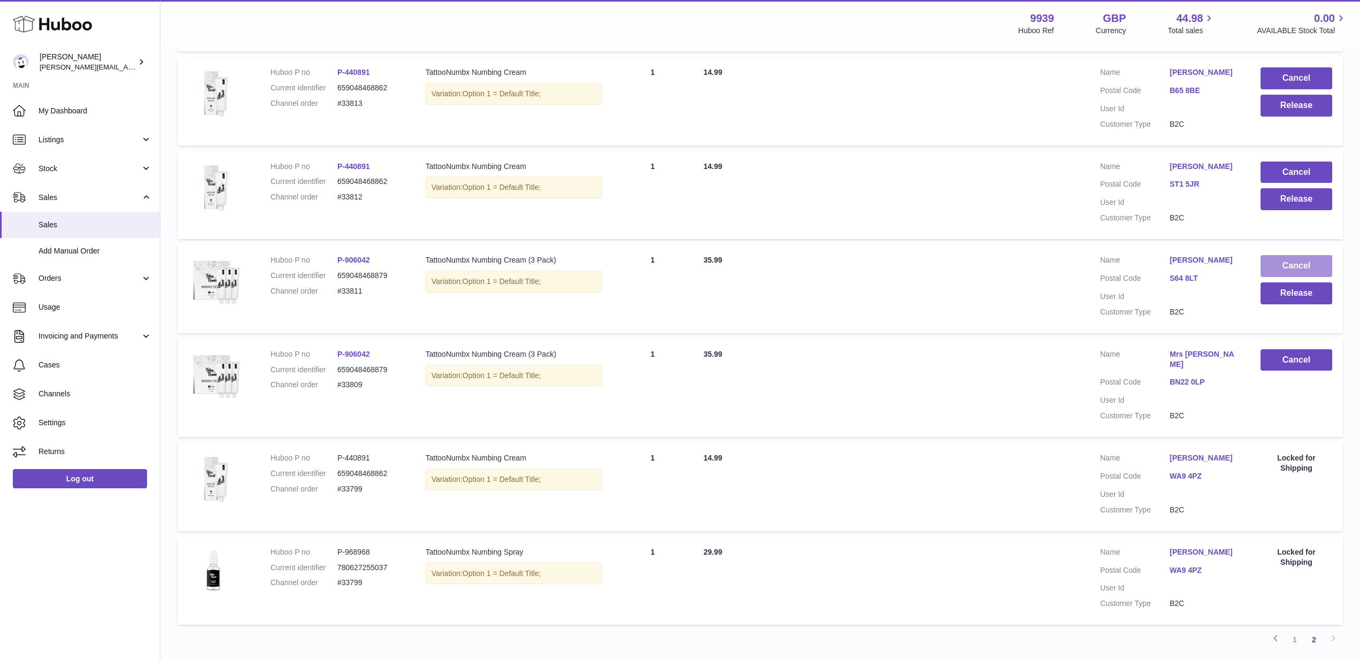
drag, startPoint x: 1292, startPoint y: 259, endPoint x: 1284, endPoint y: 259, distance: 7.5
click at [1284, 259] on button "Cancel" at bounding box center [1297, 266] width 72 height 22
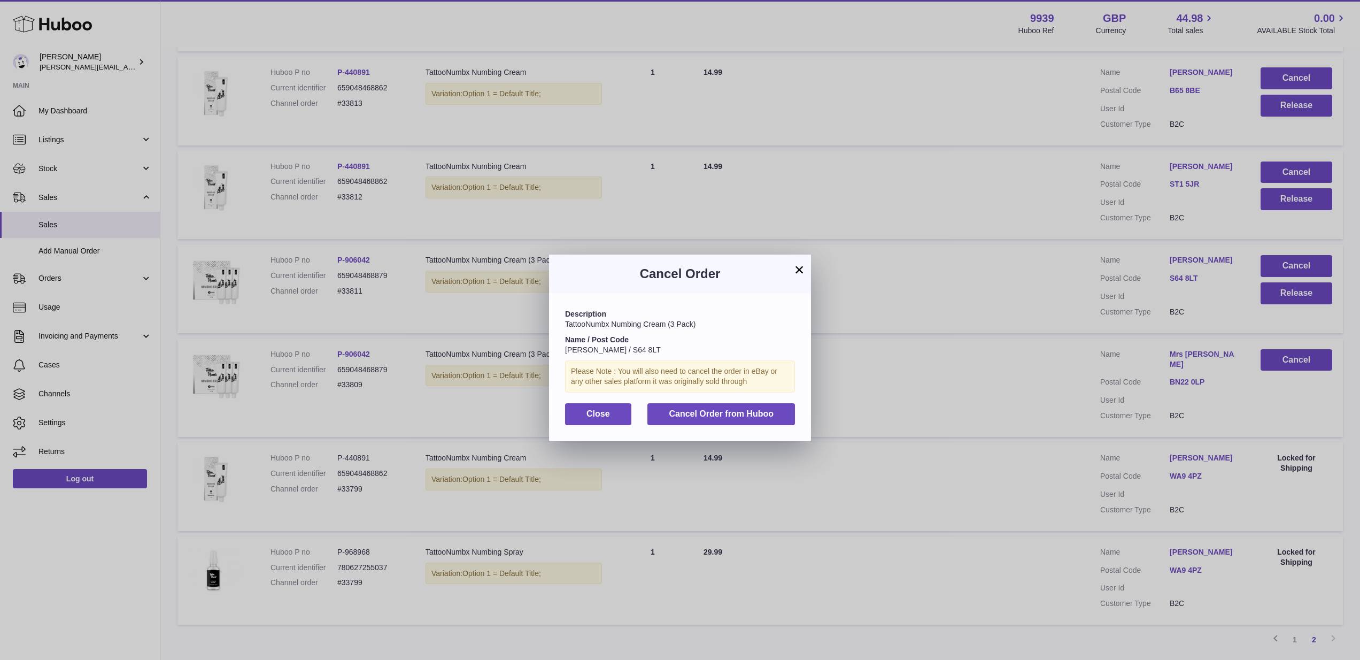
drag, startPoint x: 776, startPoint y: 414, endPoint x: 788, endPoint y: 407, distance: 13.4
click at [776, 414] on button "Cancel Order from Huboo" at bounding box center [721, 414] width 148 height 22
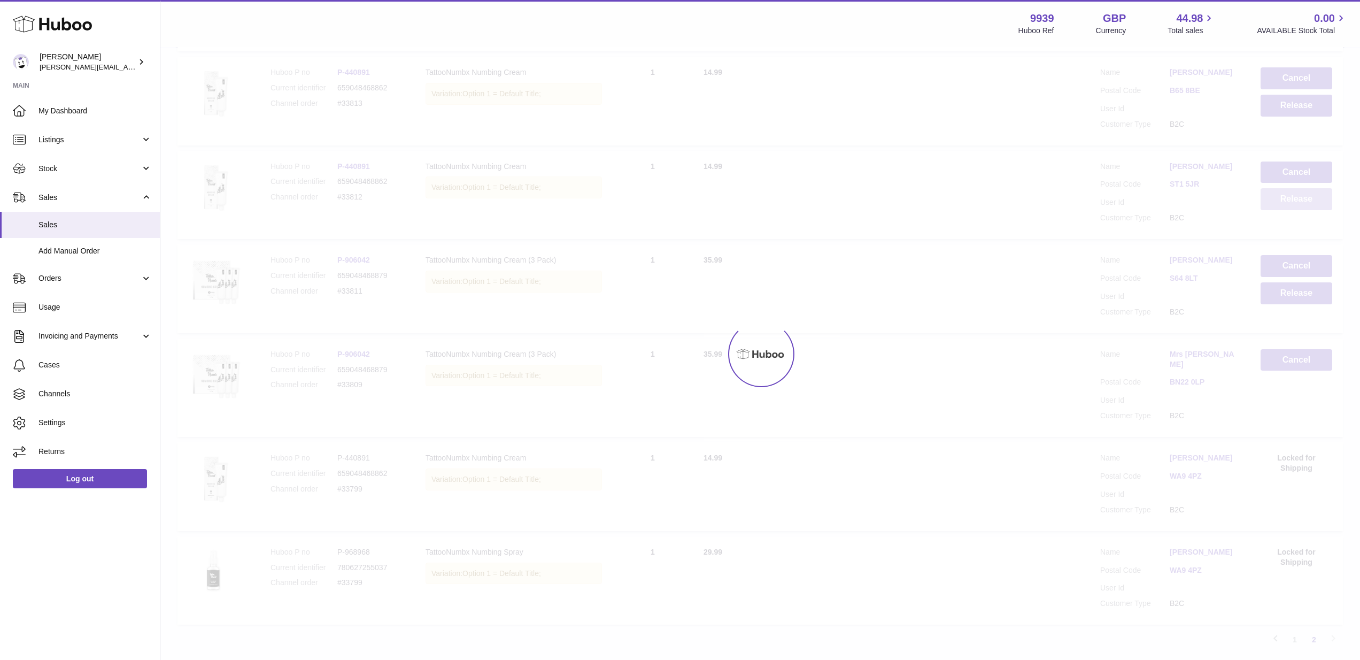
scroll to position [280, 0]
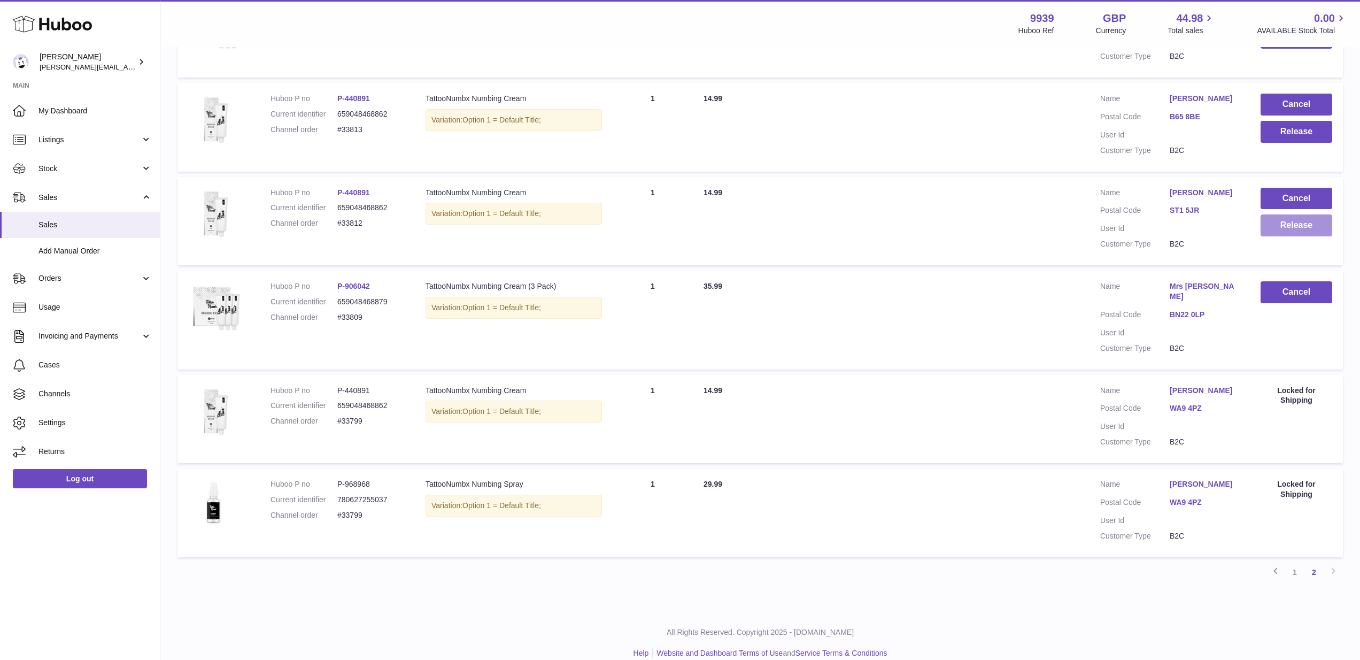
click at [1297, 222] on button "Release" at bounding box center [1297, 225] width 72 height 22
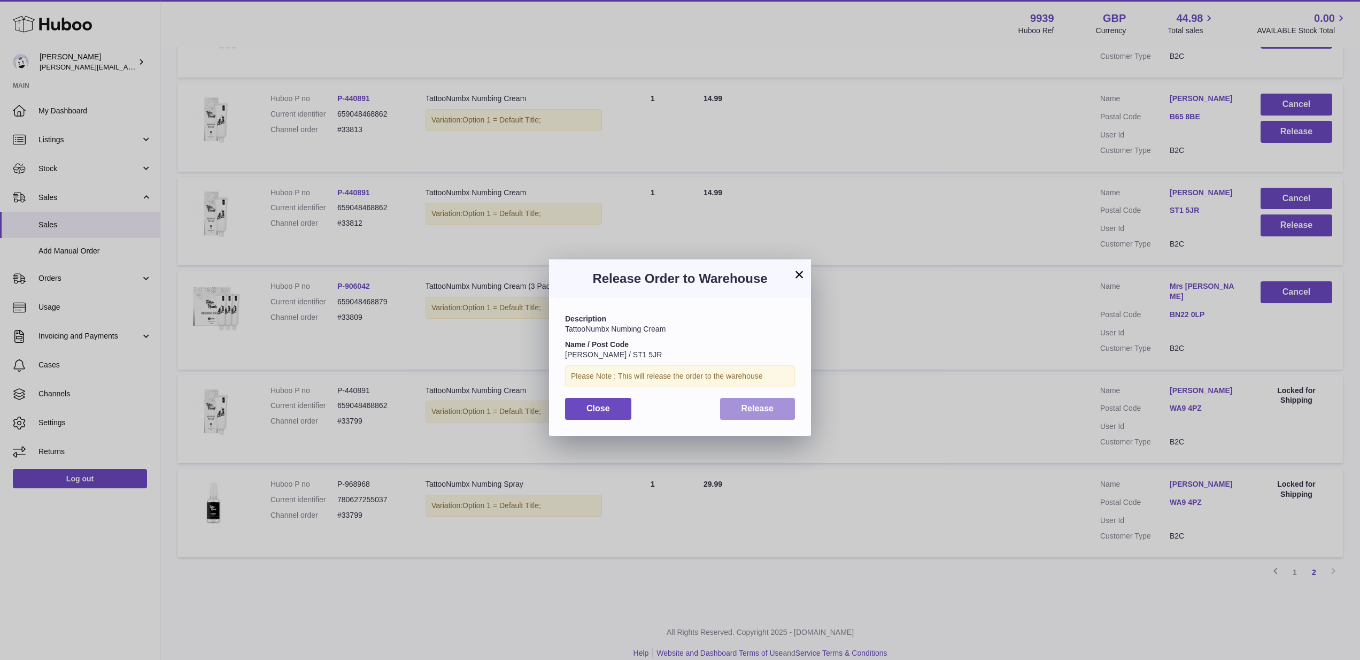
click at [790, 413] on button "Release" at bounding box center [757, 409] width 75 height 22
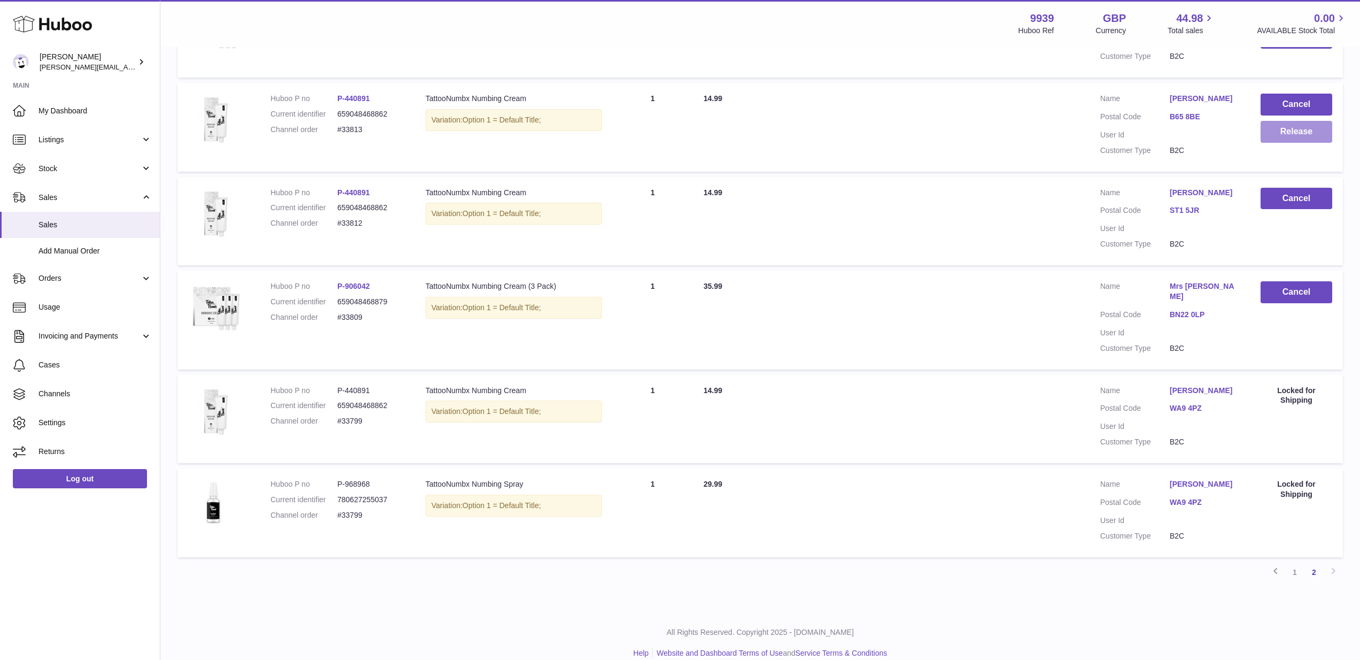
click at [1292, 133] on button "Release" at bounding box center [1297, 132] width 72 height 22
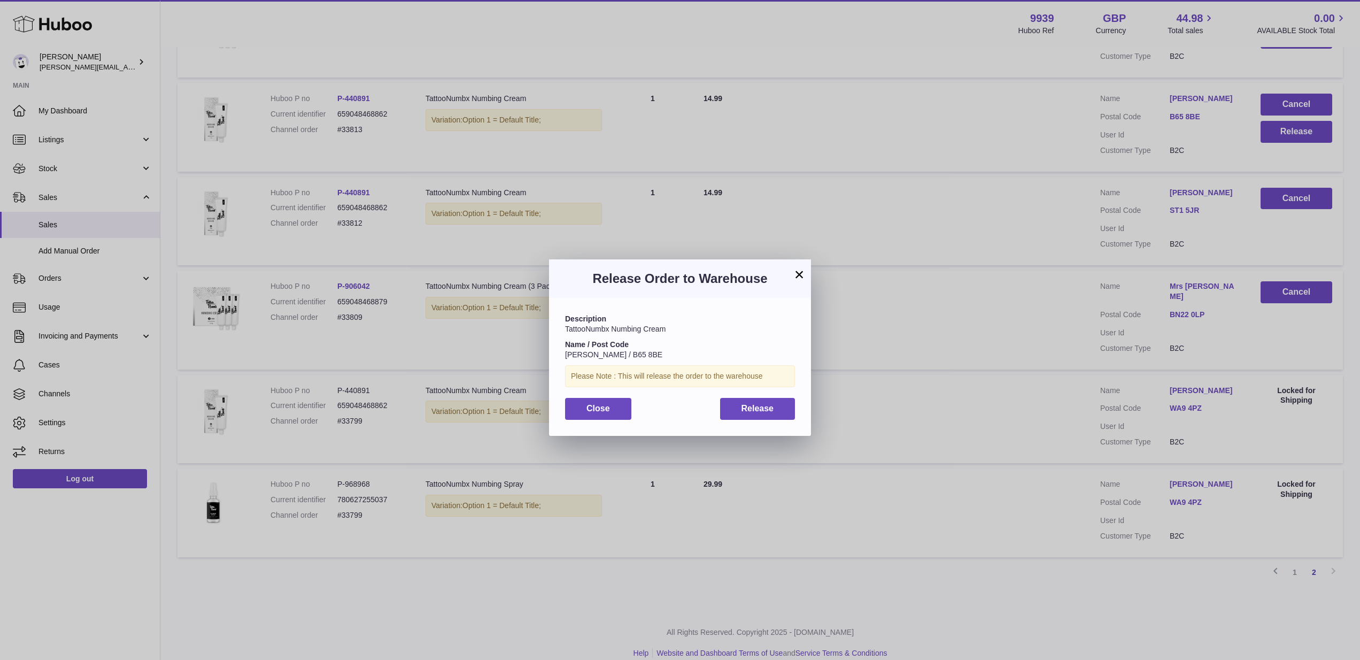
click at [746, 421] on div "Description TattooNumbx Numbing Cream Name / Post Code [PERSON_NAME] / B65 8BE …" at bounding box center [680, 366] width 262 height 137
click at [753, 413] on button "Release" at bounding box center [757, 409] width 75 height 22
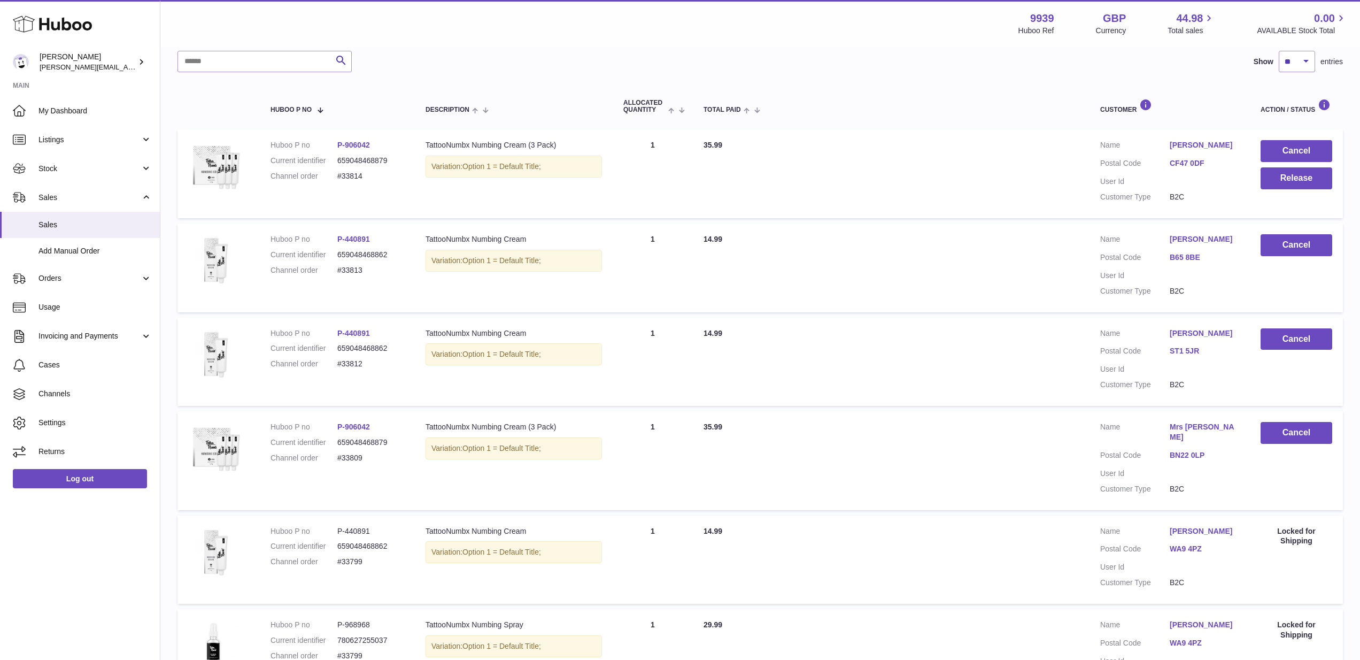
scroll to position [136, 0]
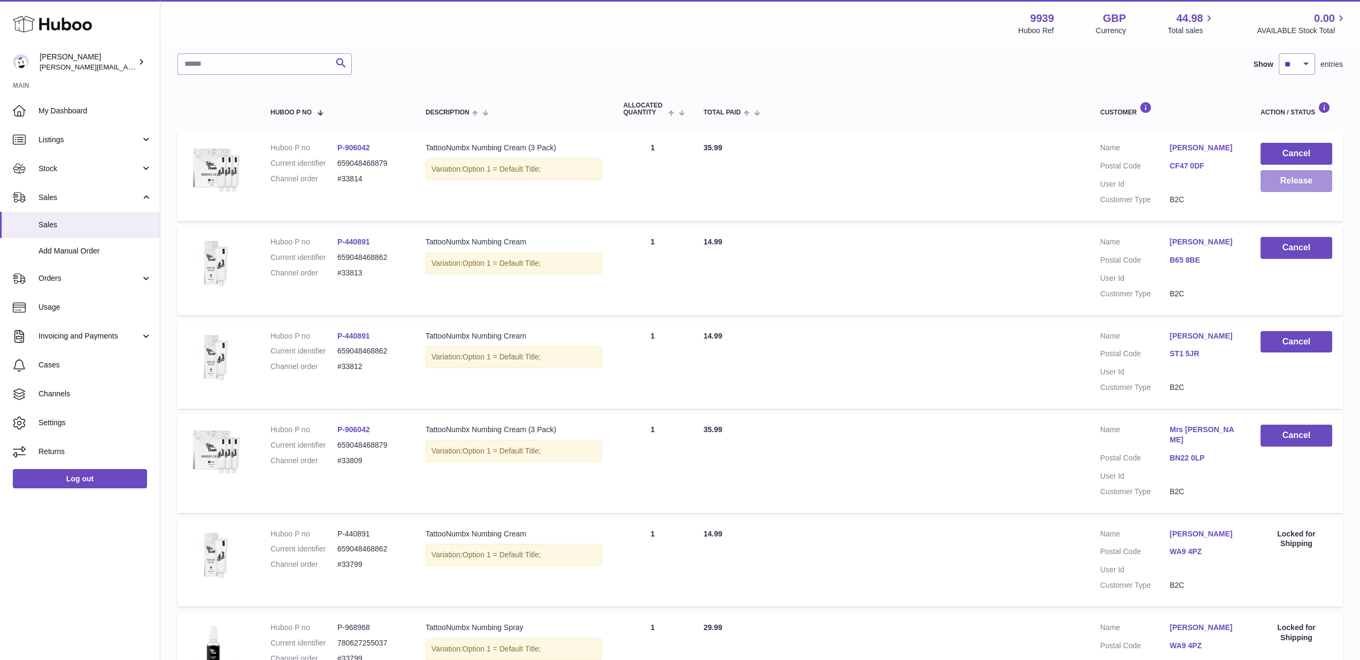
click at [1283, 186] on button "Release" at bounding box center [1297, 181] width 72 height 22
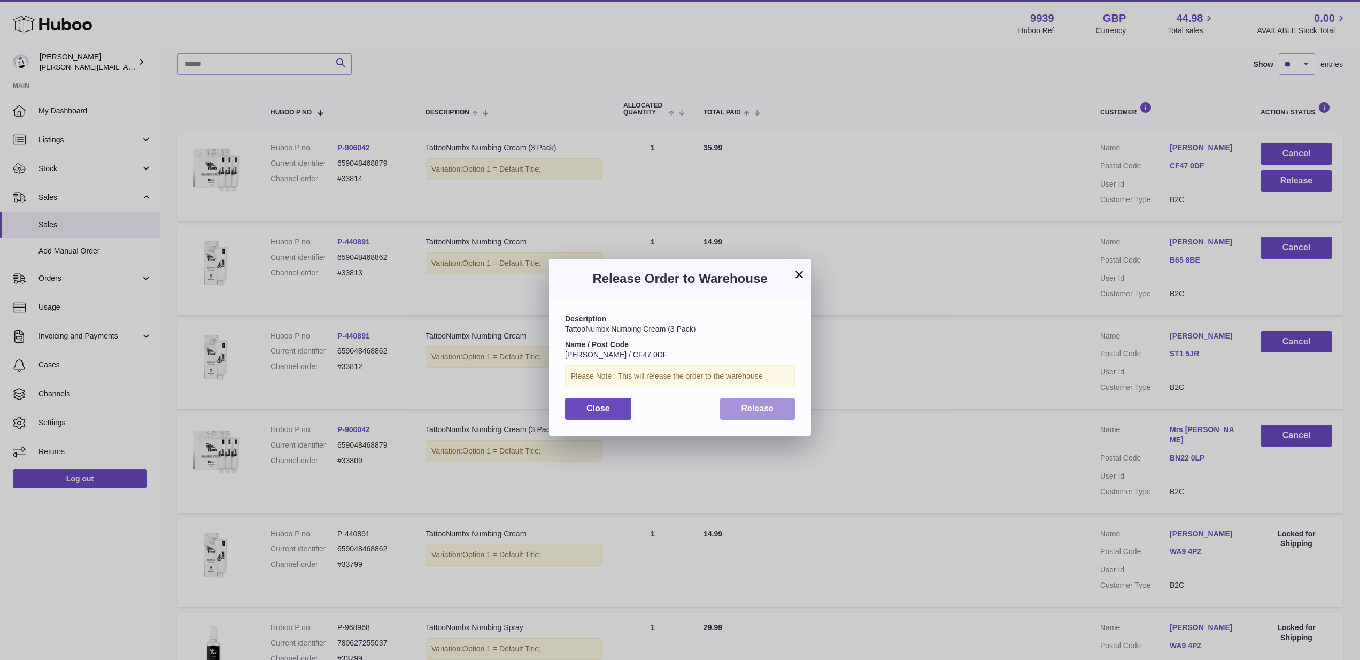
click at [794, 403] on button "Release" at bounding box center [757, 409] width 75 height 22
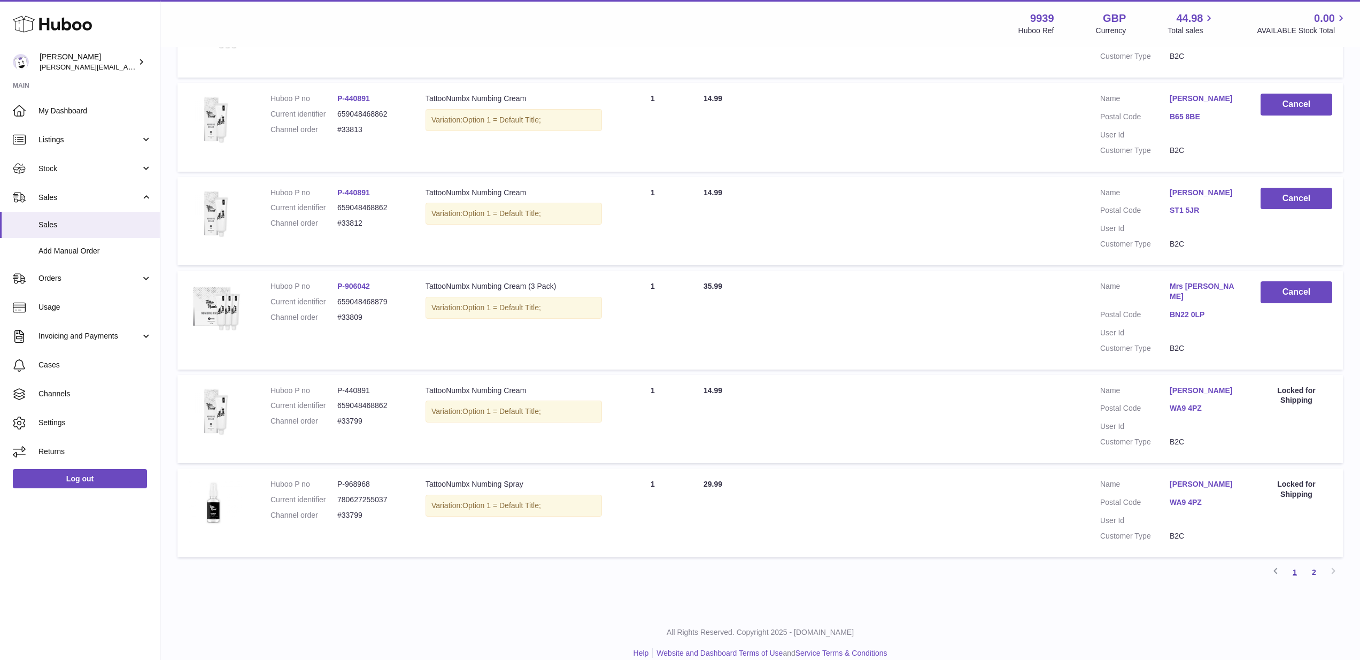
click at [1295, 562] on link "1" at bounding box center [1294, 571] width 19 height 19
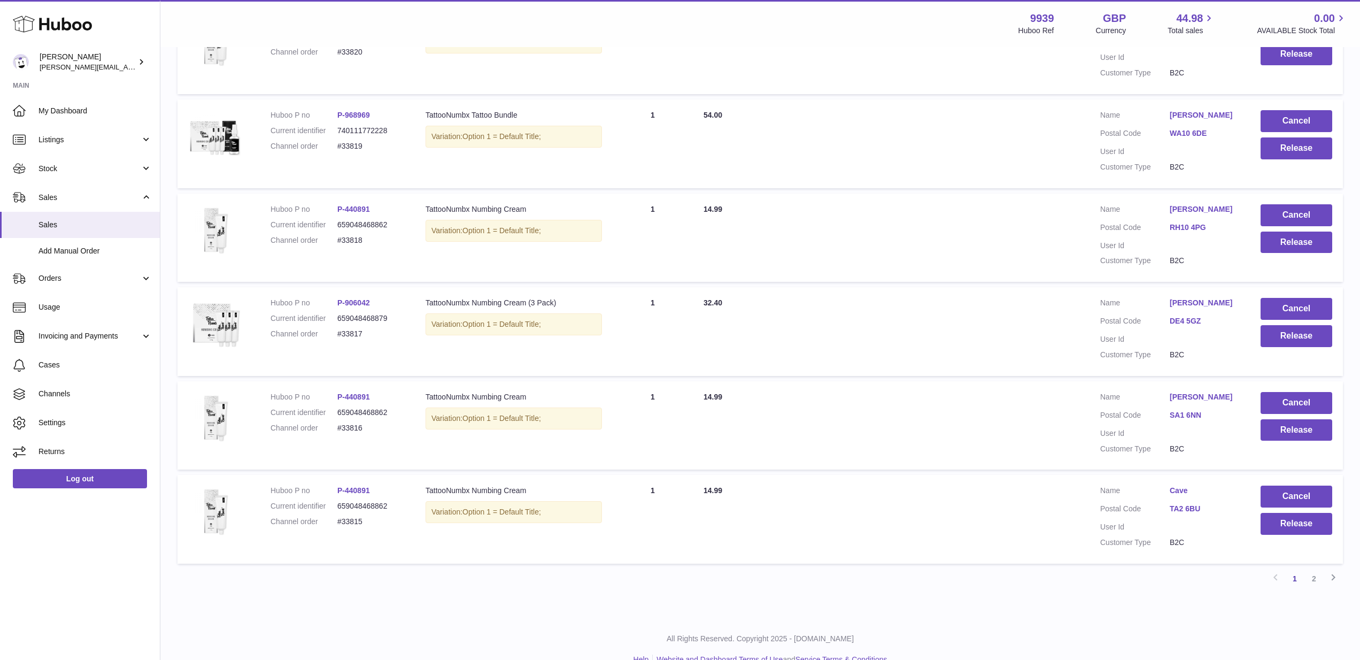
scroll to position [638, 0]
click at [1310, 513] on button "Release" at bounding box center [1297, 524] width 72 height 22
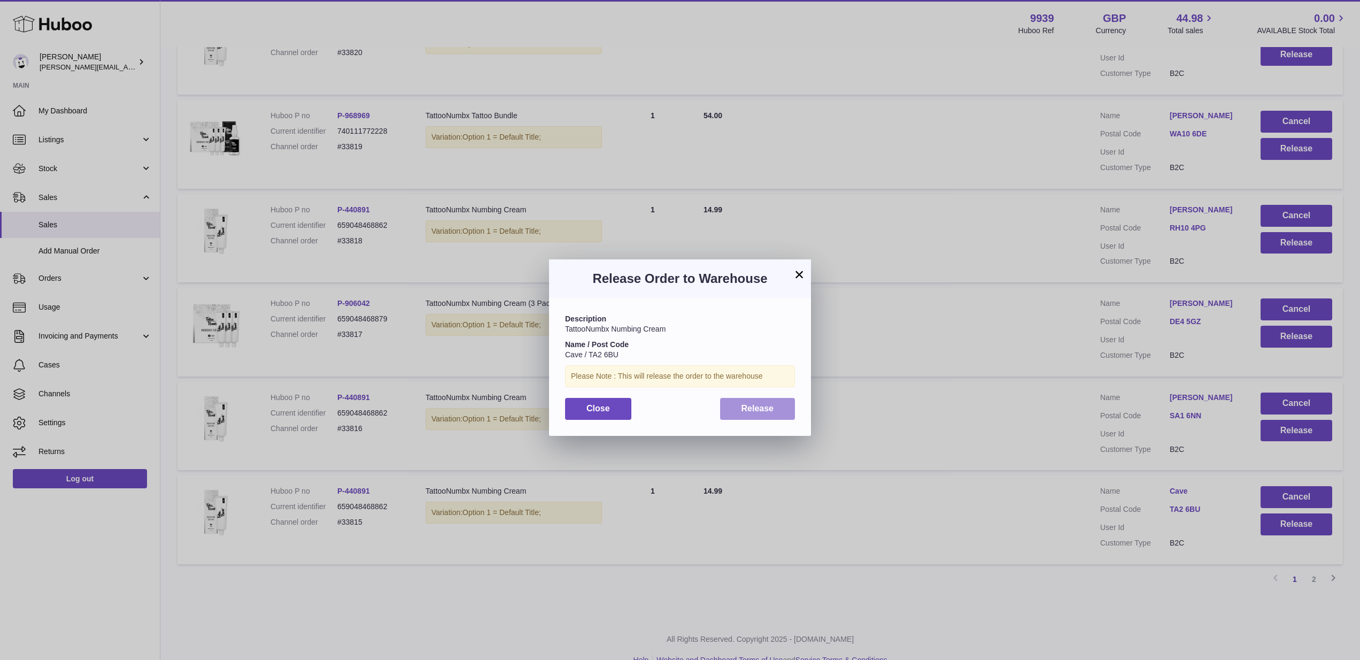
click at [778, 407] on button "Release" at bounding box center [757, 409] width 75 height 22
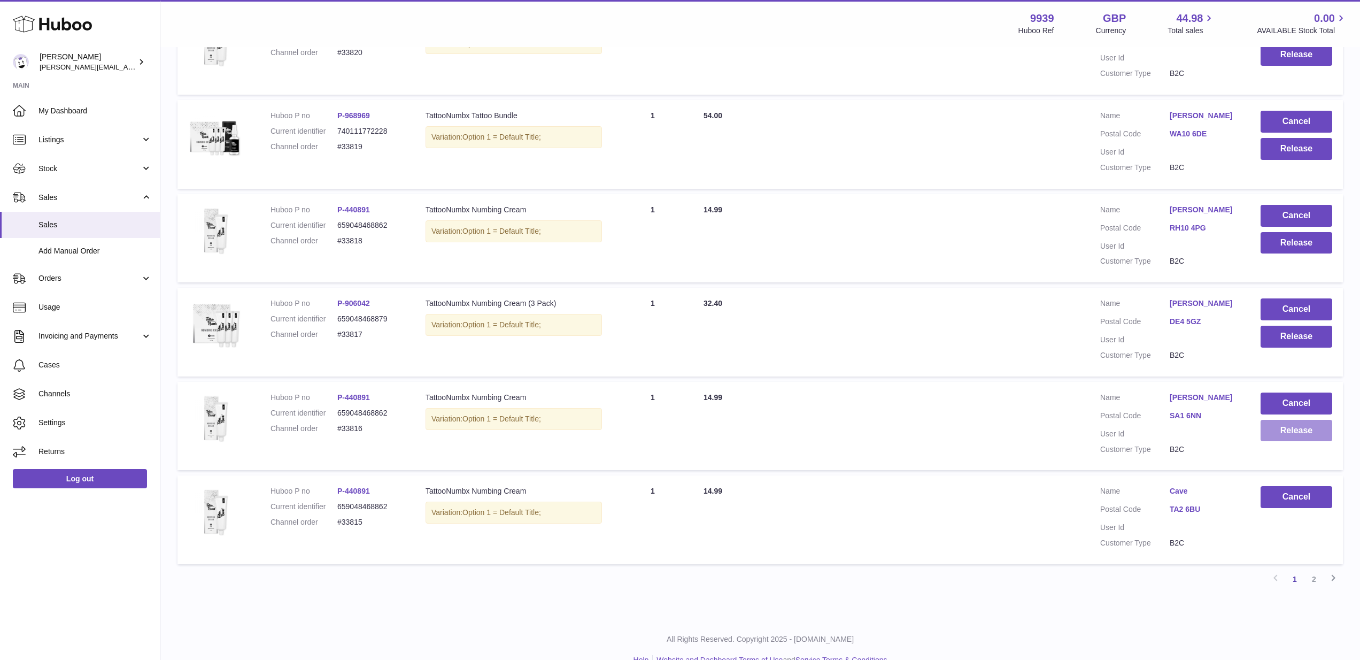
click at [1320, 420] on button "Release" at bounding box center [1297, 431] width 72 height 22
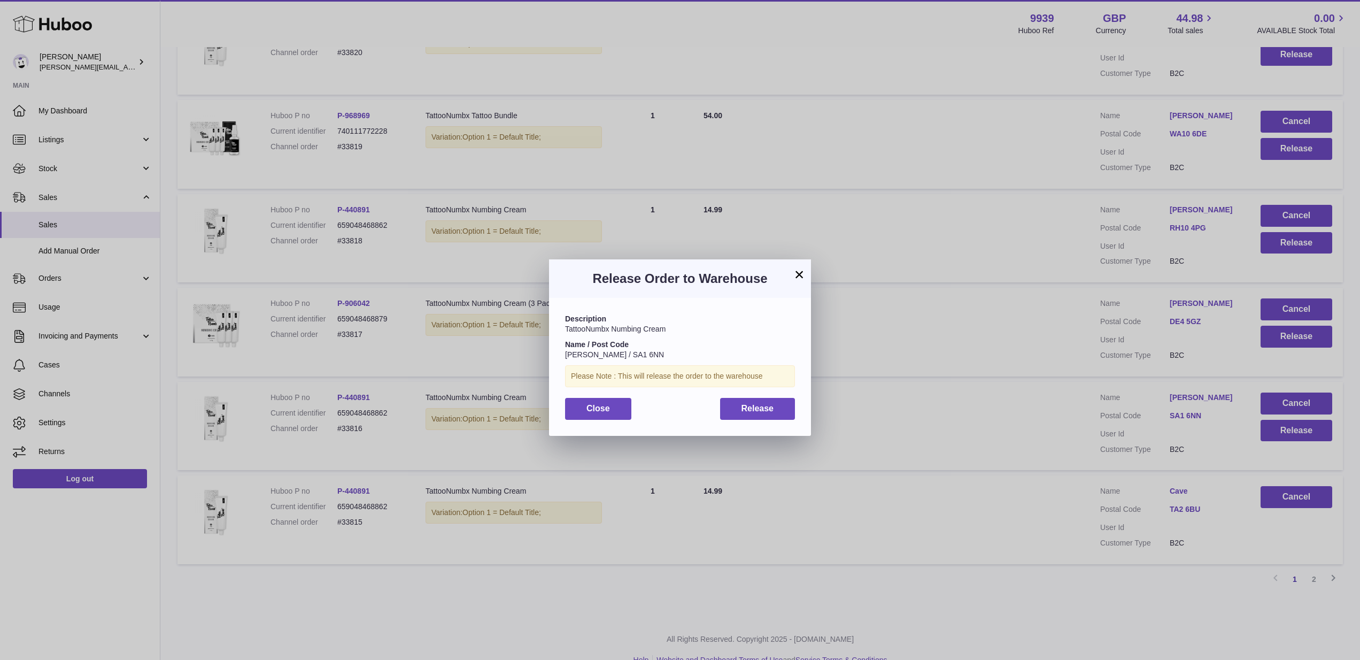
click at [756, 418] on div "Description TattooNumbx Numbing Cream Name / Post Code [PERSON_NAME] / SA1 6NN …" at bounding box center [680, 366] width 262 height 137
click at [760, 406] on span "Release" at bounding box center [757, 408] width 33 height 9
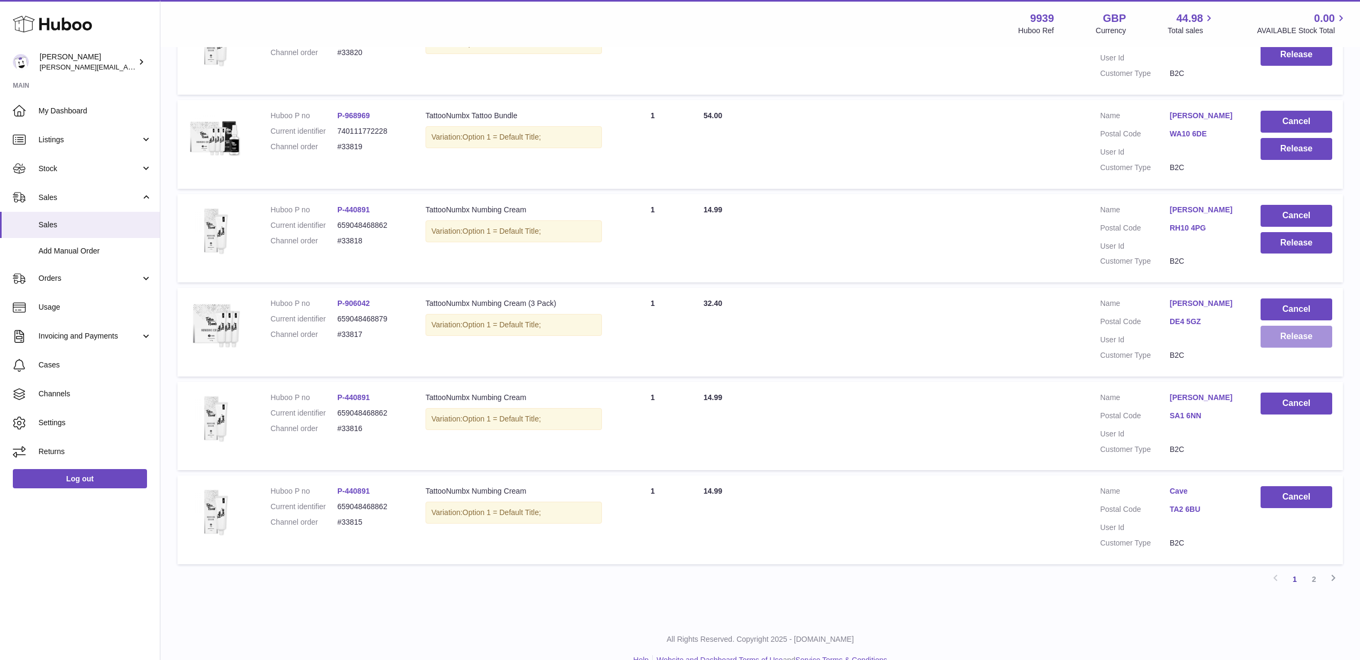
click at [1292, 326] on button "Release" at bounding box center [1297, 337] width 72 height 22
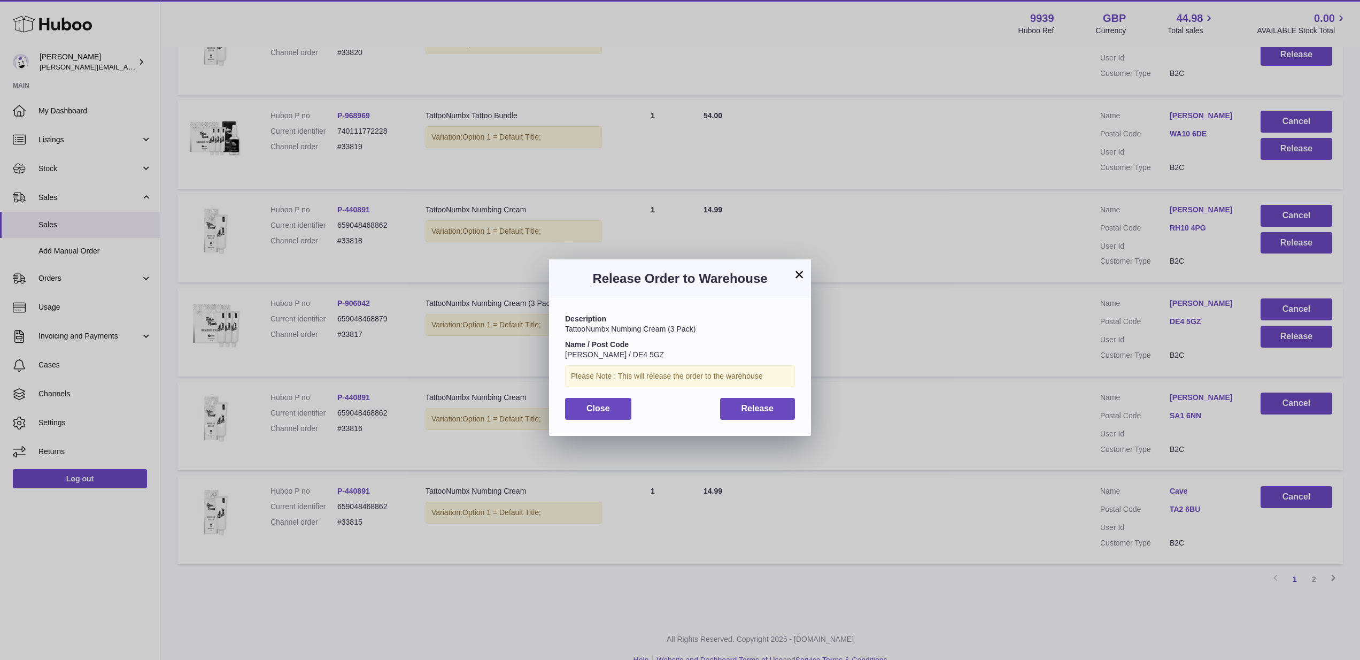
drag, startPoint x: 798, startPoint y: 276, endPoint x: 803, endPoint y: 196, distance: 79.8
click at [801, 272] on button "×" at bounding box center [799, 274] width 13 height 13
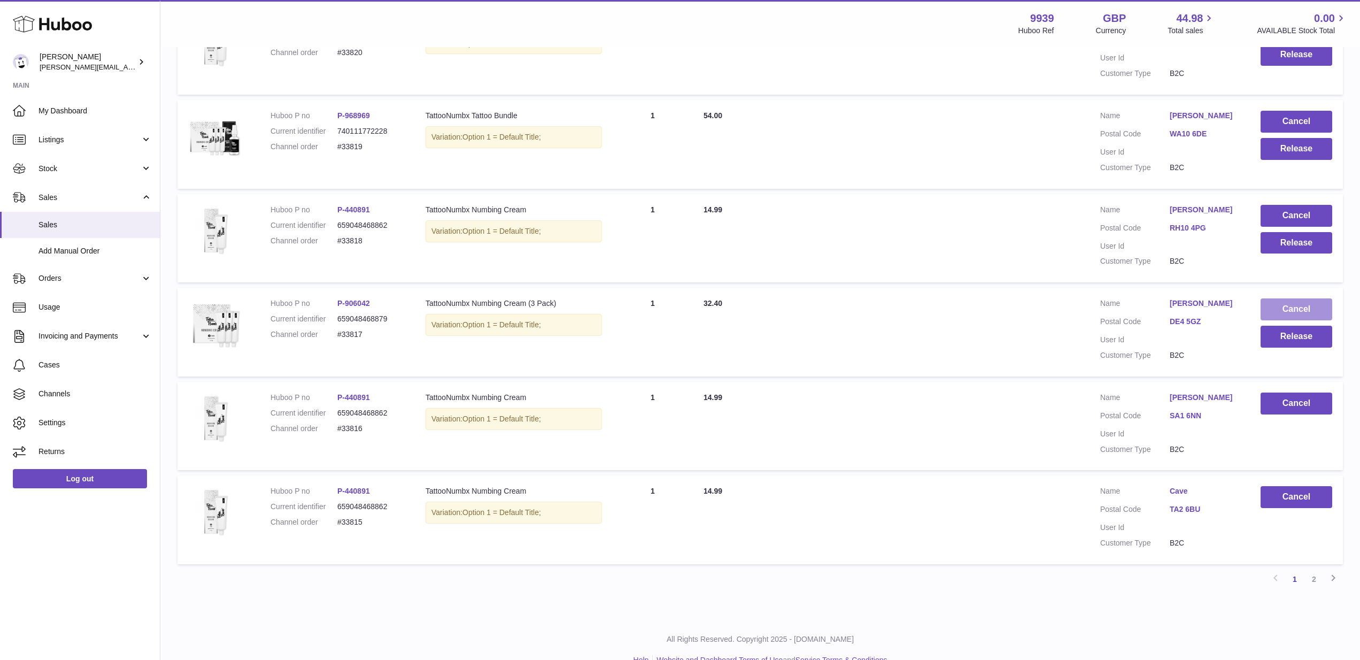
click at [1299, 298] on button "Cancel" at bounding box center [1297, 309] width 72 height 22
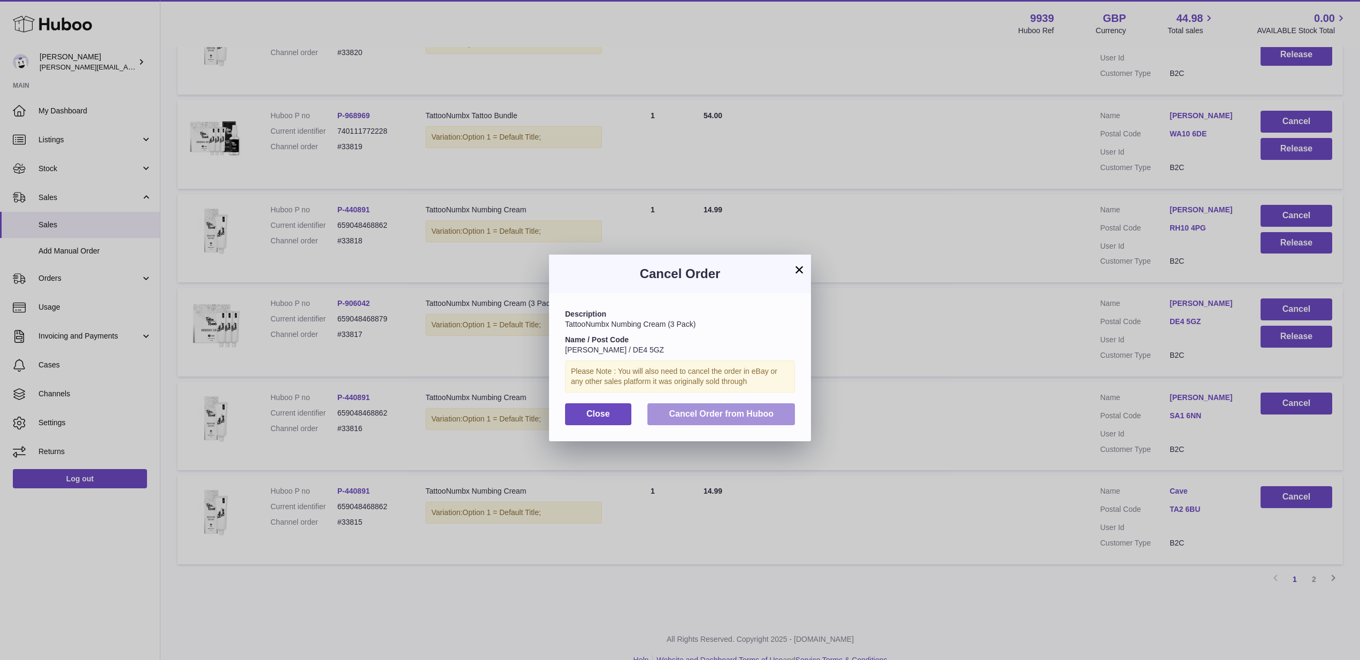
click at [783, 410] on button "Cancel Order from Huboo" at bounding box center [721, 414] width 148 height 22
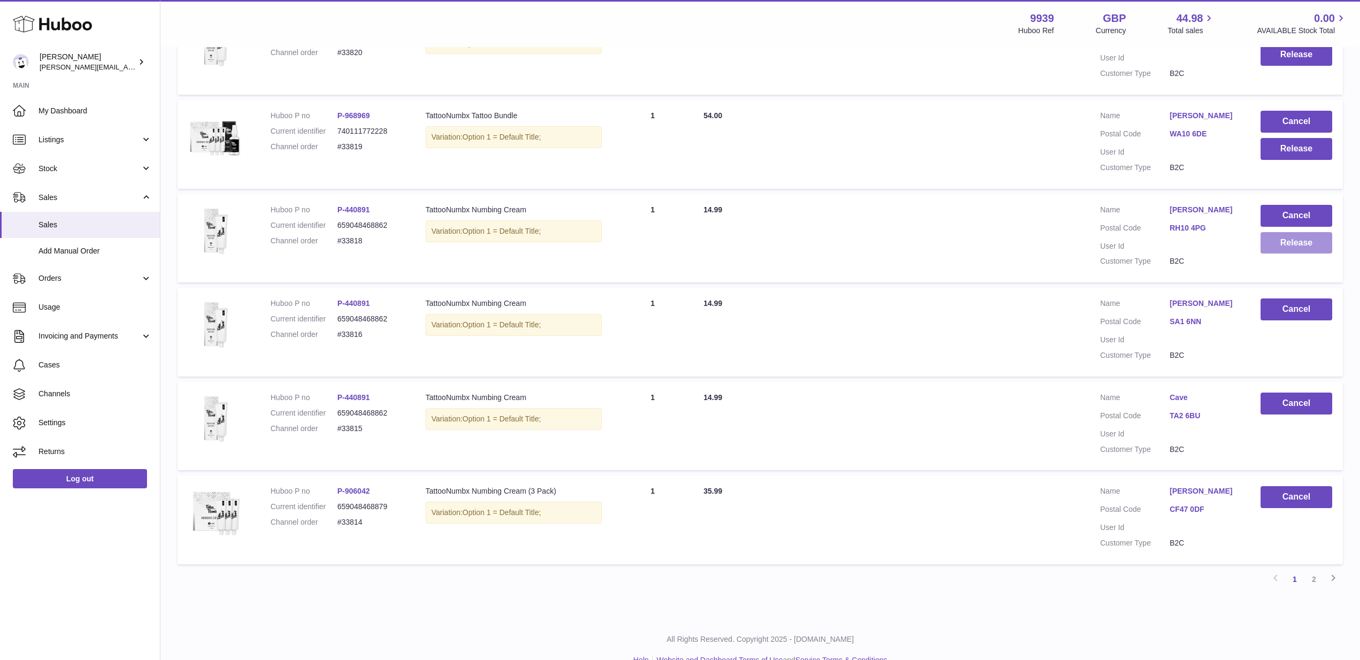
click at [1292, 232] on button "Release" at bounding box center [1297, 243] width 72 height 22
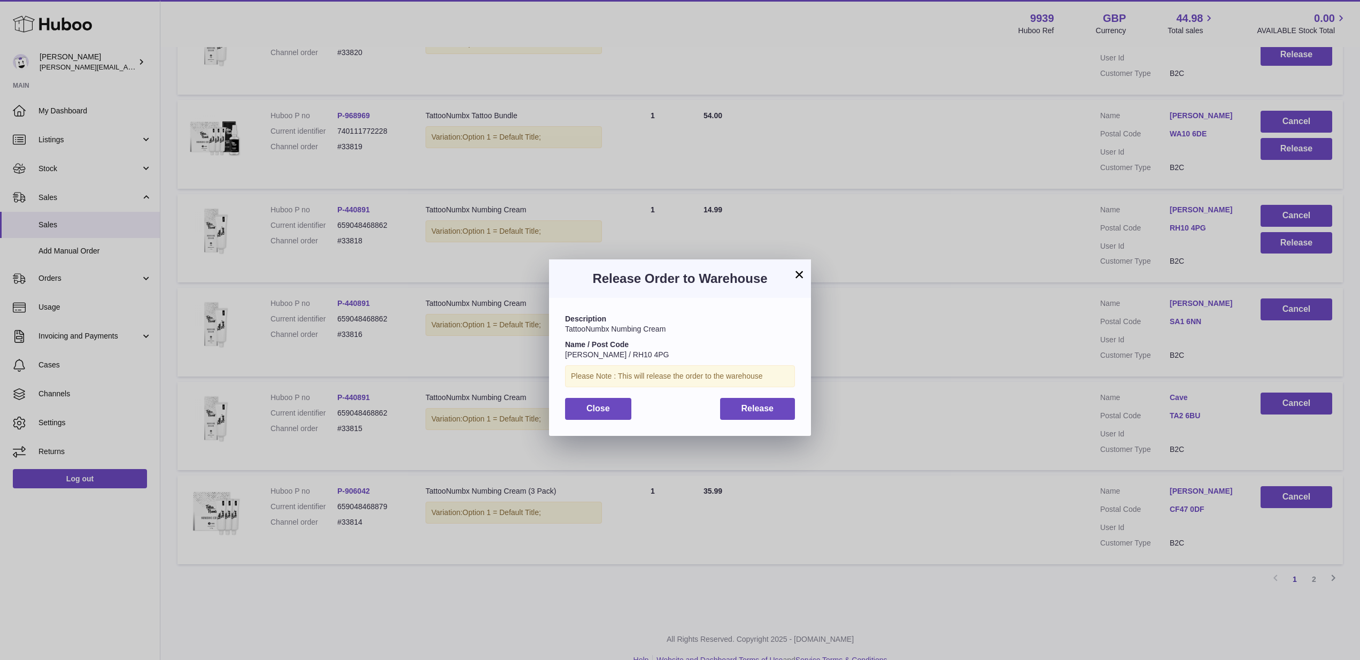
click at [735, 399] on button "Release" at bounding box center [757, 409] width 75 height 22
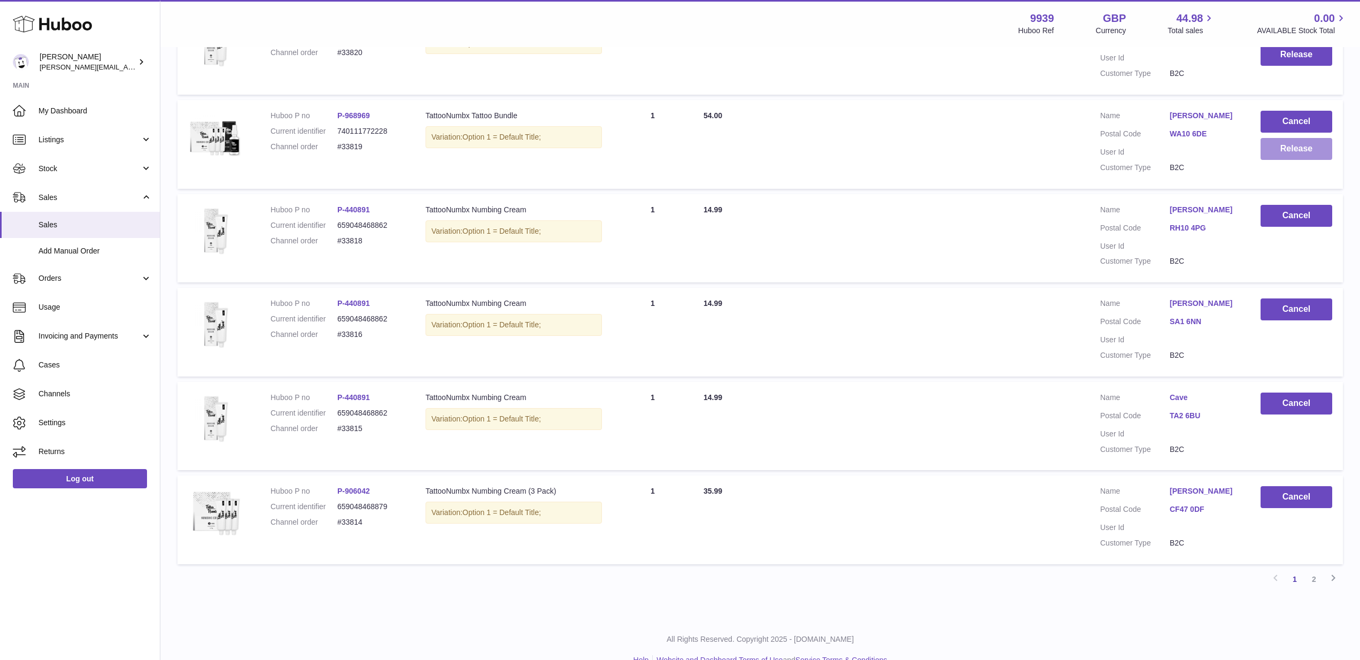
click at [1285, 142] on button "Release" at bounding box center [1297, 149] width 72 height 22
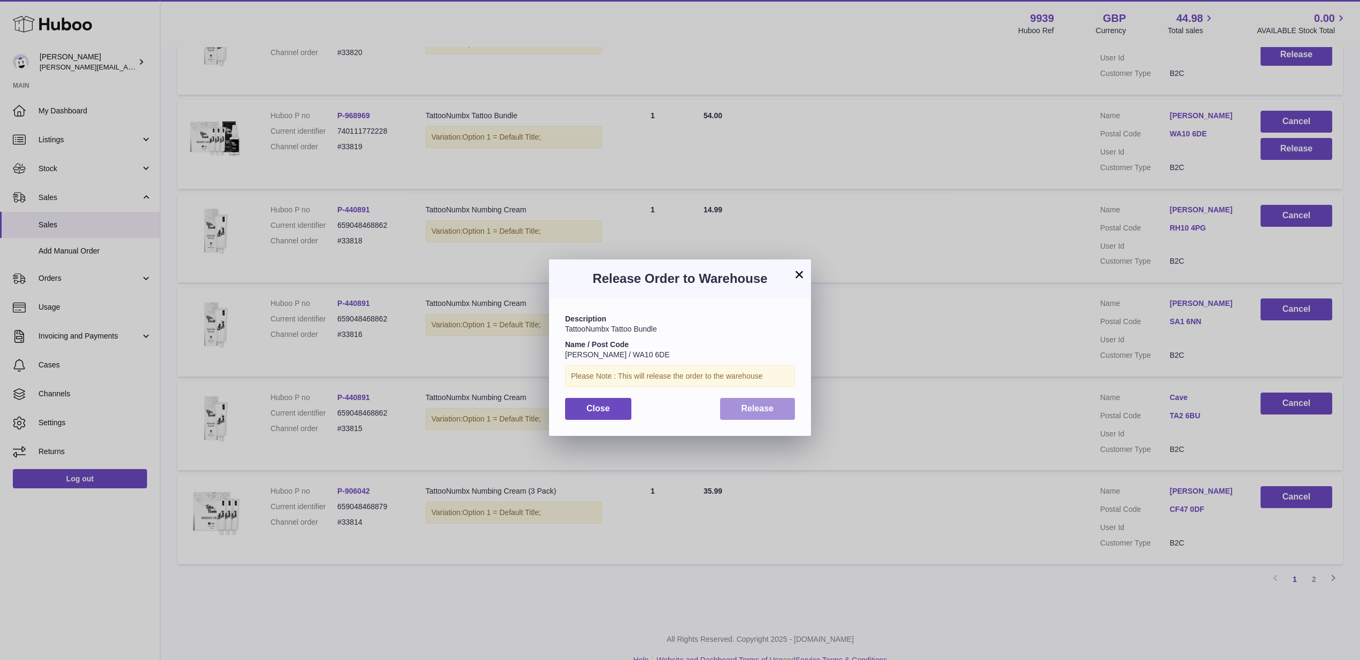
click at [766, 411] on button "Release" at bounding box center [757, 409] width 75 height 22
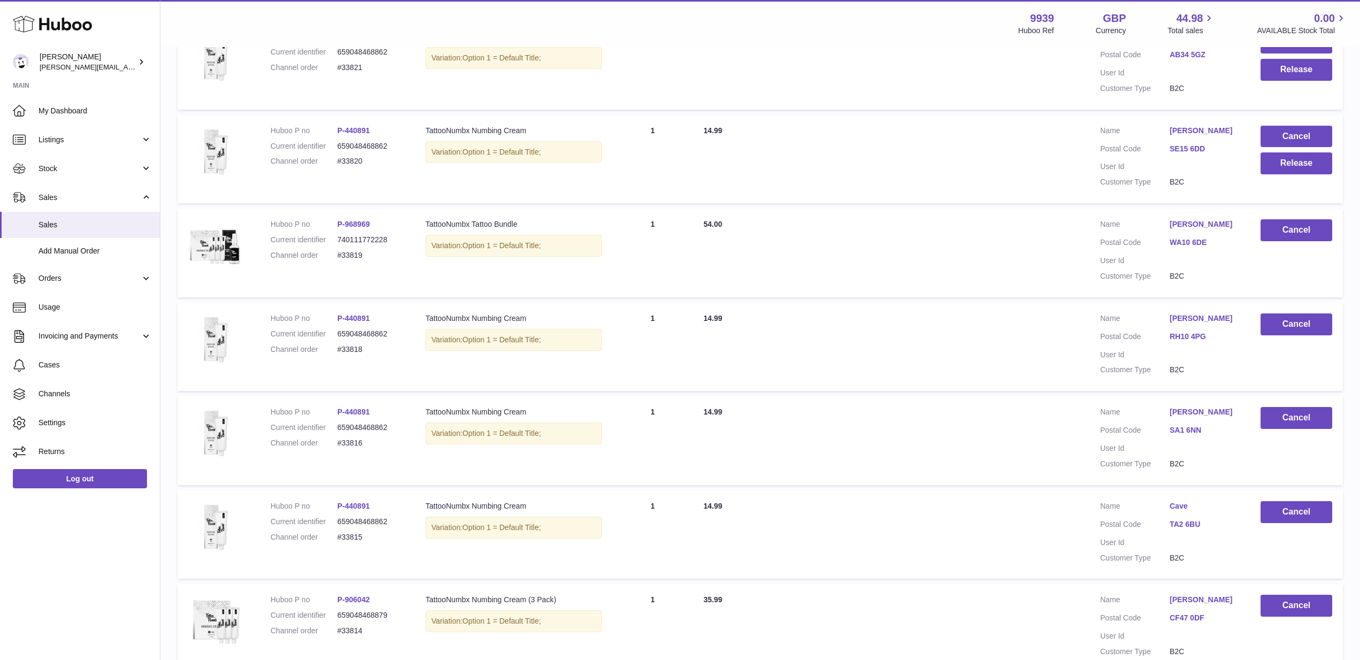
scroll to position [513, 0]
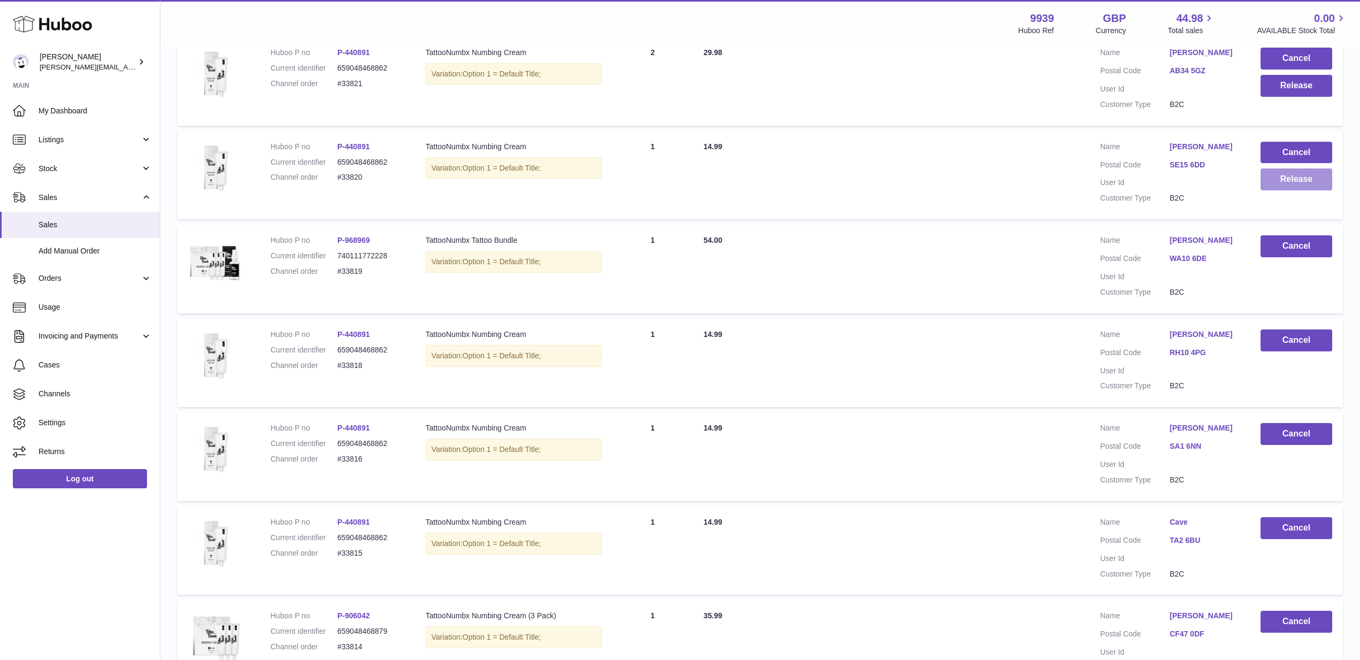
click at [1275, 173] on button "Release" at bounding box center [1297, 179] width 72 height 22
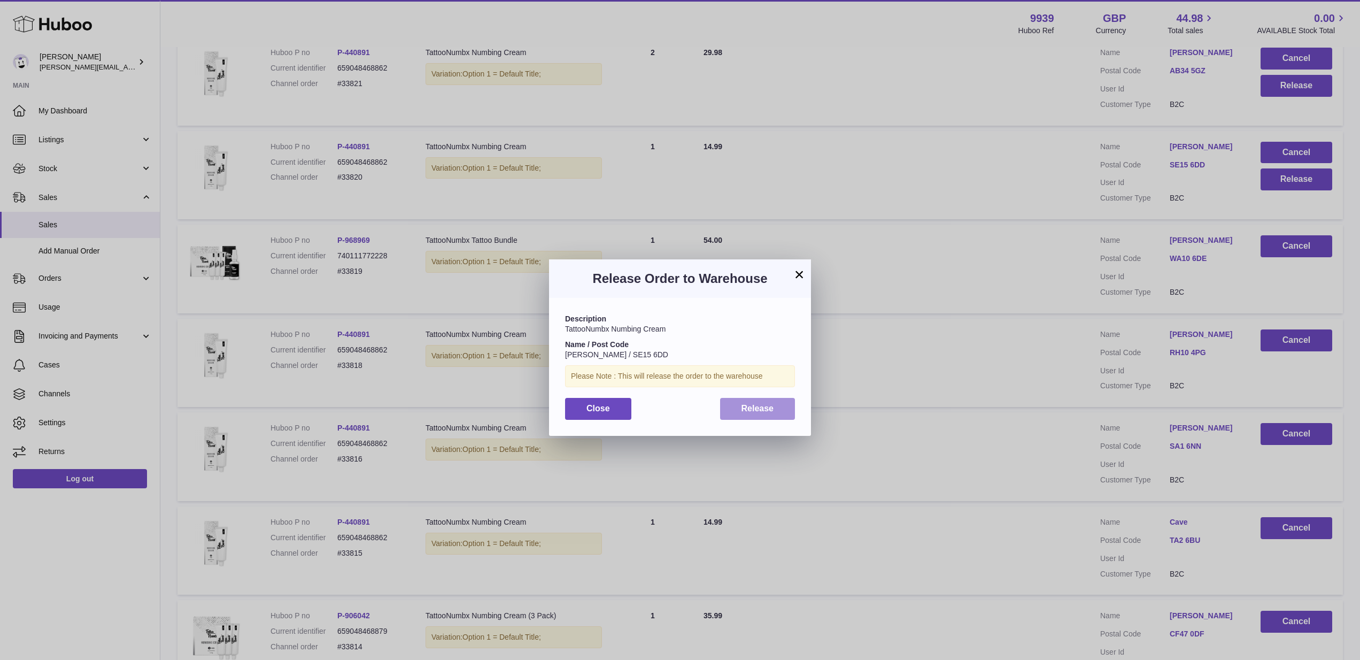
click at [764, 411] on button "Release" at bounding box center [757, 409] width 75 height 22
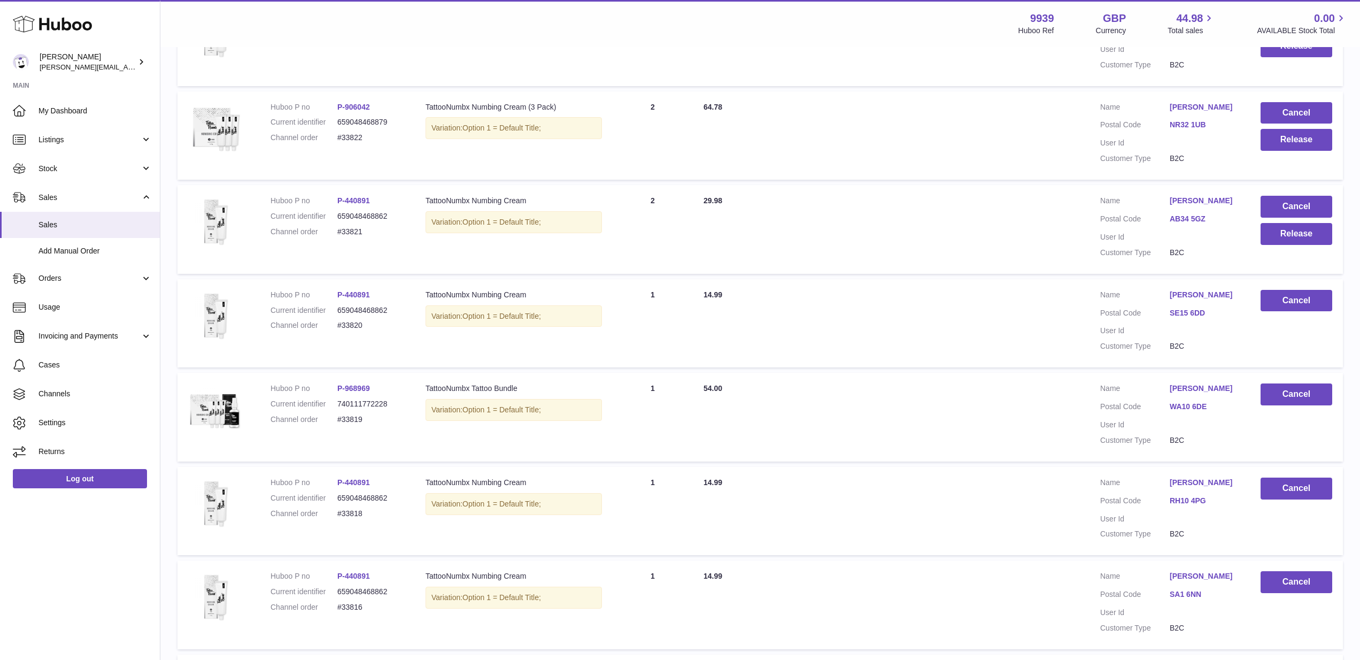
scroll to position [365, 0]
click at [1286, 200] on button "Cancel" at bounding box center [1297, 207] width 72 height 22
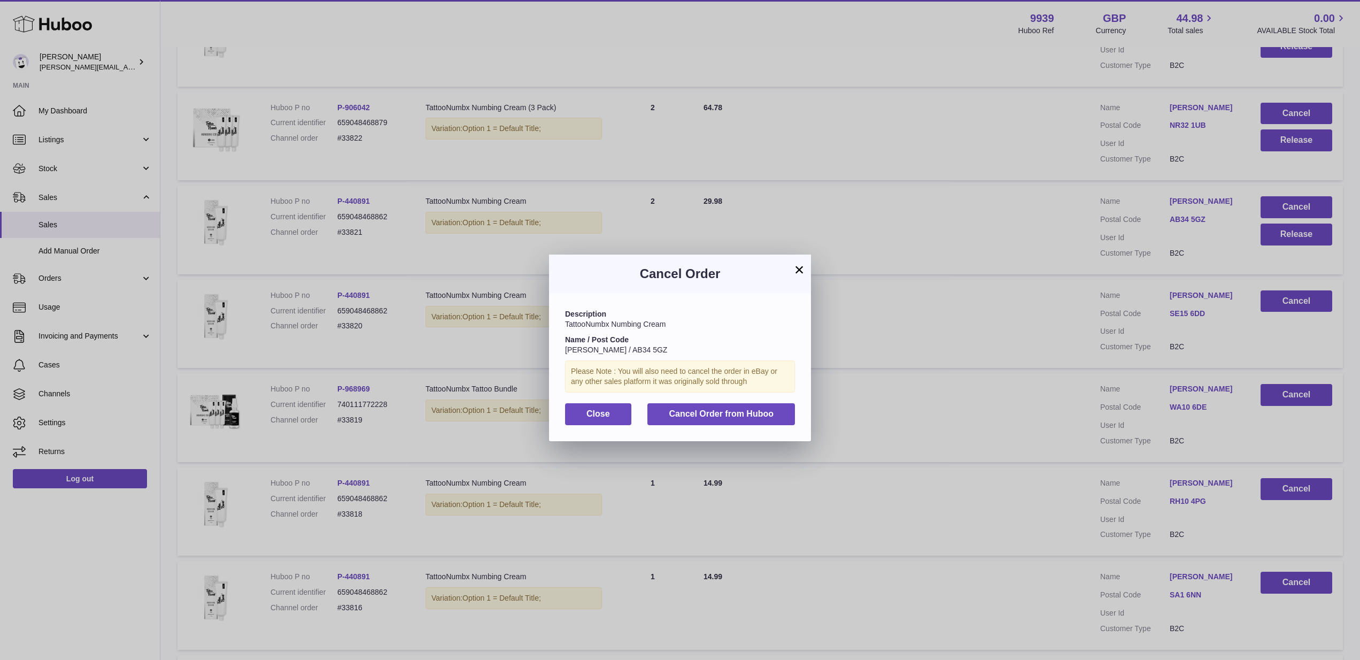
click at [704, 411] on span "Cancel Order from Huboo" at bounding box center [721, 413] width 105 height 9
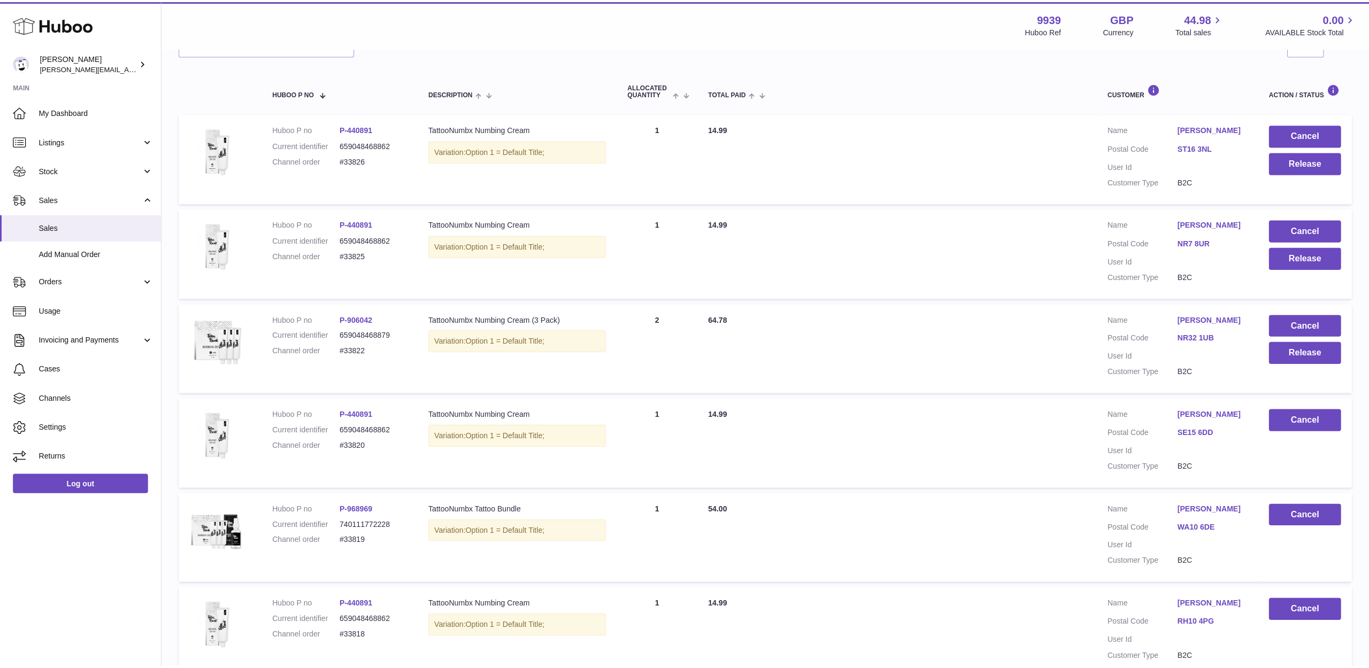
scroll to position [145, 0]
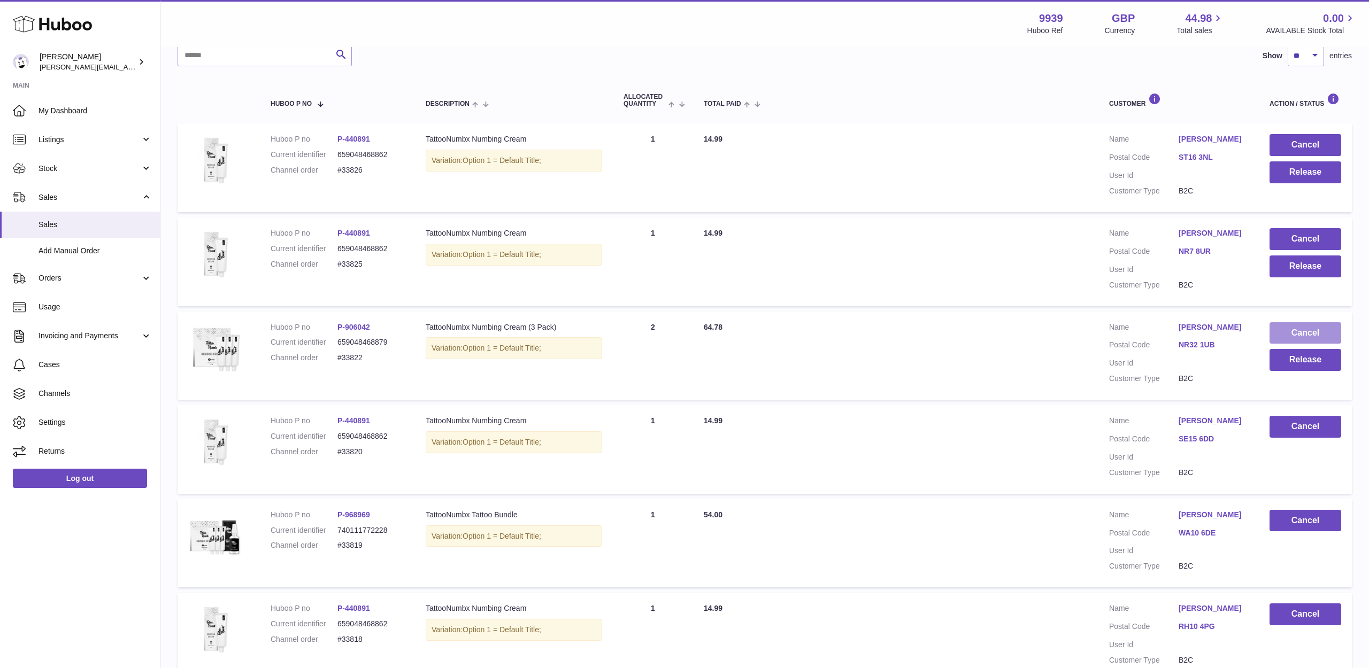
click at [1291, 325] on button "Cancel" at bounding box center [1305, 333] width 72 height 22
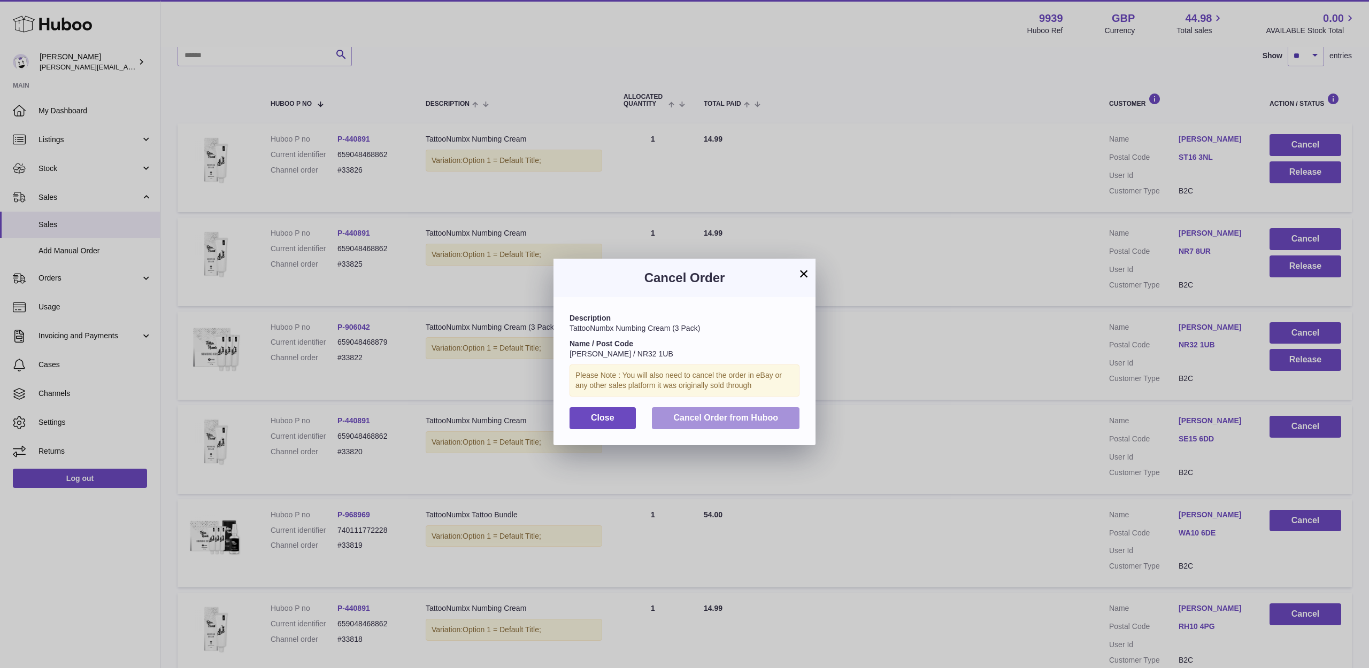
click at [769, 413] on span "Cancel Order from Huboo" at bounding box center [725, 417] width 105 height 9
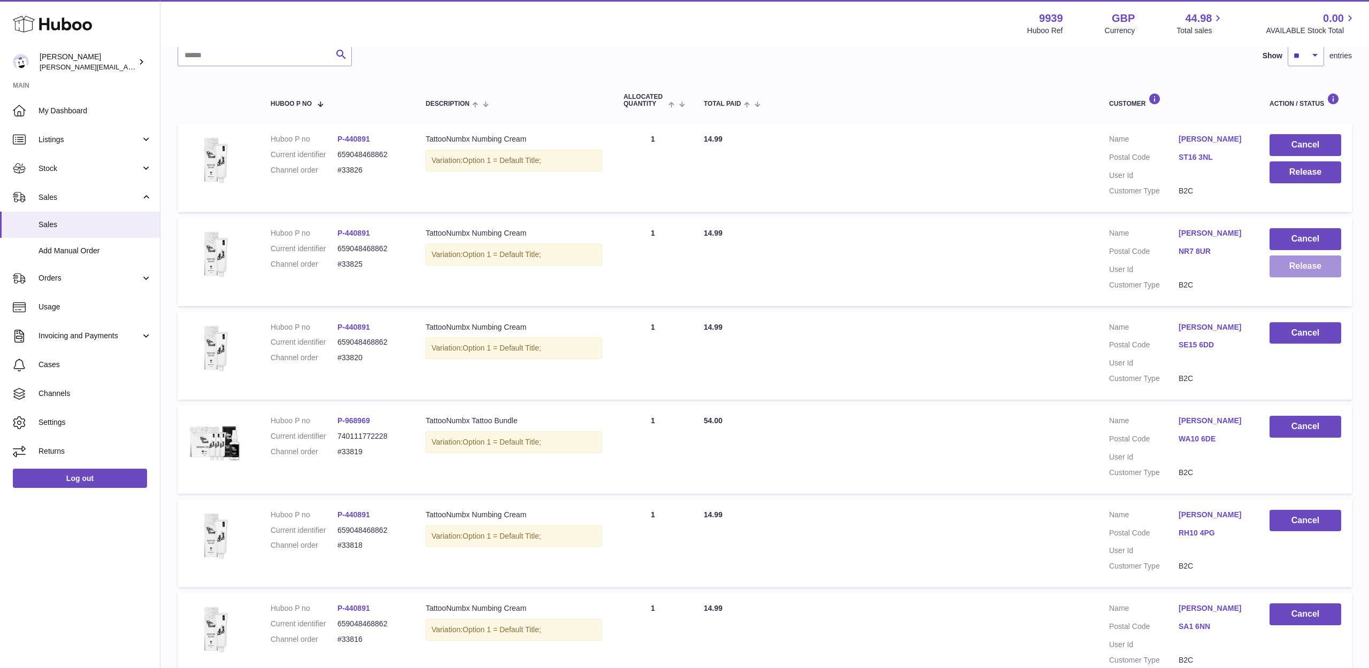
click at [1286, 265] on button "Release" at bounding box center [1305, 267] width 72 height 22
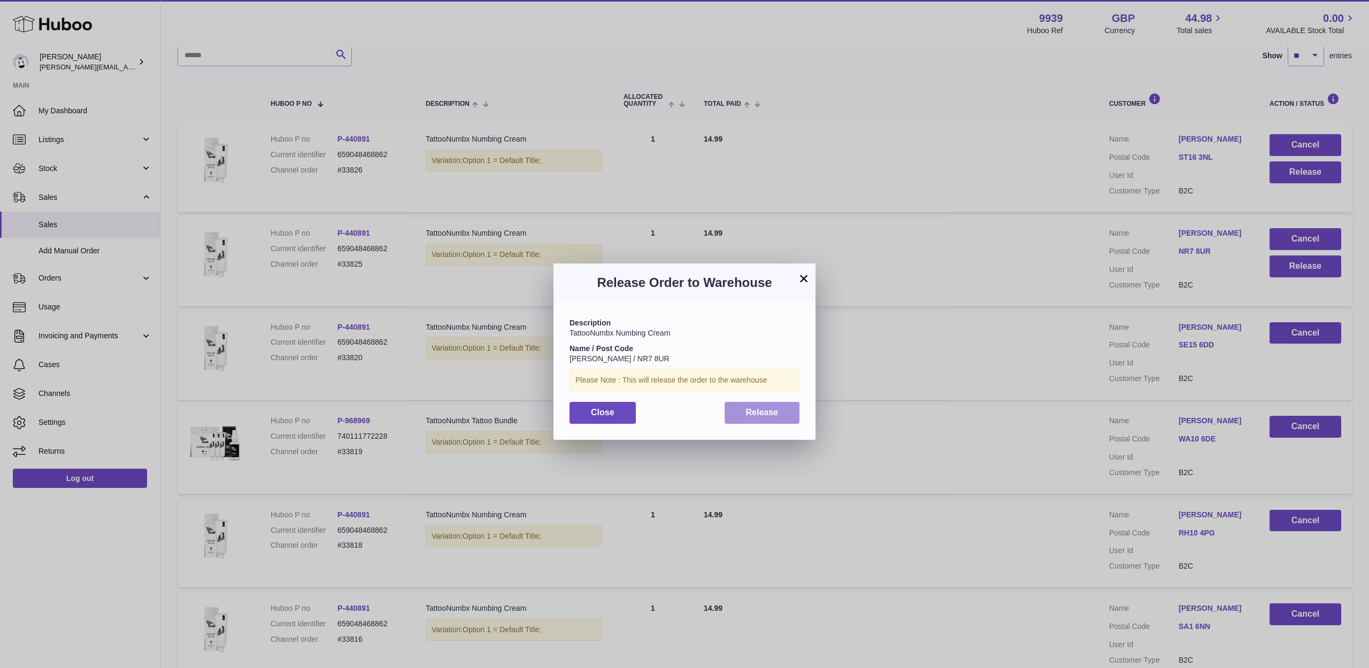
drag, startPoint x: 735, startPoint y: 430, endPoint x: 747, endPoint y: 415, distance: 19.4
click at [736, 427] on div "Description TattooNumbx Numbing Cream Name / Post Code [PERSON_NAME] / NR7 8UR …" at bounding box center [684, 370] width 262 height 137
click at [750, 414] on span "Release" at bounding box center [762, 412] width 33 height 9
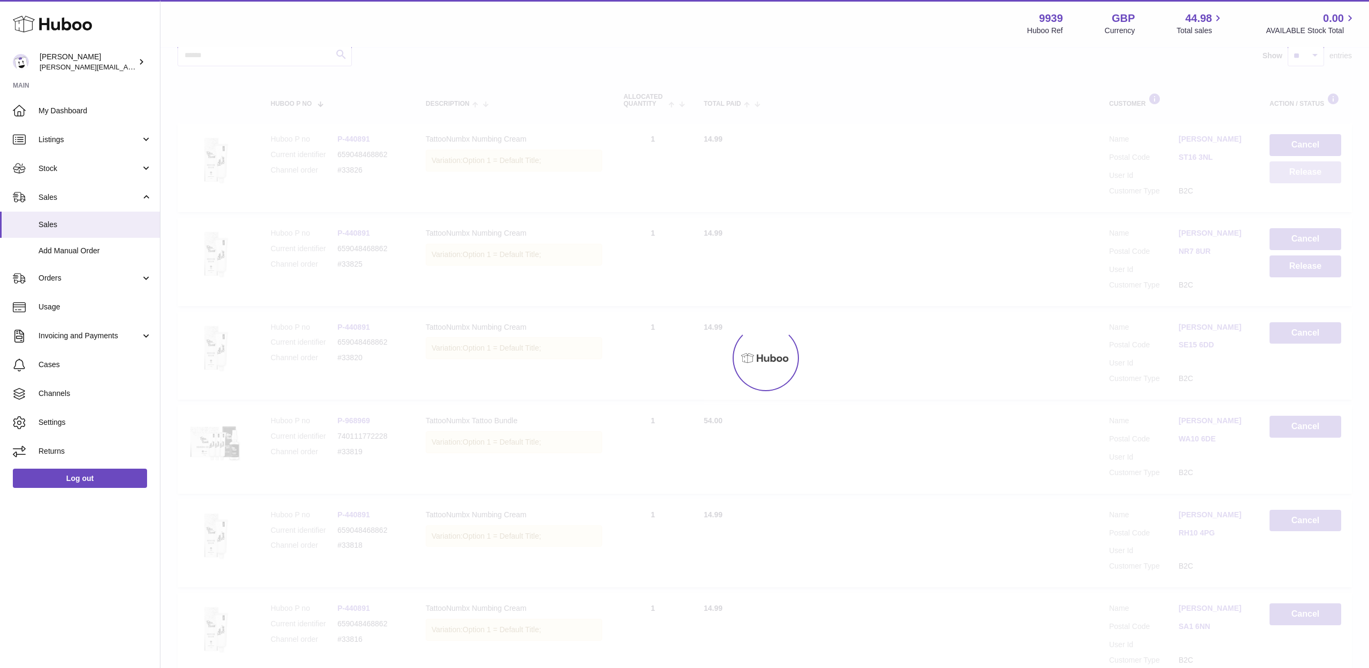
click at [1288, 169] on button "Release" at bounding box center [1305, 172] width 72 height 22
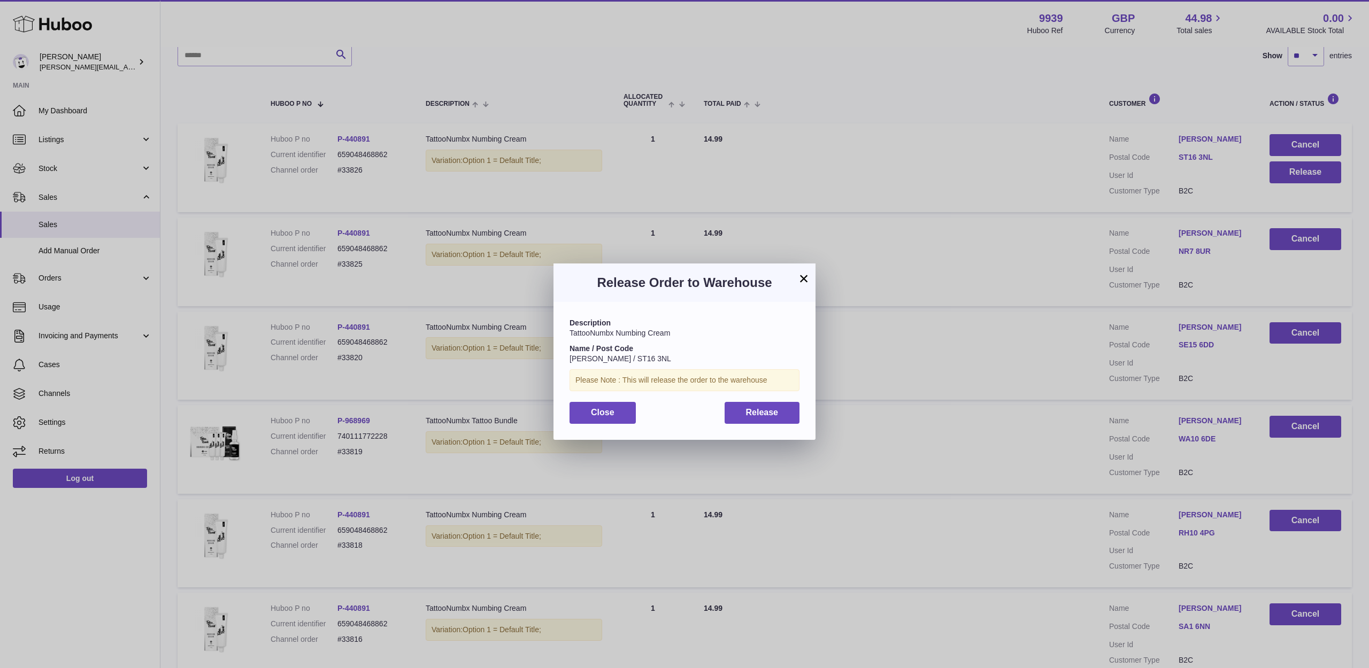
click at [771, 409] on span "Release" at bounding box center [762, 412] width 33 height 9
